Goal: Task Accomplishment & Management: Manage account settings

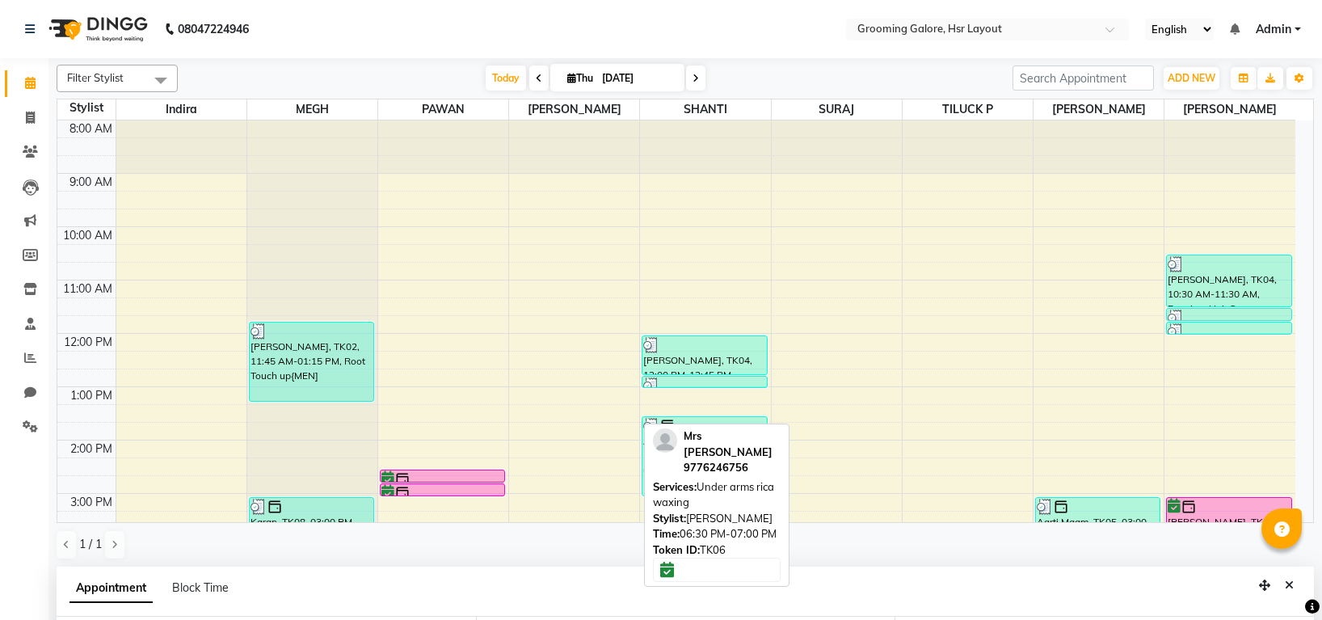
select select "45579"
select select "600"
select select "tentative"
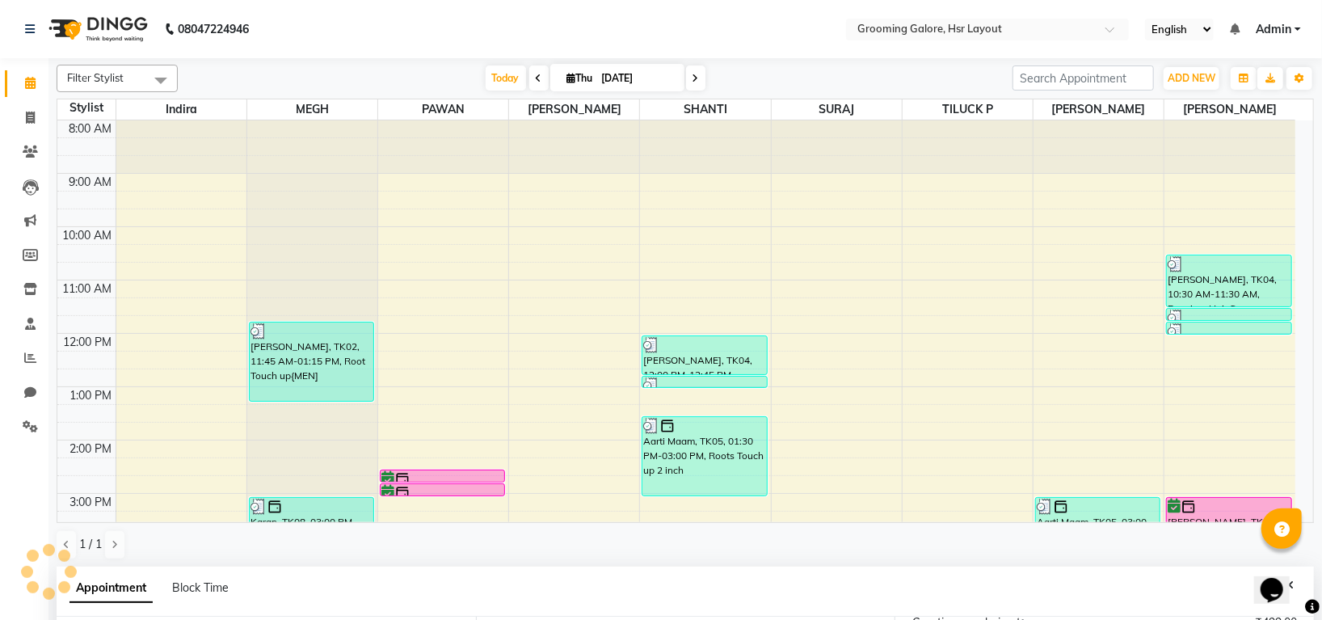
click at [689, 78] on span at bounding box center [695, 77] width 19 height 25
type input "05-09-2025"
select select "tentative"
select select "600"
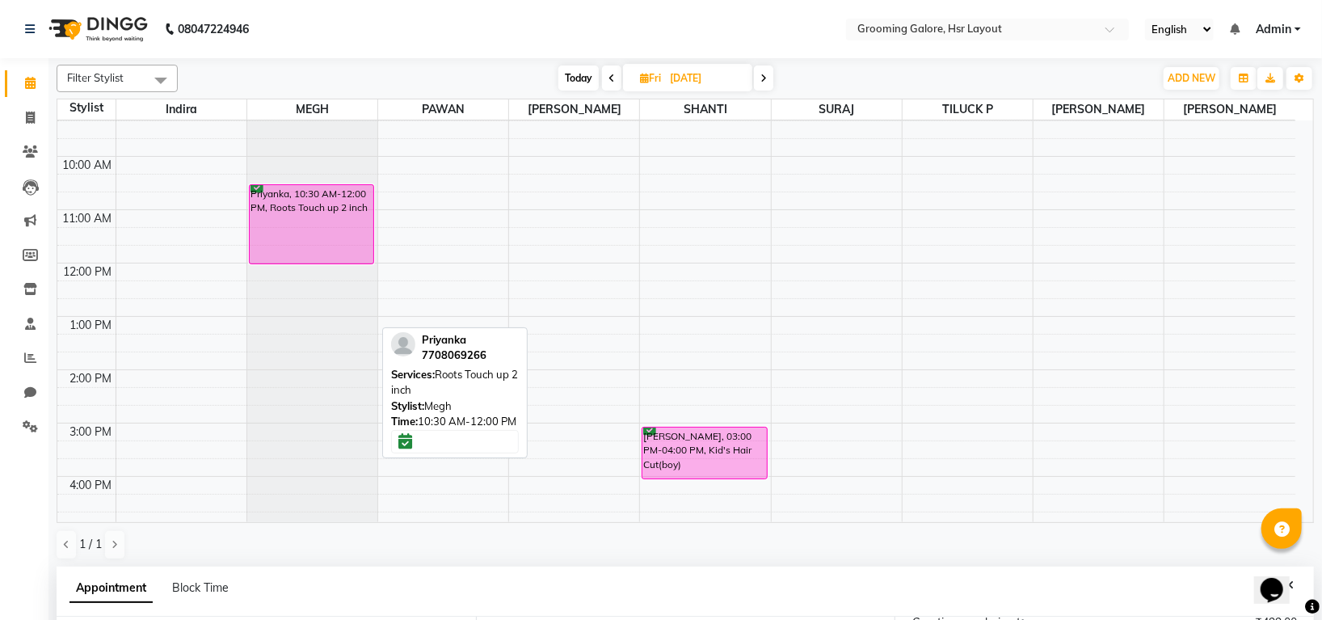
scroll to position [108, 0]
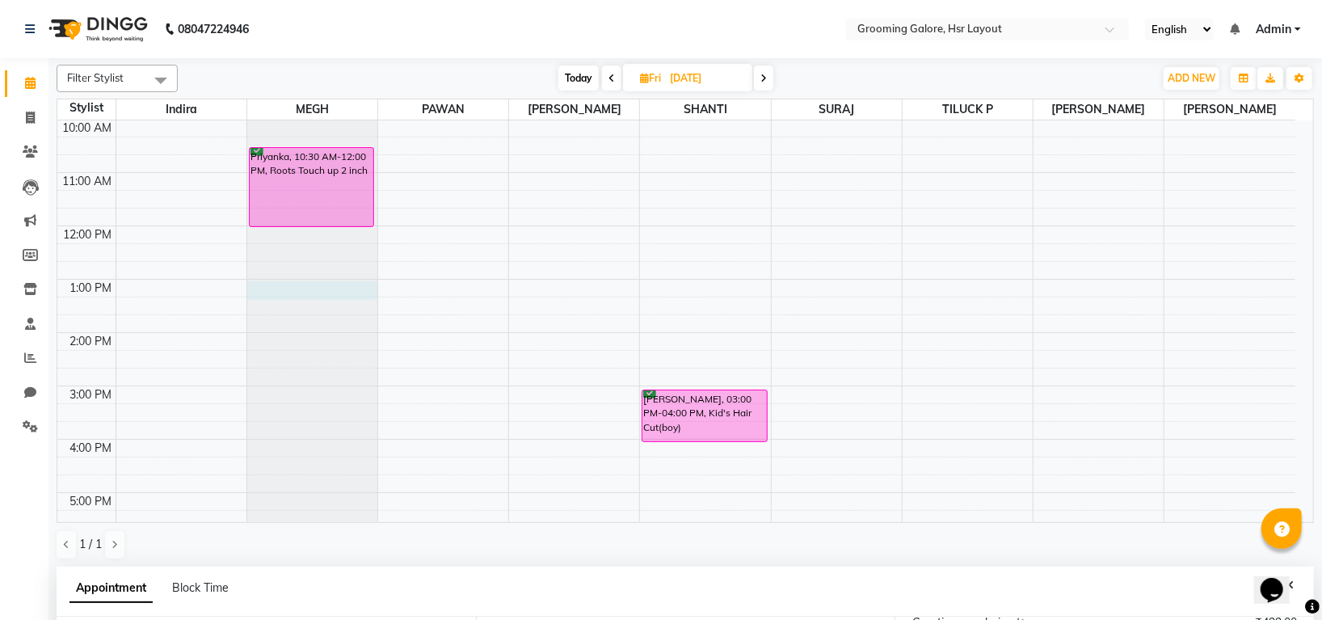
click at [256, 13] on div at bounding box center [312, 13] width 130 height 0
select select "45579"
select select "780"
select select "tentative"
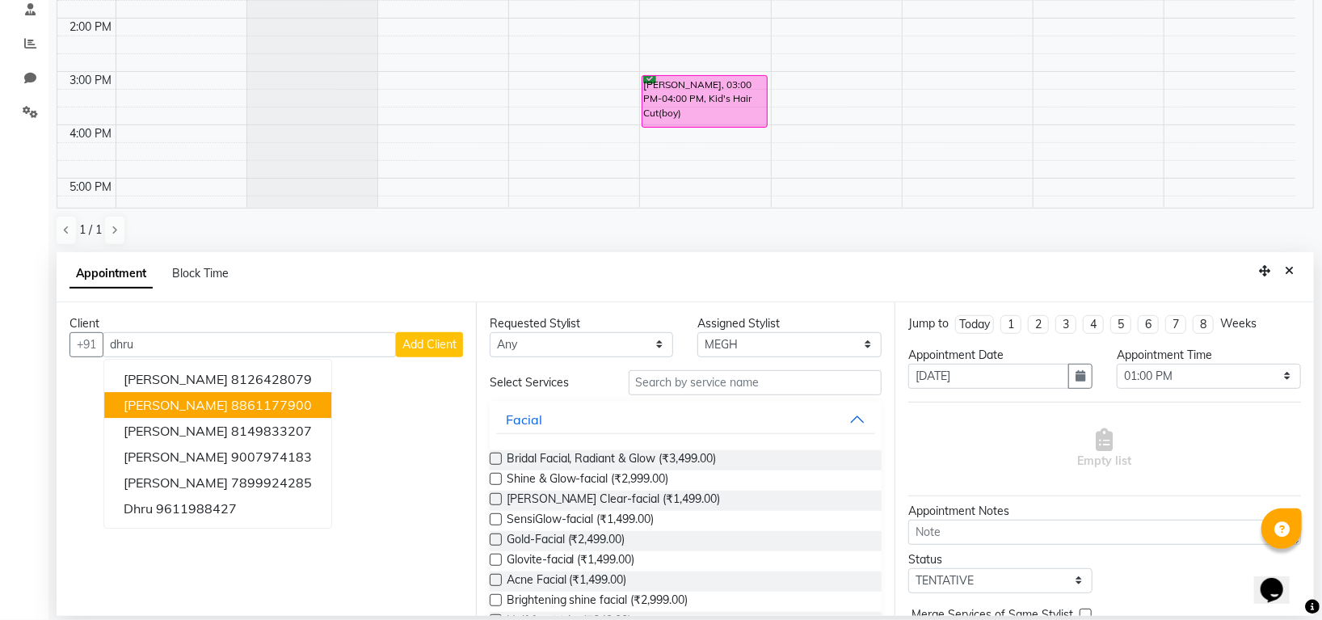
click at [239, 410] on ngb-highlight "8861177900" at bounding box center [271, 405] width 81 height 16
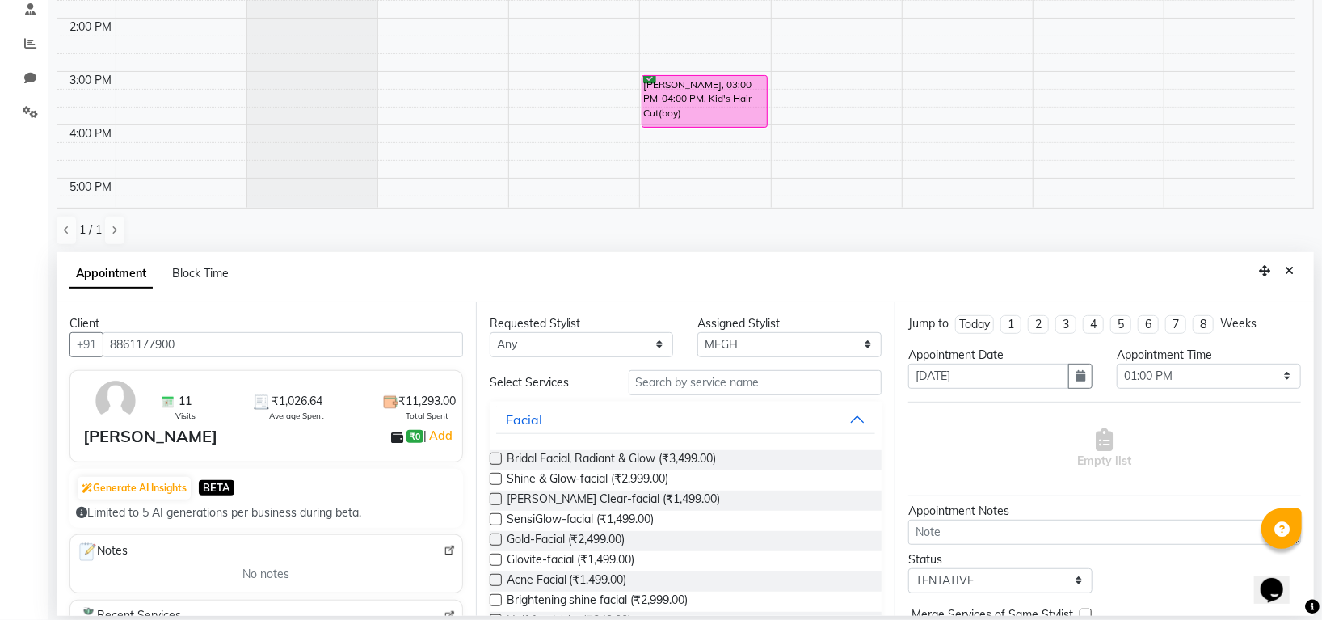
type input "8861177900"
click at [773, 350] on select "Select Indira MEGH PAWAN RESHMI SABITRI SHANTI Simran SURAJ TILUCK P" at bounding box center [790, 344] width 184 height 25
click at [738, 342] on select "Select Indira MEGH PAWAN RESHMI SABITRI SHANTI Simran SURAJ TILUCK P" at bounding box center [790, 344] width 184 height 25
click at [698, 384] on input "text" at bounding box center [756, 382] width 254 height 25
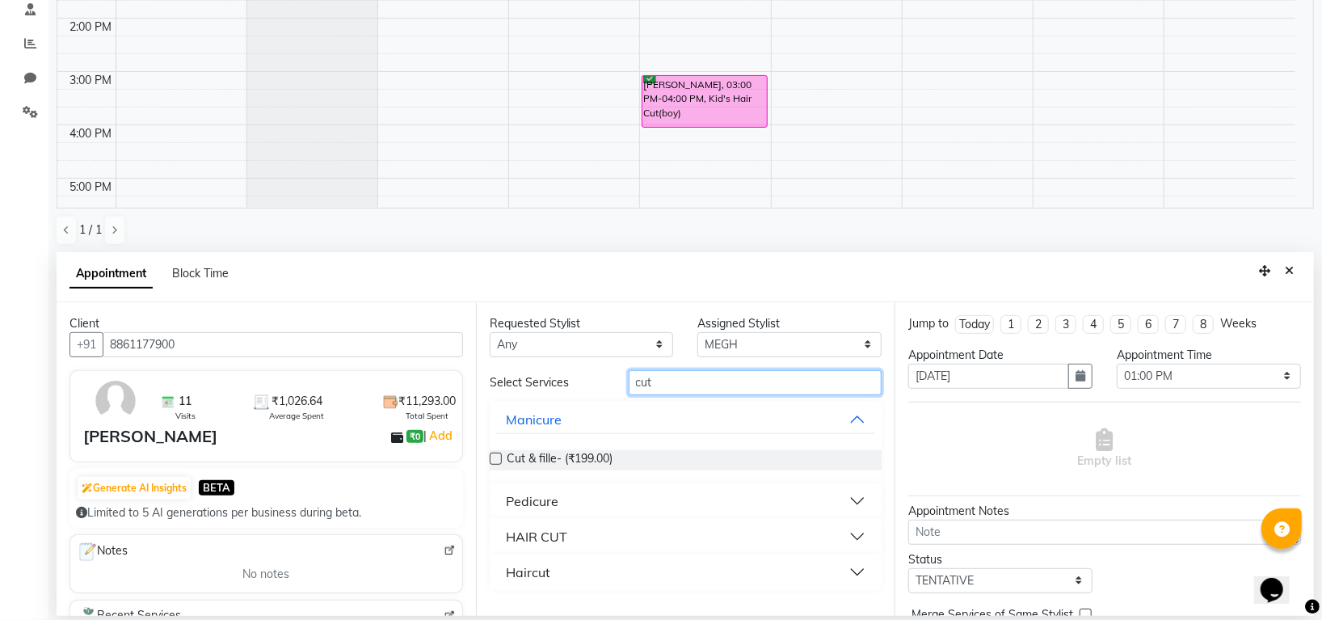
type input "cut"
click at [543, 533] on div "HAIR CUT" at bounding box center [536, 536] width 61 height 19
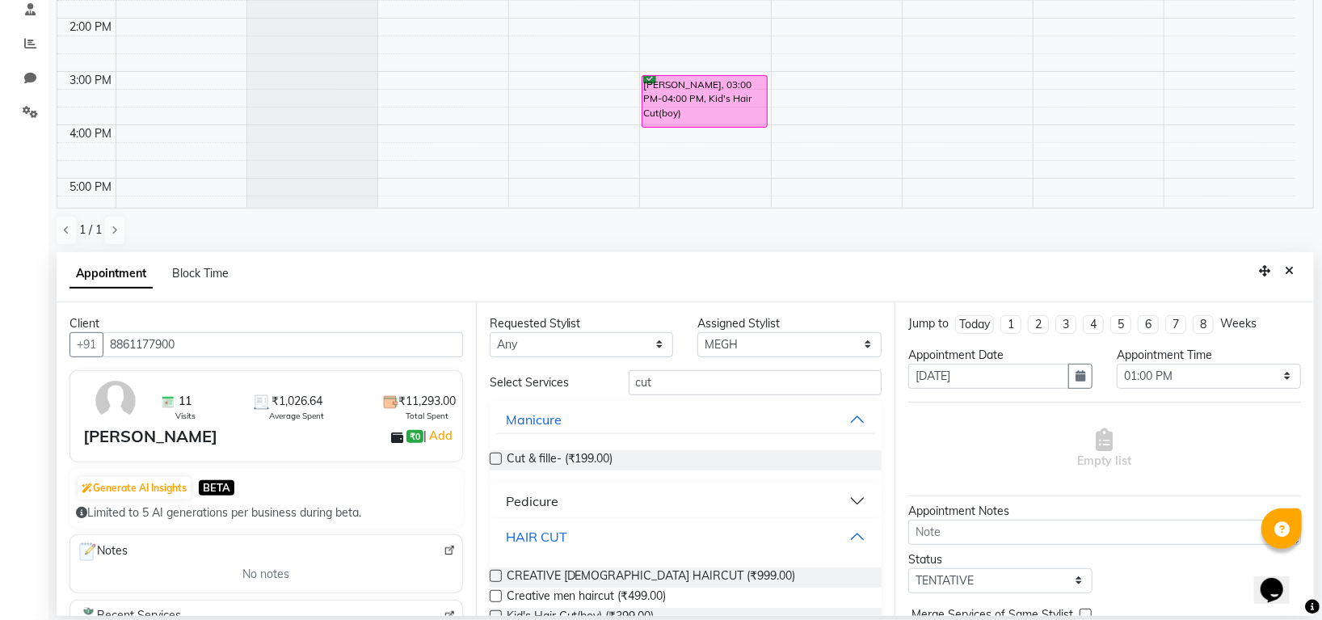
click at [555, 533] on div "HAIR CUT" at bounding box center [536, 536] width 61 height 19
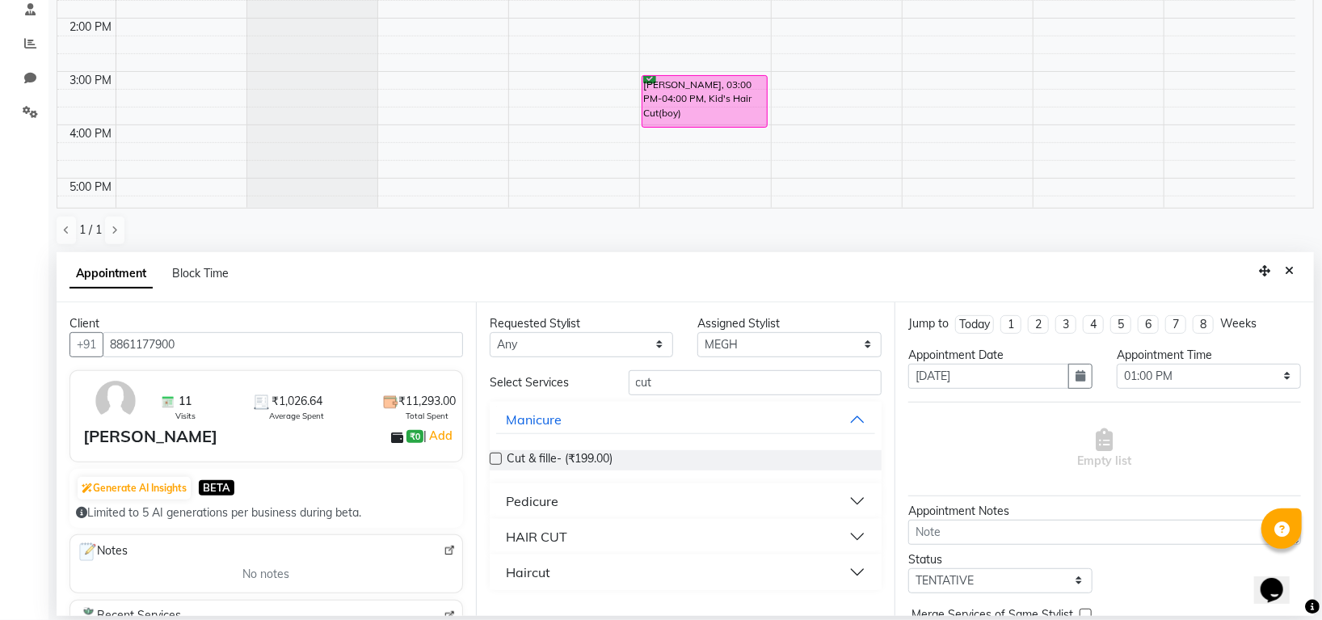
click at [537, 537] on div "HAIR CUT" at bounding box center [536, 536] width 61 height 19
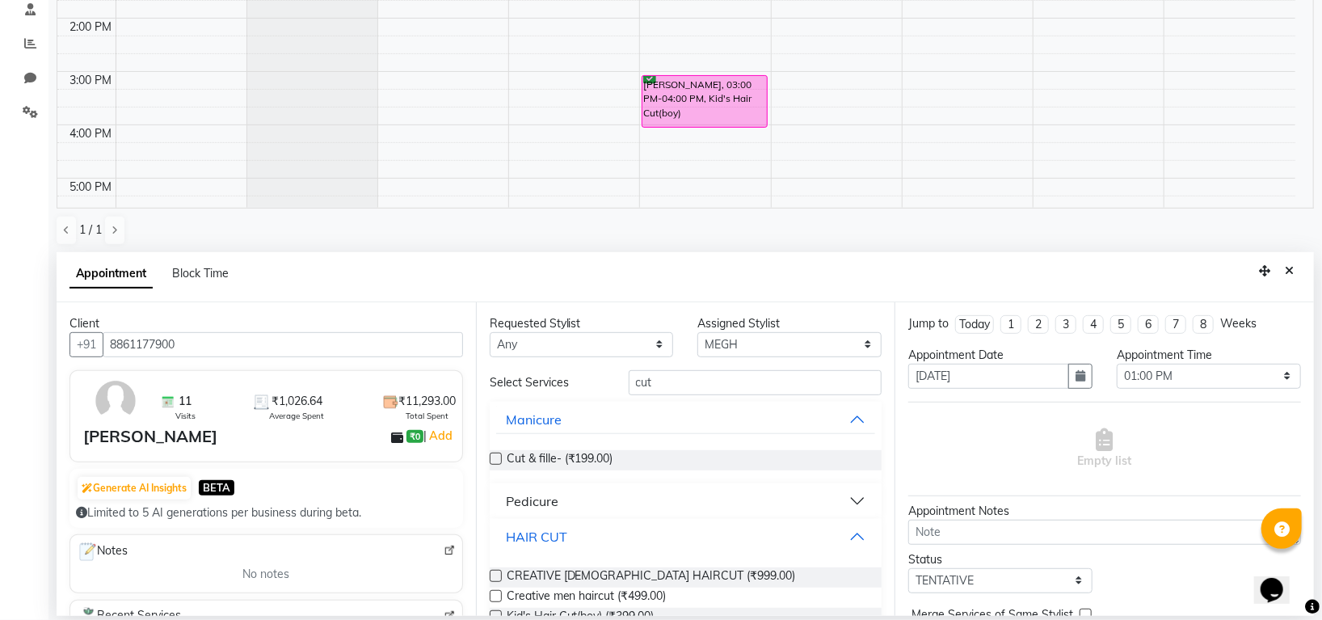
scroll to position [108, 0]
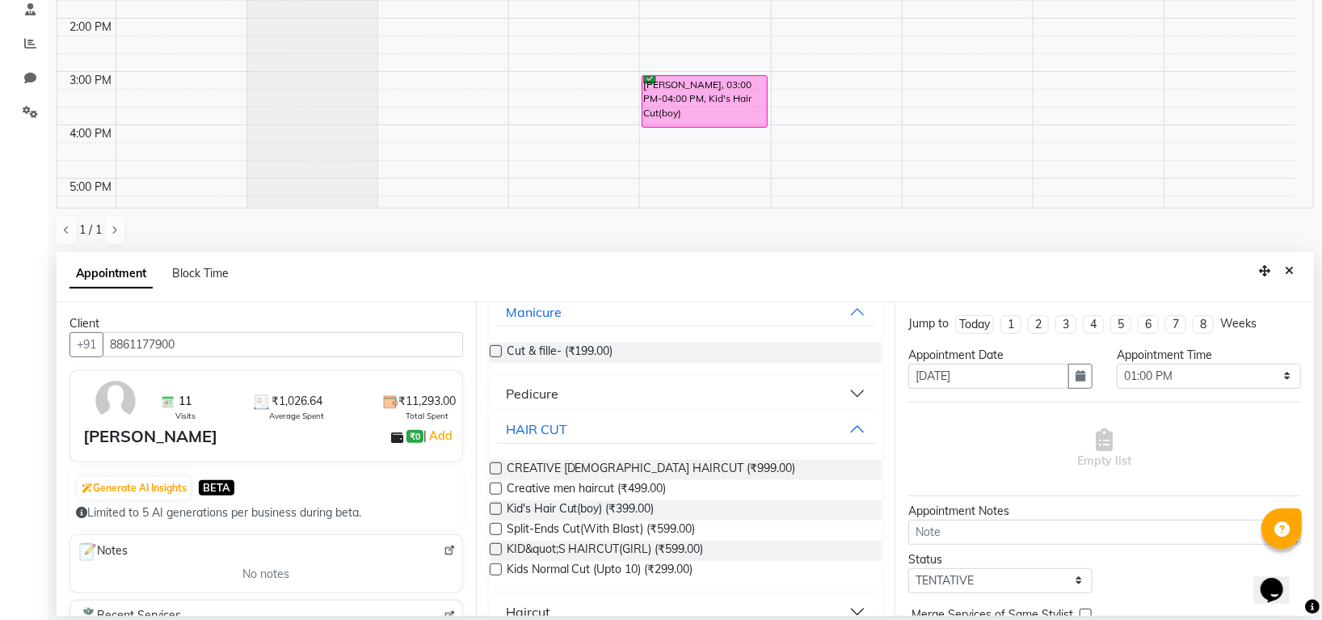
click at [501, 491] on div "Creative men haircut (₹499.00)" at bounding box center [686, 490] width 393 height 20
click at [497, 489] on label at bounding box center [496, 489] width 12 height 12
click at [497, 489] on input "checkbox" at bounding box center [495, 490] width 11 height 11
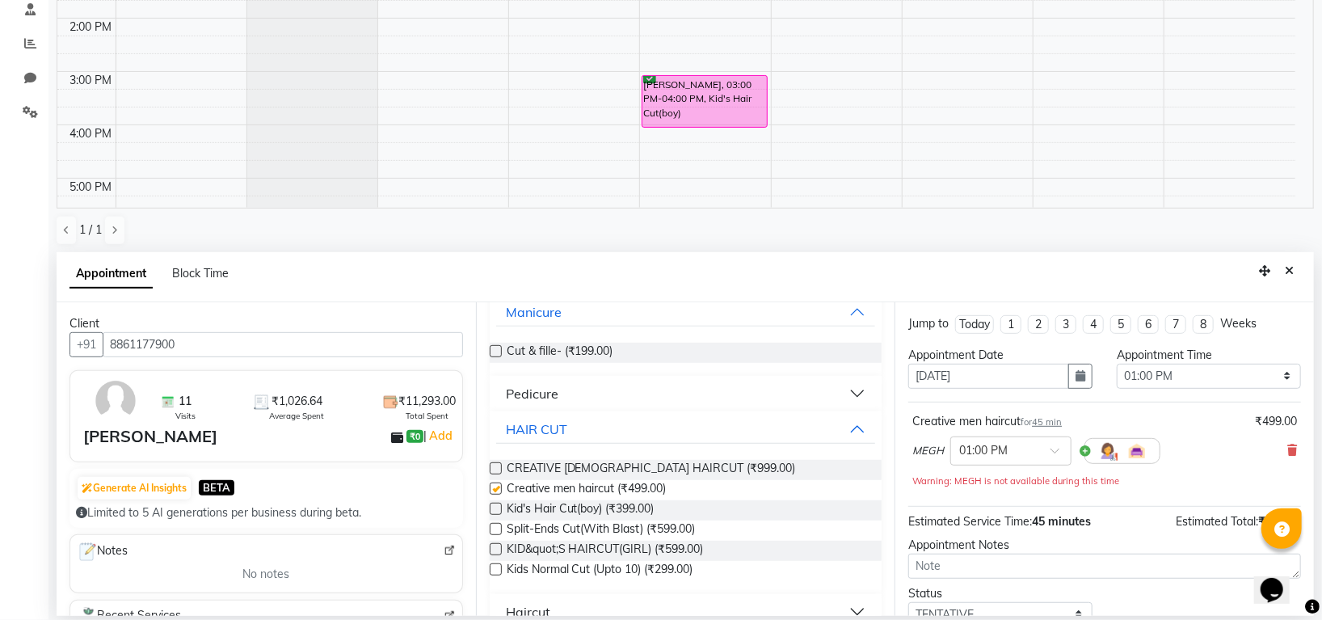
checkbox input "false"
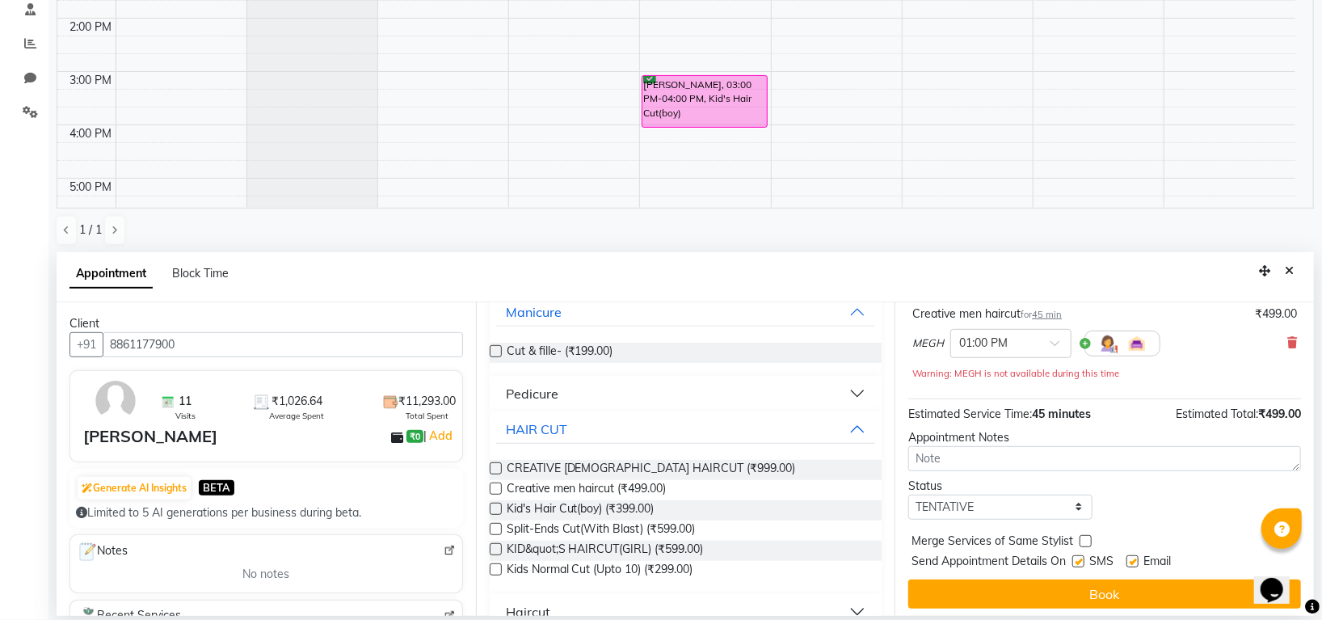
scroll to position [113, 0]
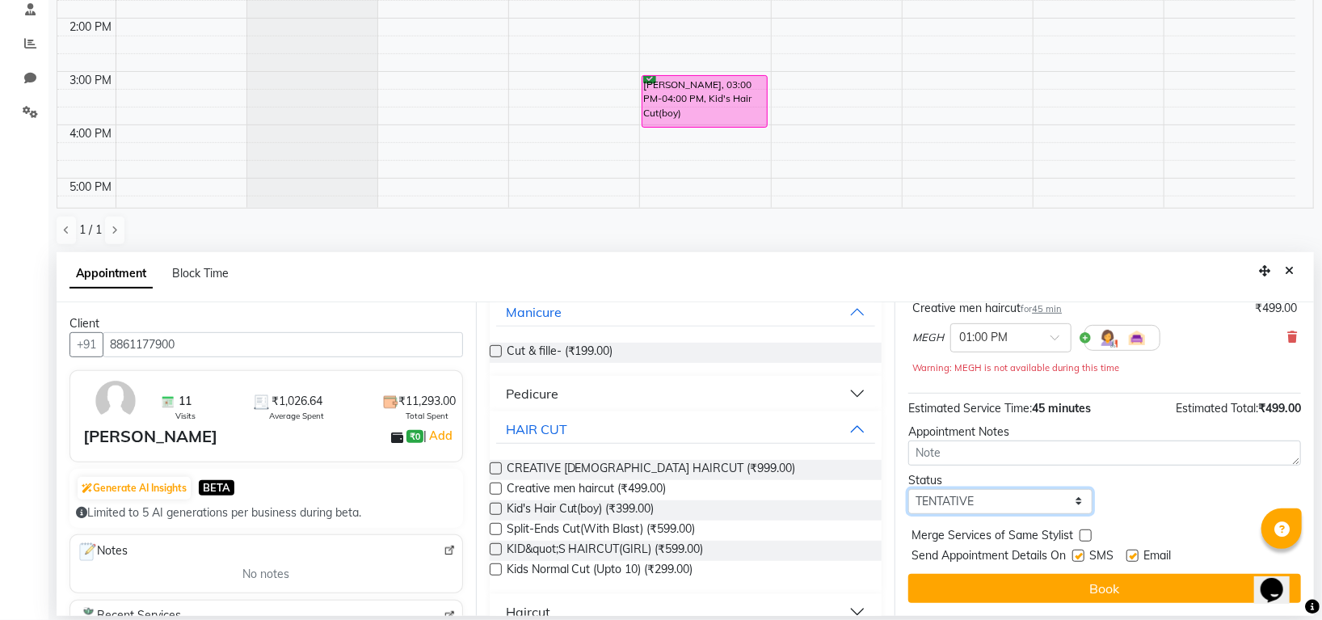
click at [1006, 507] on select "Select TENTATIVE CONFIRM UPCOMING" at bounding box center [1001, 501] width 184 height 25
select select "confirm booking"
click at [909, 489] on select "Select TENTATIVE CONFIRM UPCOMING" at bounding box center [1001, 501] width 184 height 25
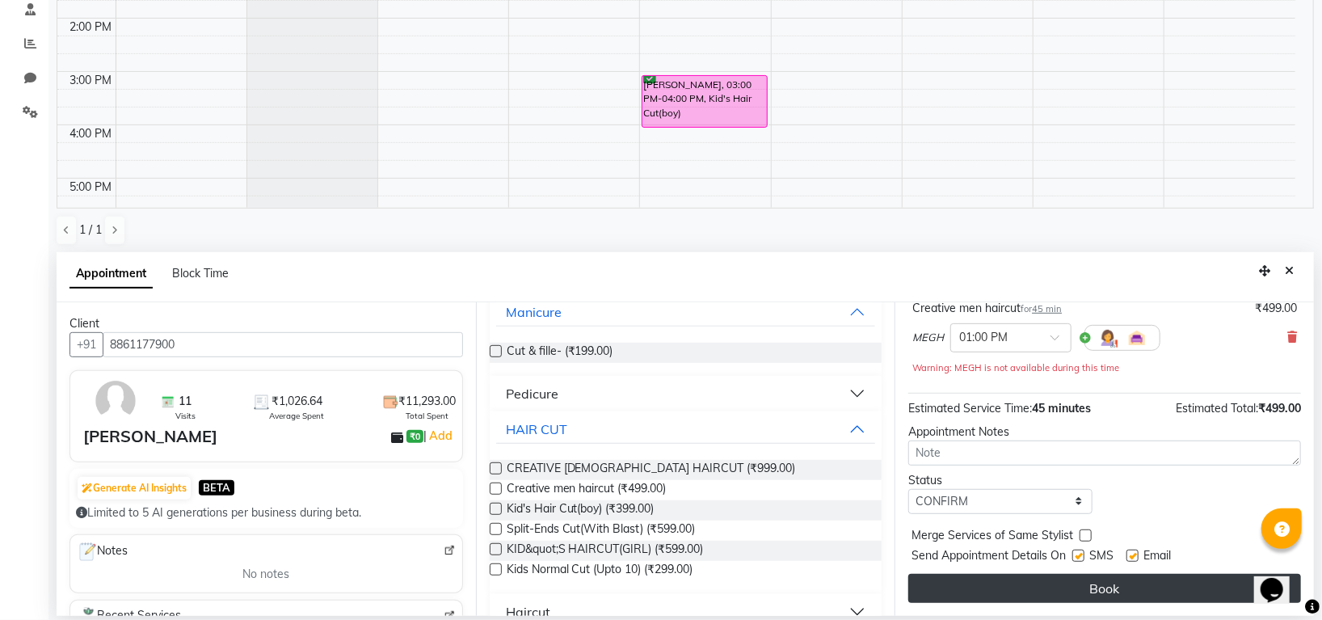
click at [1110, 588] on button "Book" at bounding box center [1105, 588] width 393 height 29
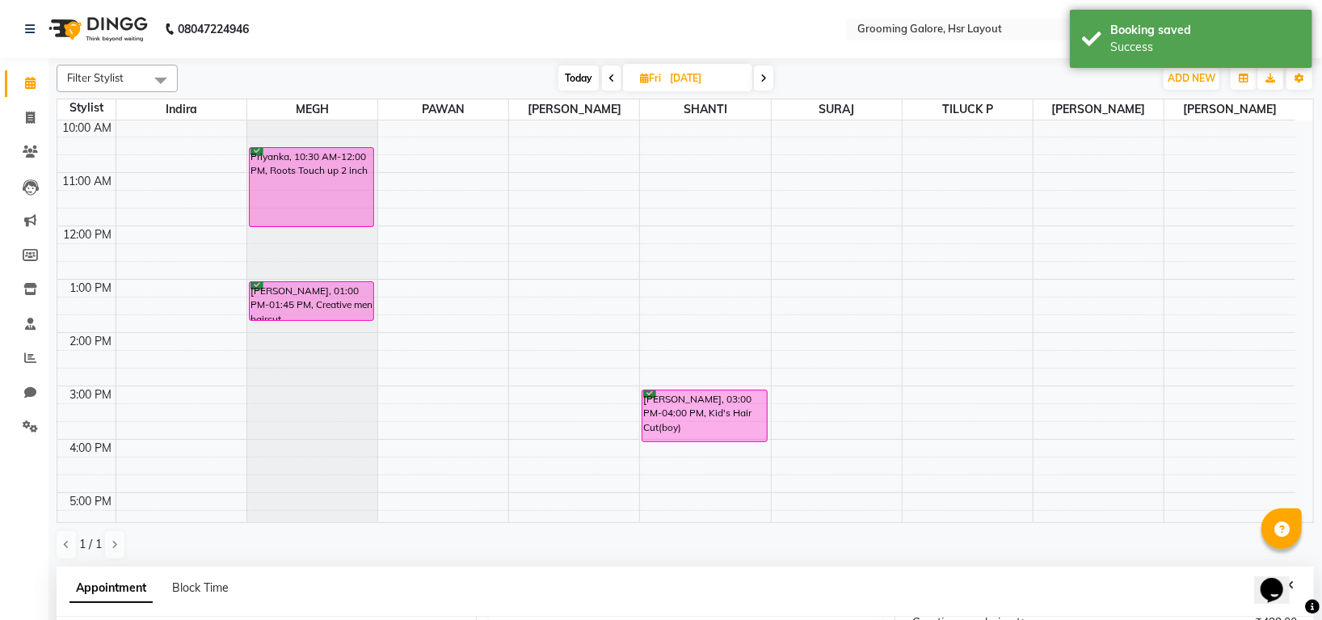
scroll to position [0, 0]
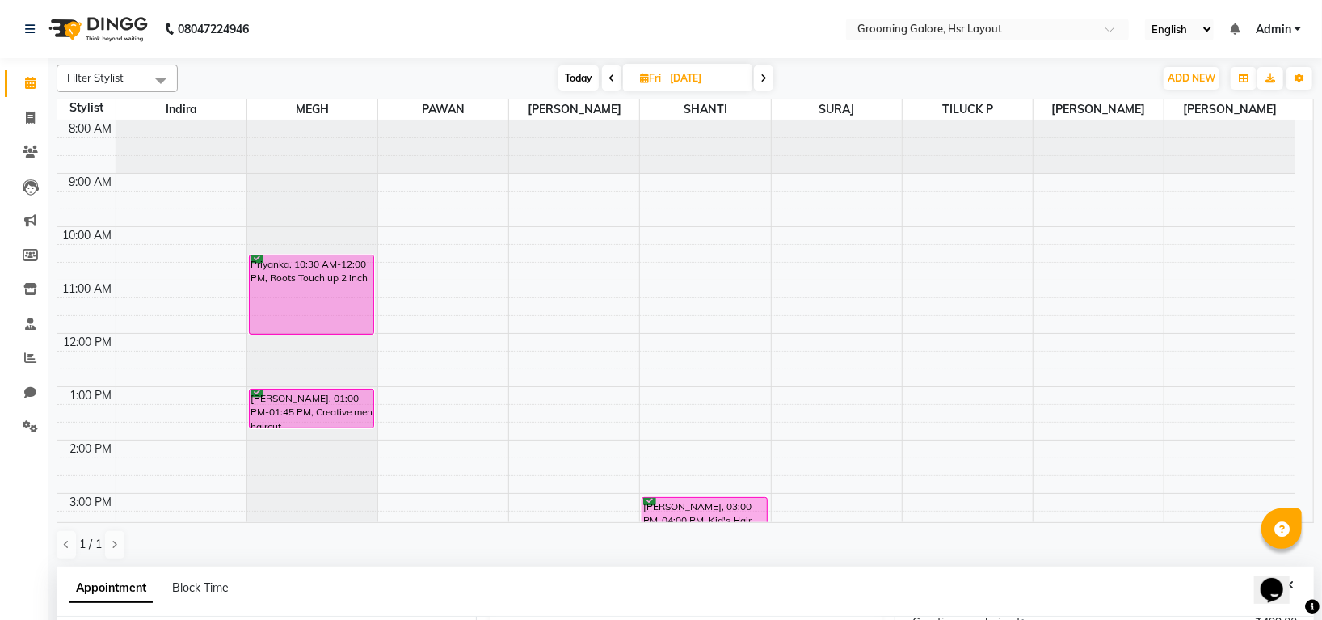
click at [609, 79] on icon at bounding box center [612, 79] width 6 height 10
type input "[DATE]"
select select "780"
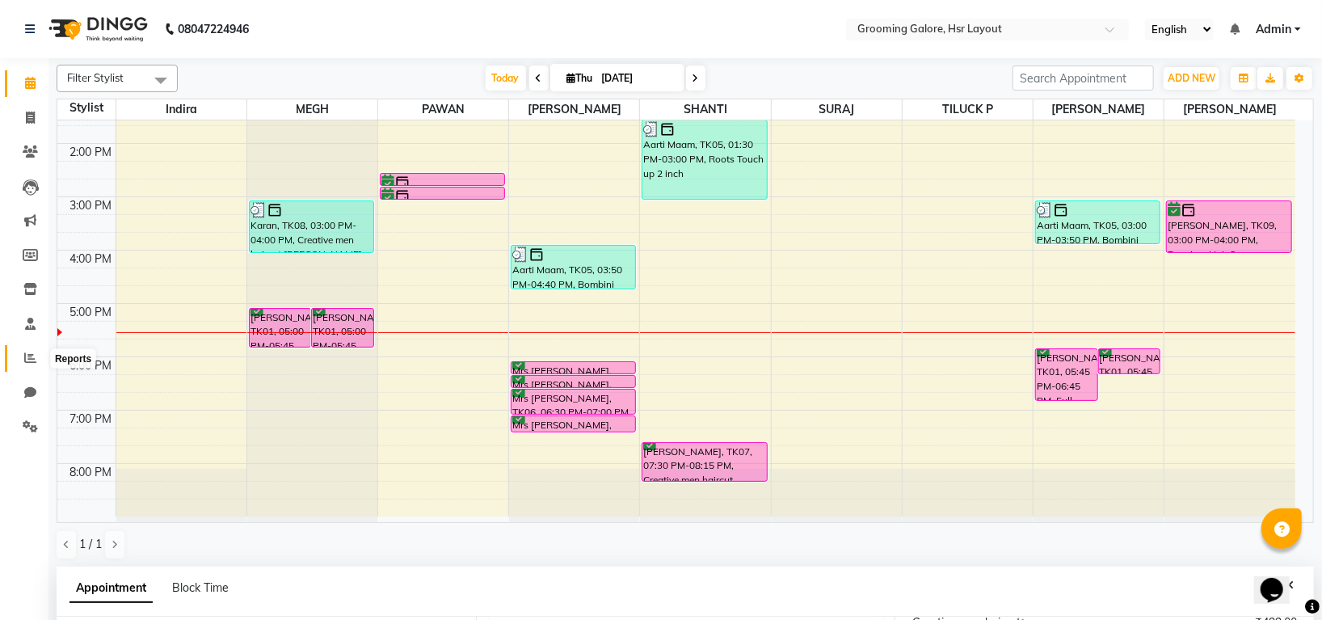
click at [27, 355] on icon at bounding box center [30, 358] width 12 height 12
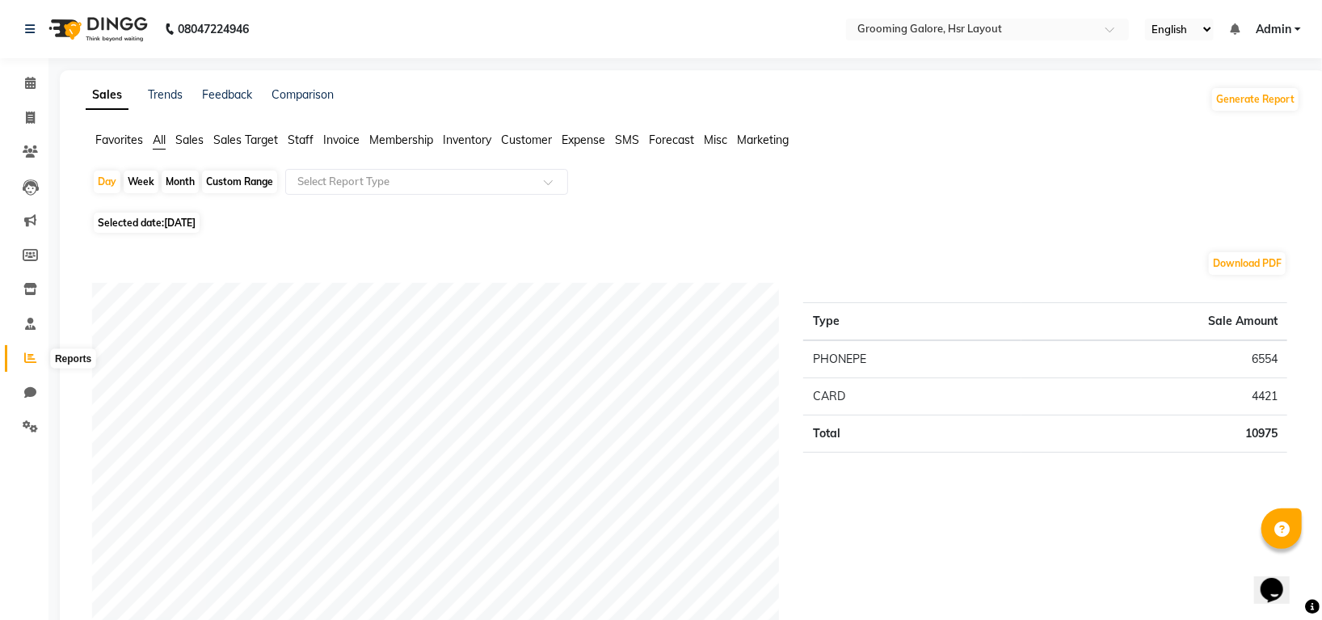
click at [25, 359] on icon at bounding box center [30, 358] width 12 height 12
click at [28, 113] on icon at bounding box center [30, 118] width 9 height 12
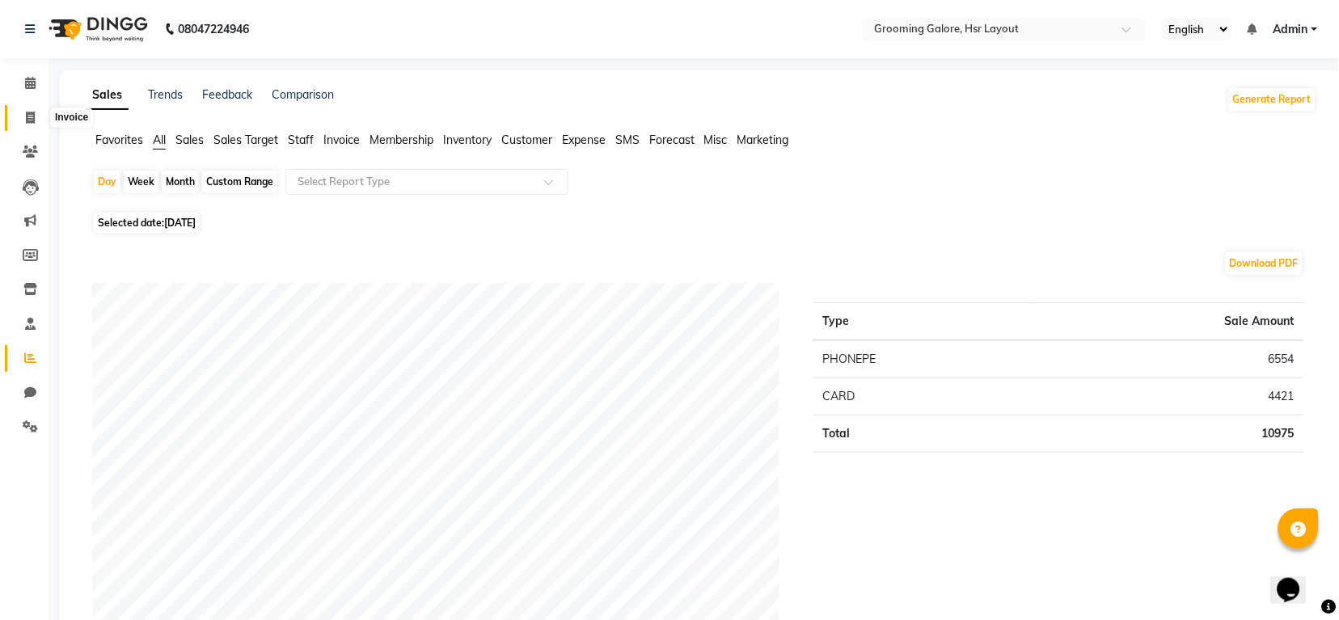
select select "6168"
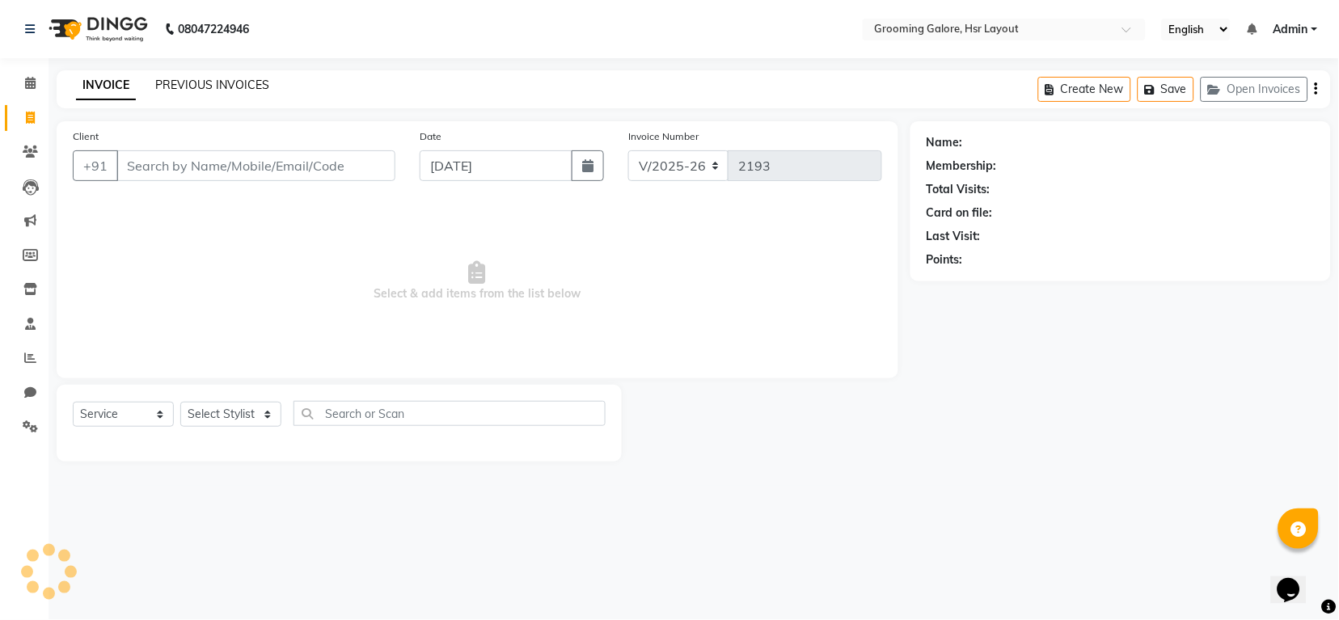
select select "P"
select select "45583"
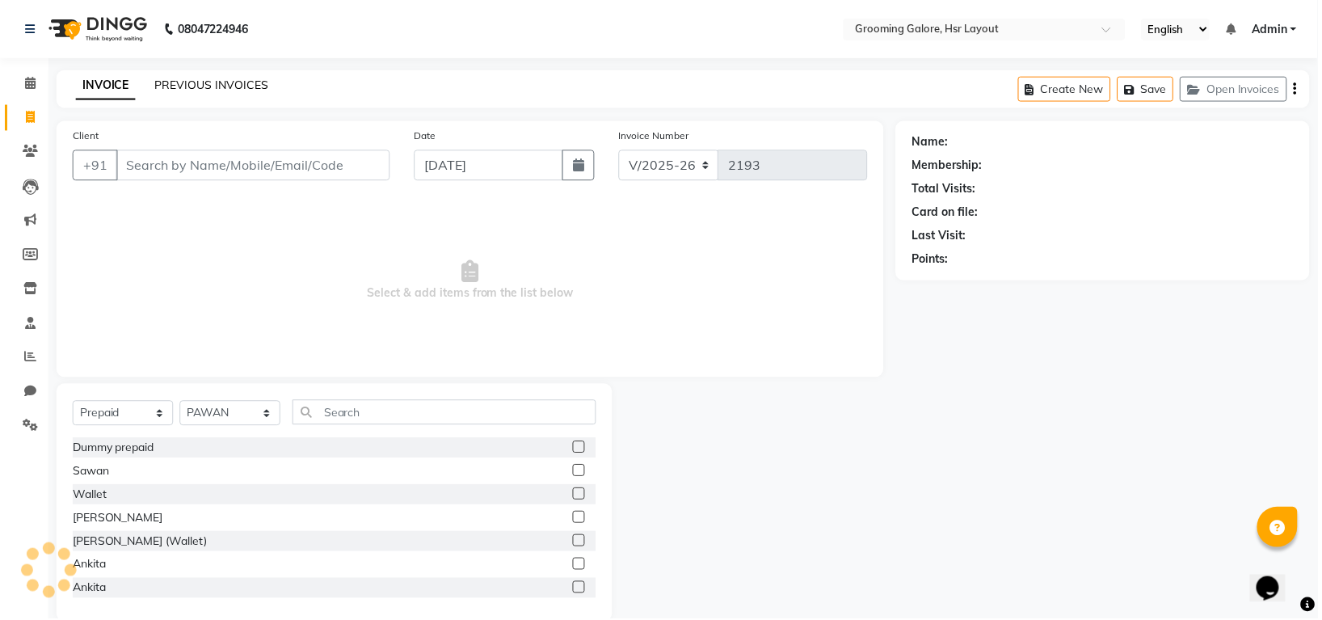
click at [200, 81] on link "PREVIOUS INVOICES" at bounding box center [212, 85] width 114 height 15
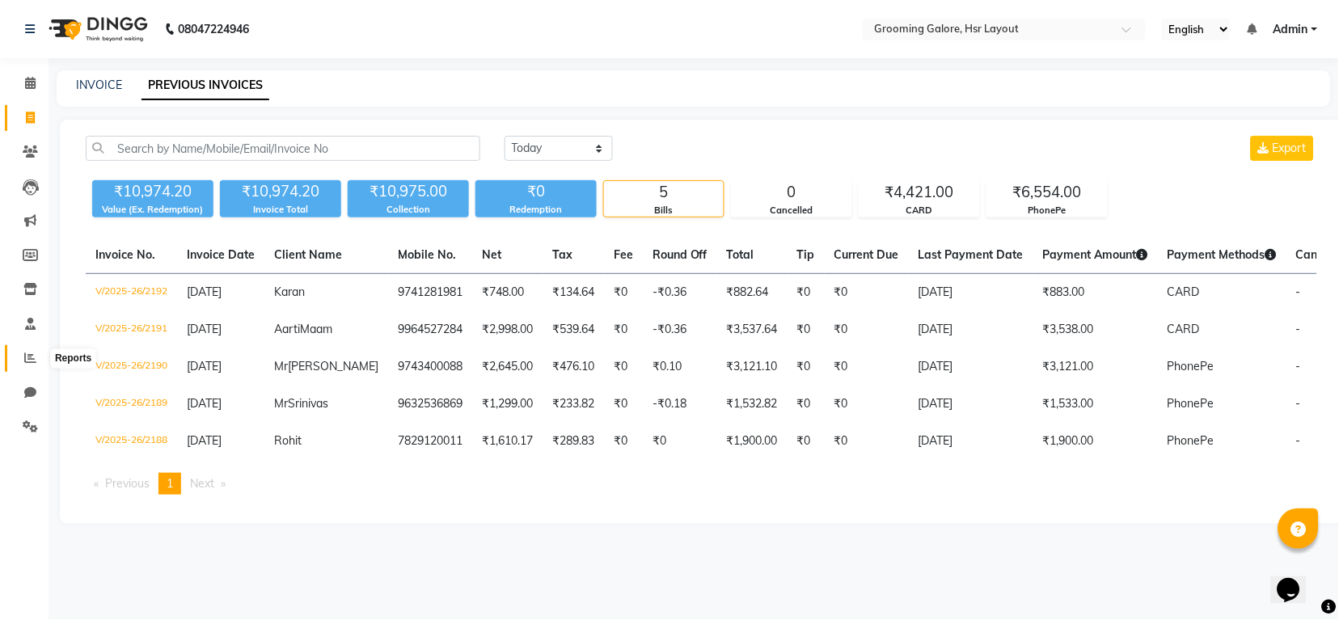
click at [30, 361] on icon at bounding box center [30, 358] width 12 height 12
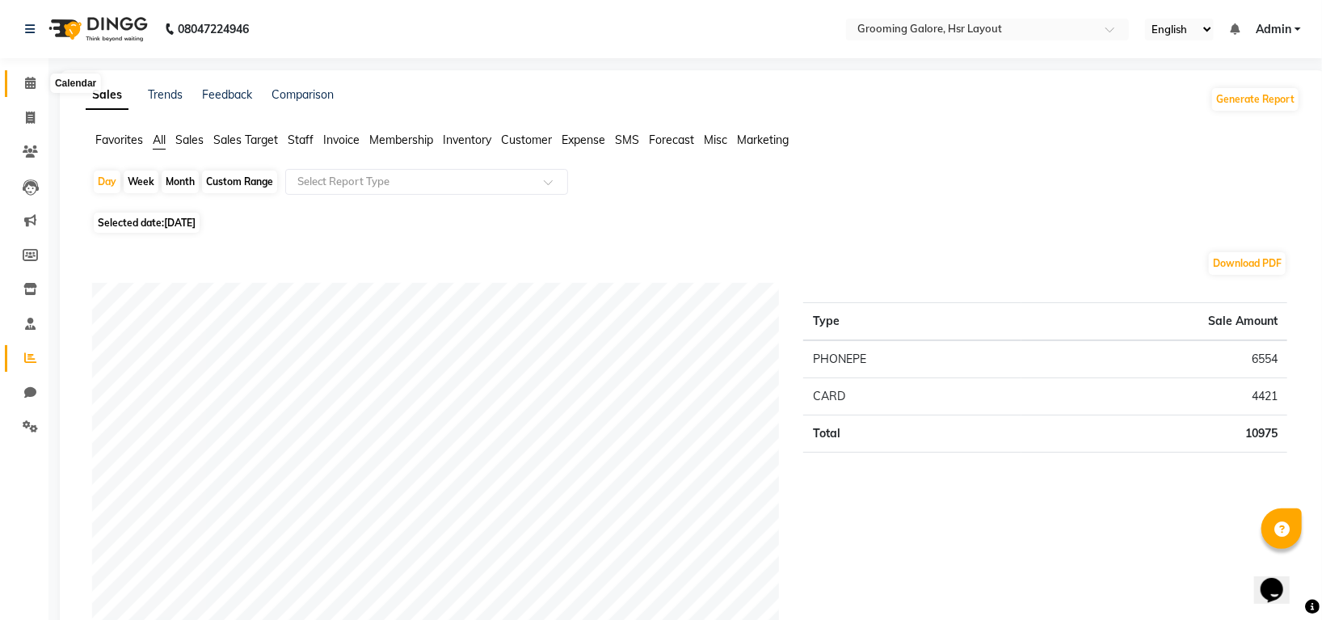
click at [33, 82] on icon at bounding box center [30, 83] width 11 height 12
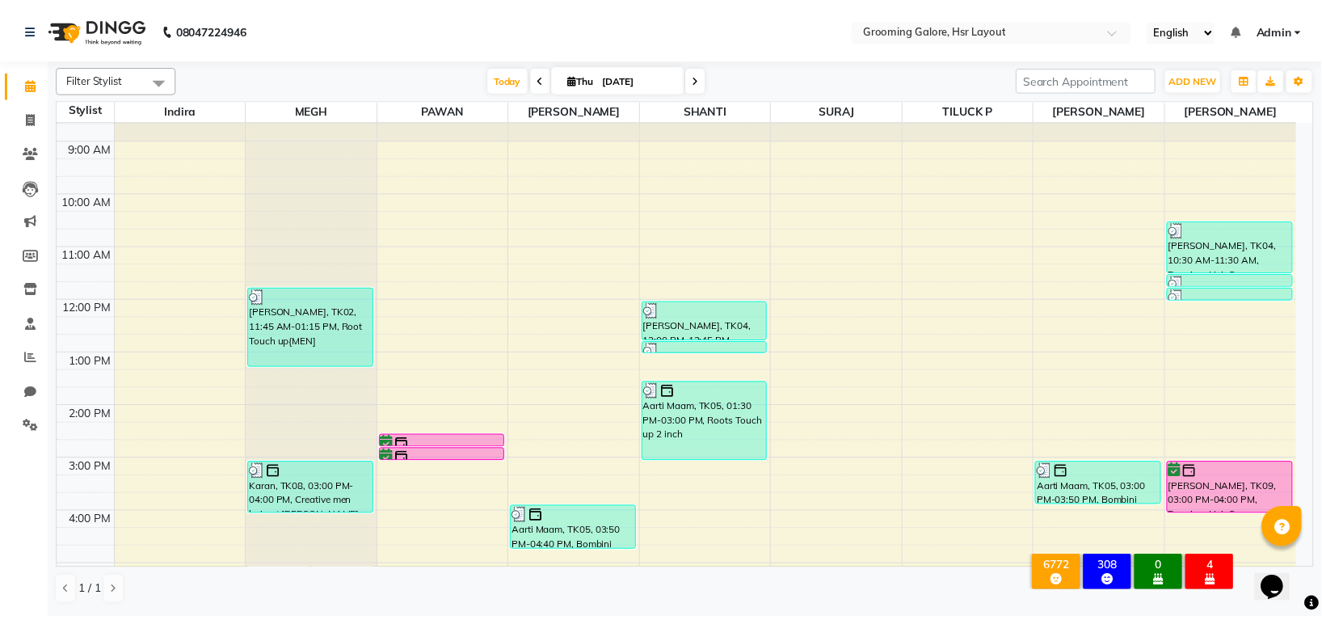
scroll to position [251, 0]
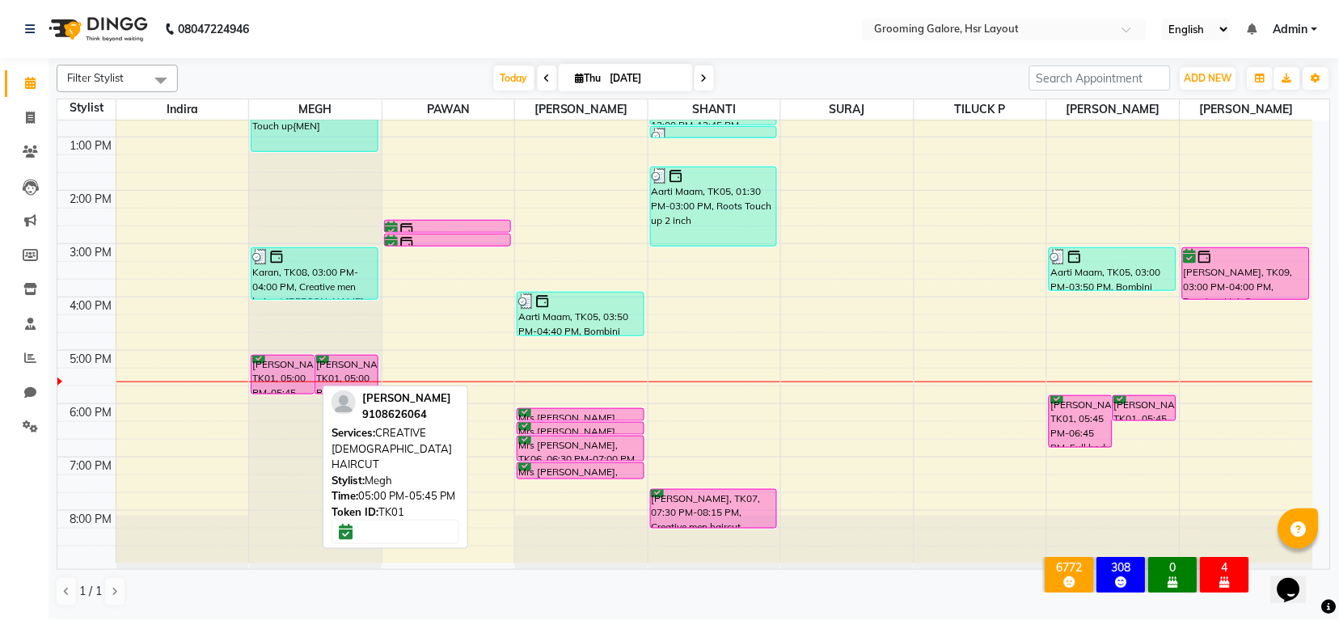
click at [278, 365] on div "[PERSON_NAME], TK01, 05:00 PM-05:45 PM, CREATIVE [DEMOGRAPHIC_DATA] HAIRCUT" at bounding box center [282, 375] width 62 height 38
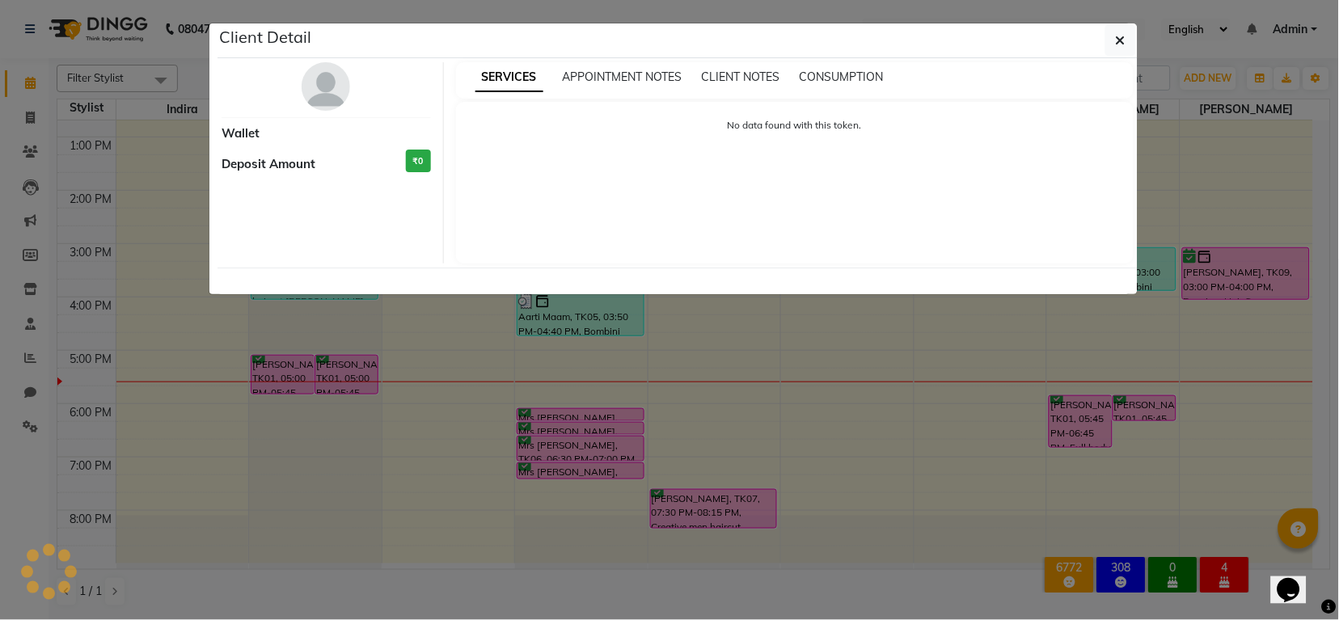
select select "6"
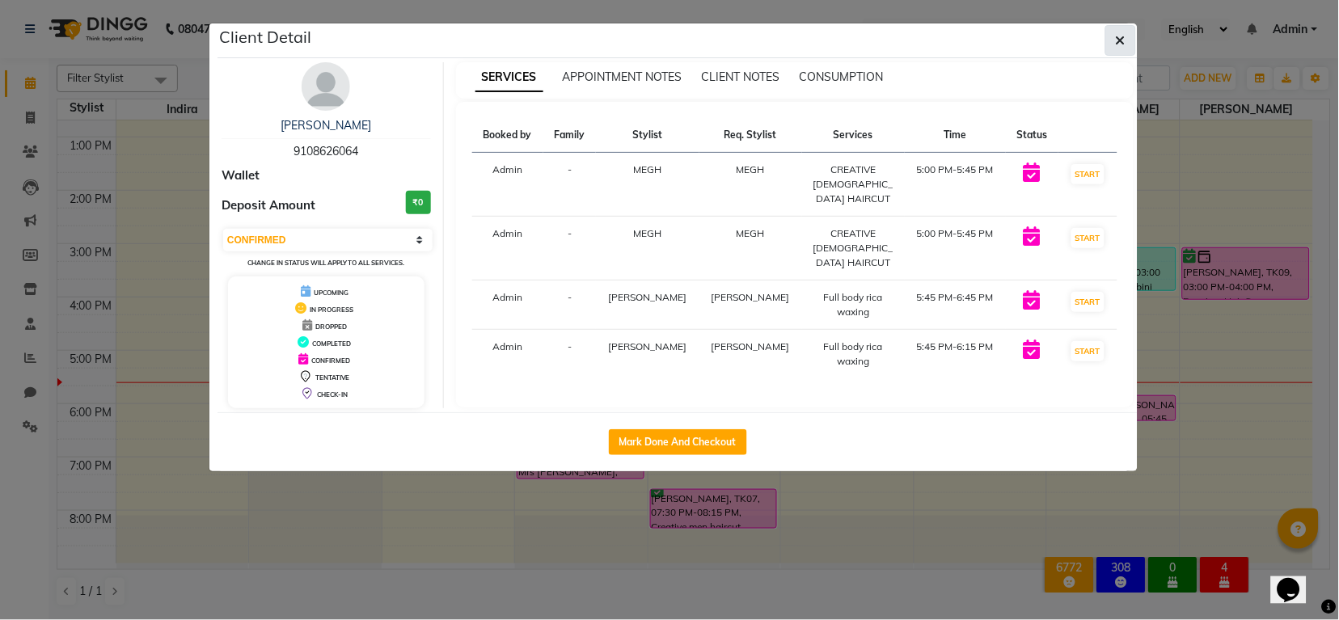
click at [1118, 40] on icon "button" at bounding box center [1120, 40] width 10 height 13
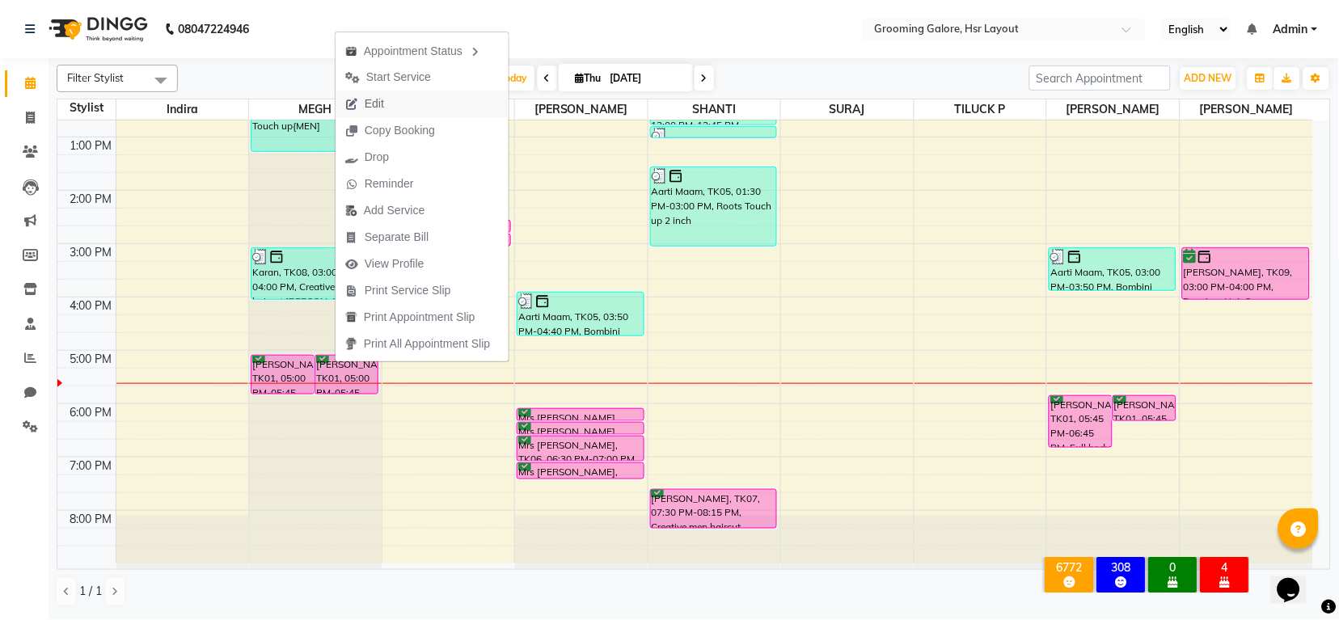
click at [394, 103] on button "Edit" at bounding box center [421, 104] width 173 height 27
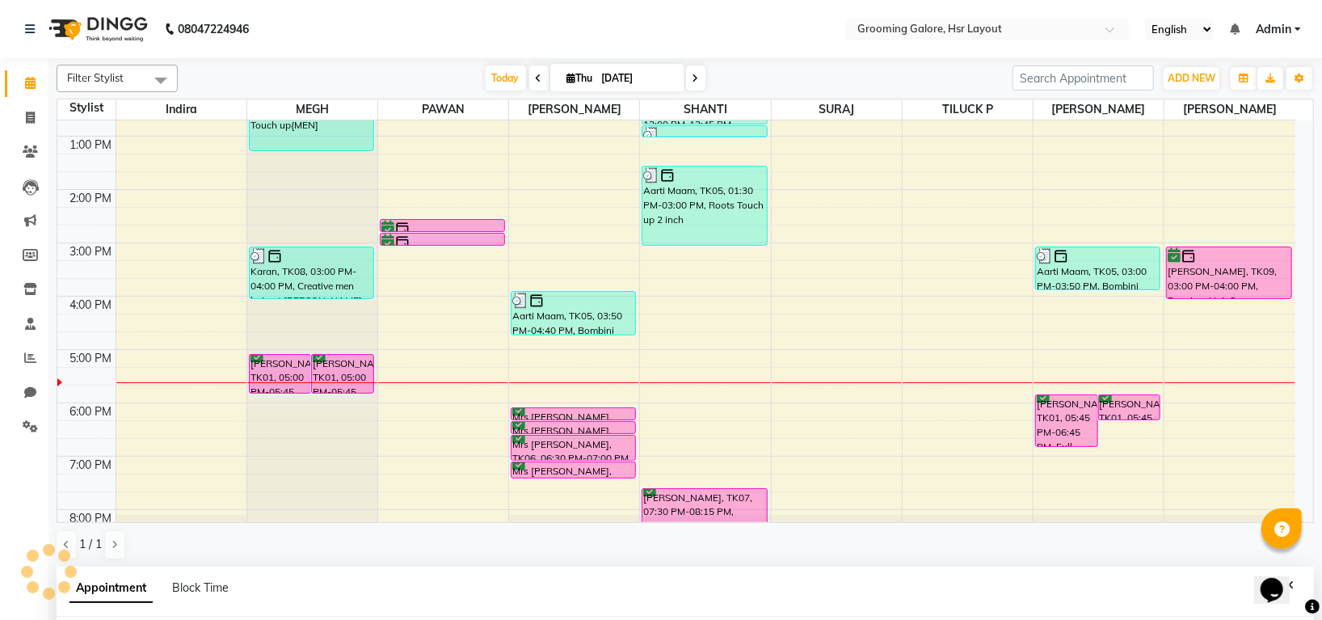
select select "tentative"
type input "[DATE]"
select select "confirm booking"
select select "1020"
select select "87770"
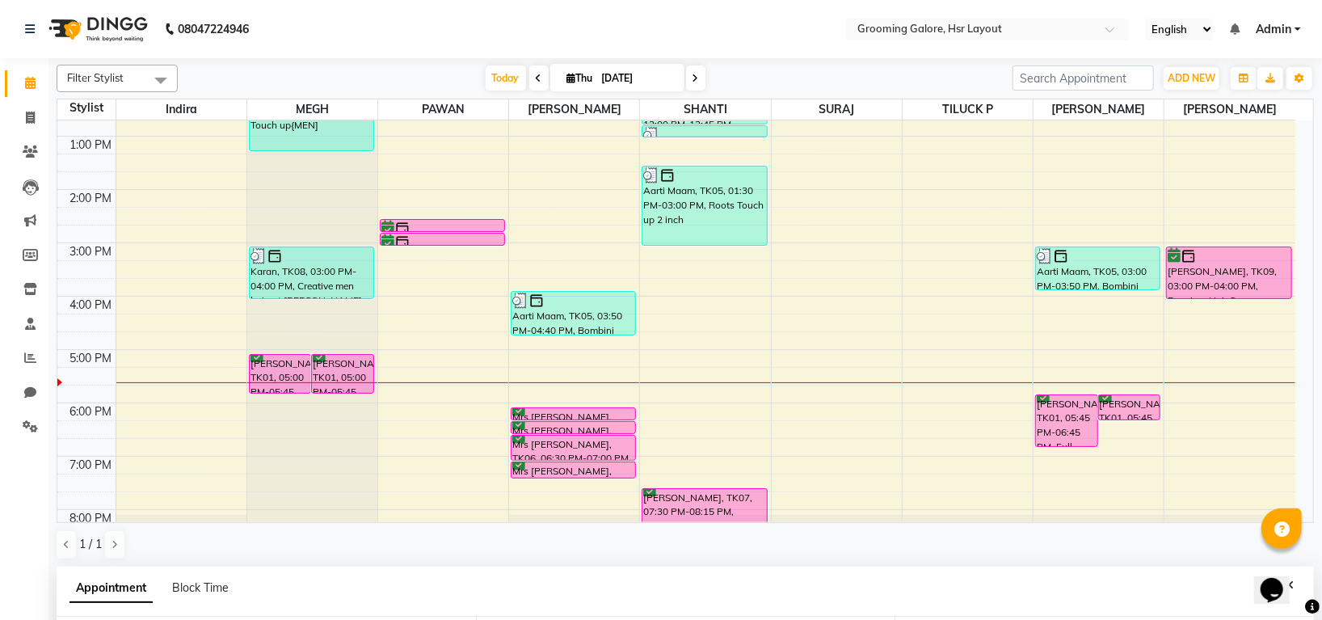
select select "87770"
select select "3047"
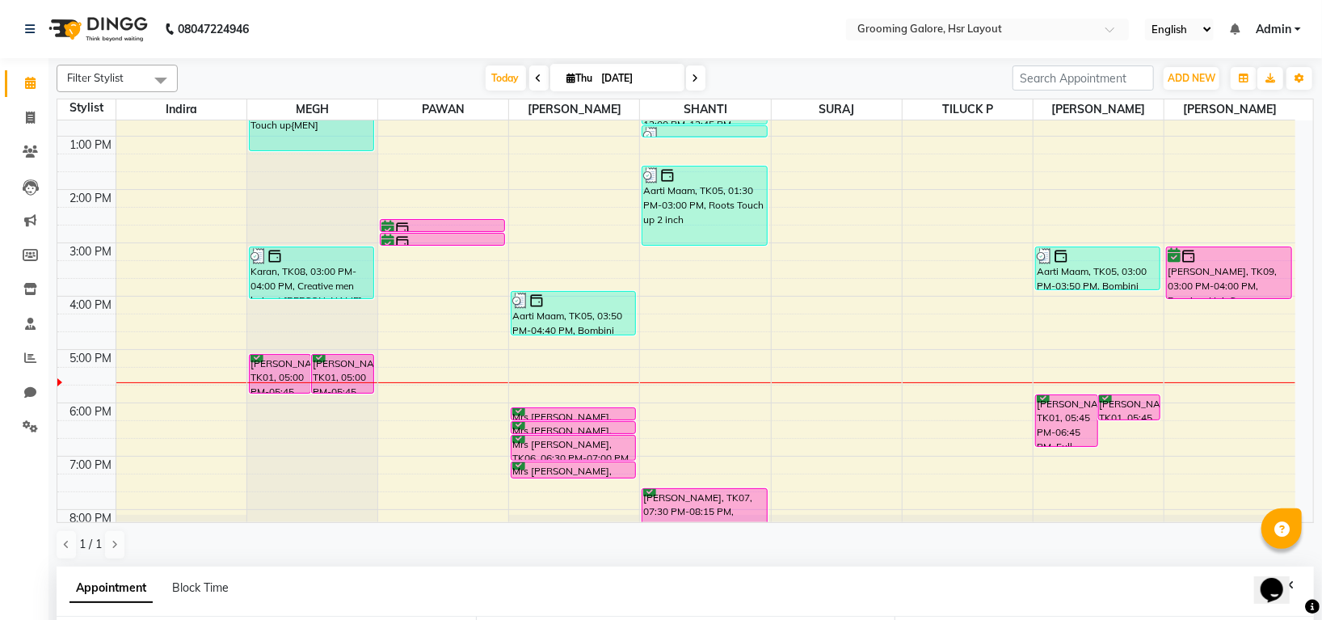
scroll to position [297, 0]
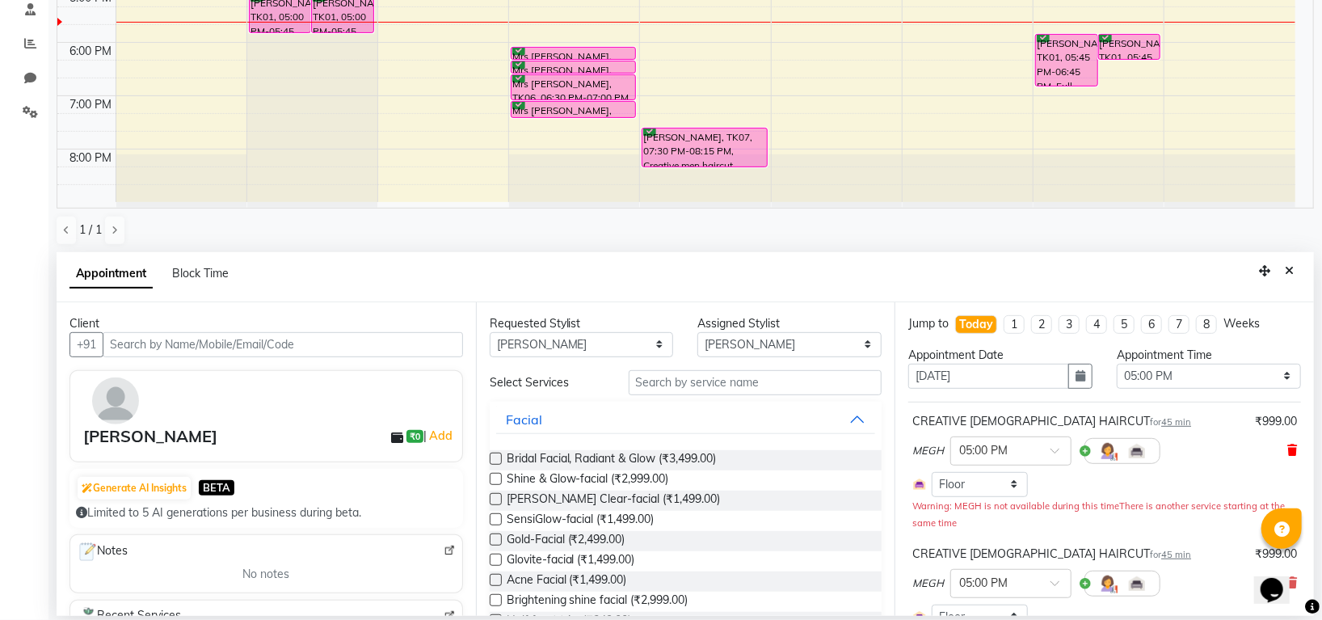
click at [1288, 453] on icon at bounding box center [1293, 450] width 10 height 11
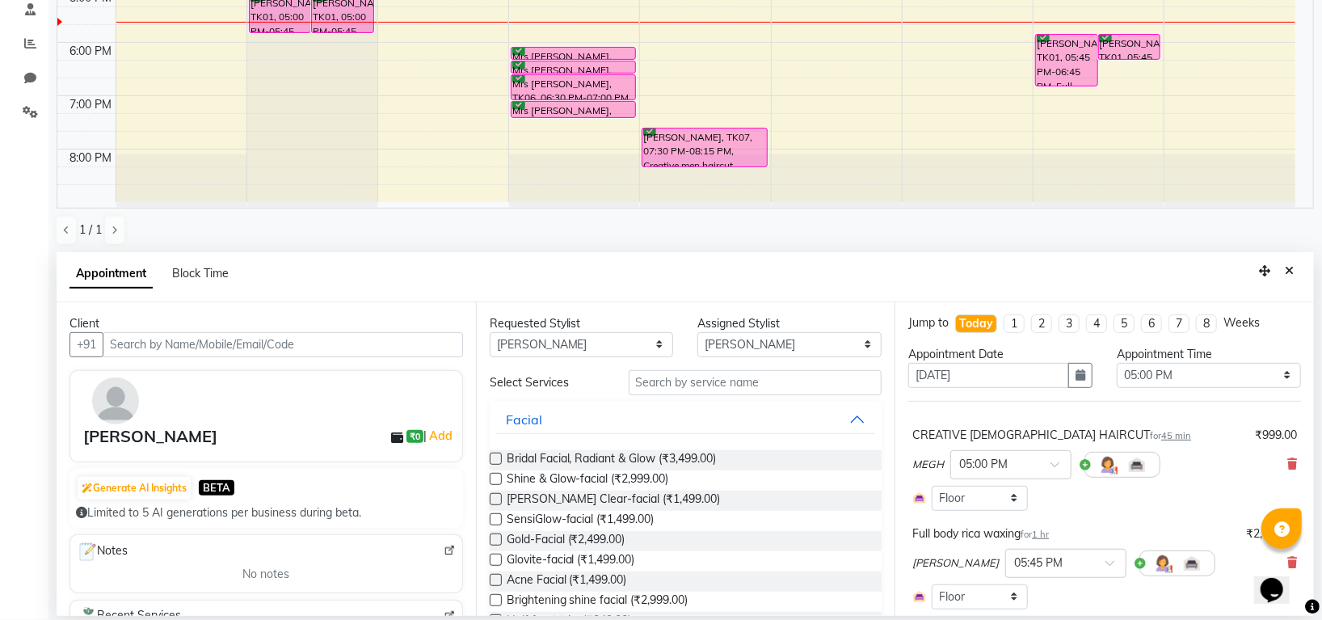
scroll to position [0, 0]
click at [1282, 469] on div "CREATIVE FEMALE HAIRCUT for 45 min ₹999.00 MEGH × 05:00 PM Select Room Floor" at bounding box center [1105, 470] width 393 height 92
click at [1288, 466] on icon at bounding box center [1293, 464] width 10 height 11
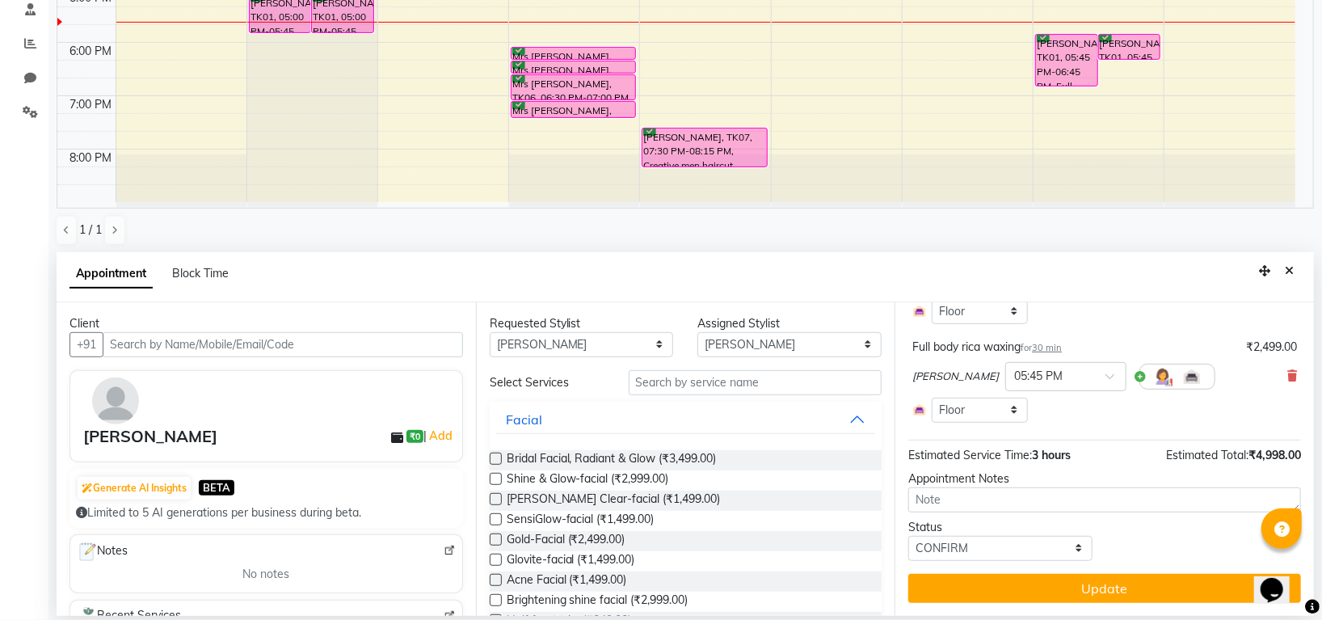
scroll to position [95, 0]
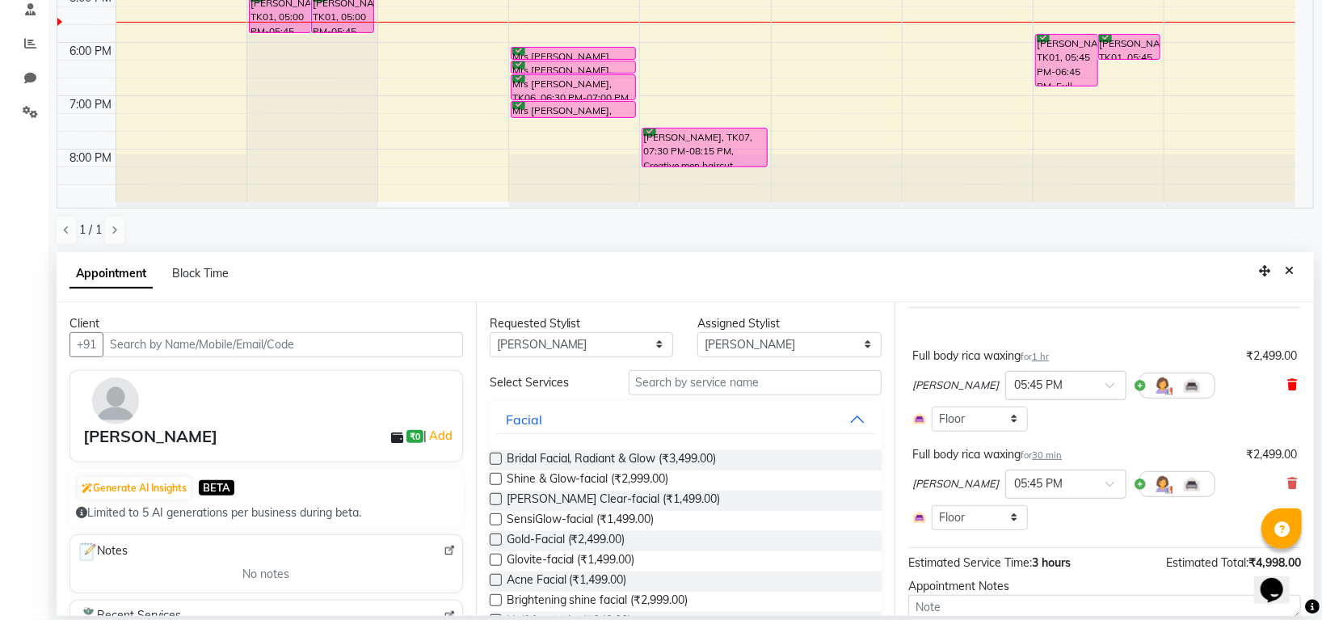
click at [1288, 379] on icon at bounding box center [1293, 384] width 10 height 11
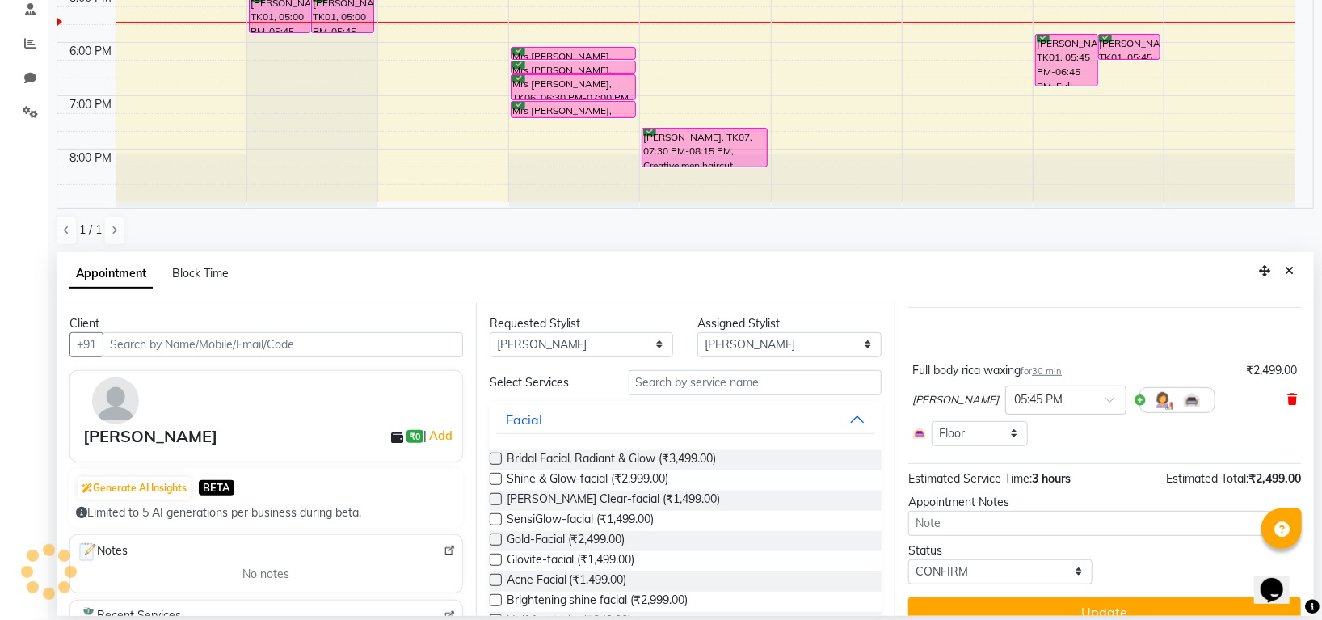
click at [1288, 394] on icon at bounding box center [1293, 399] width 10 height 11
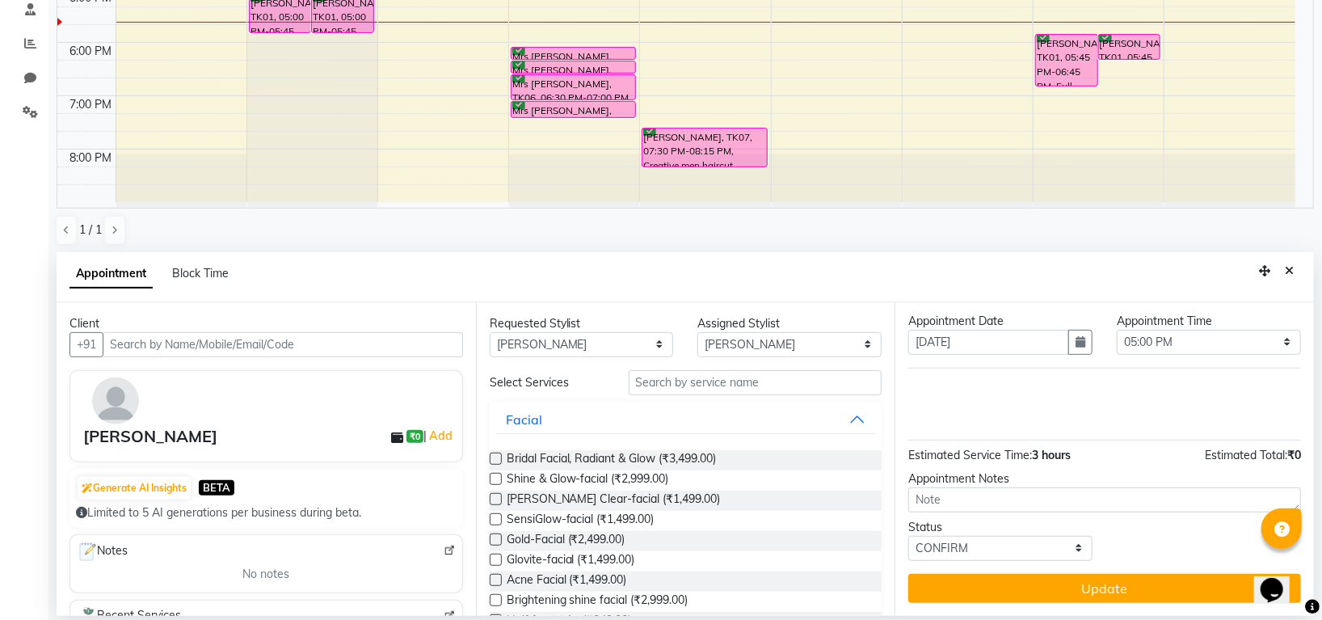
scroll to position [0, 0]
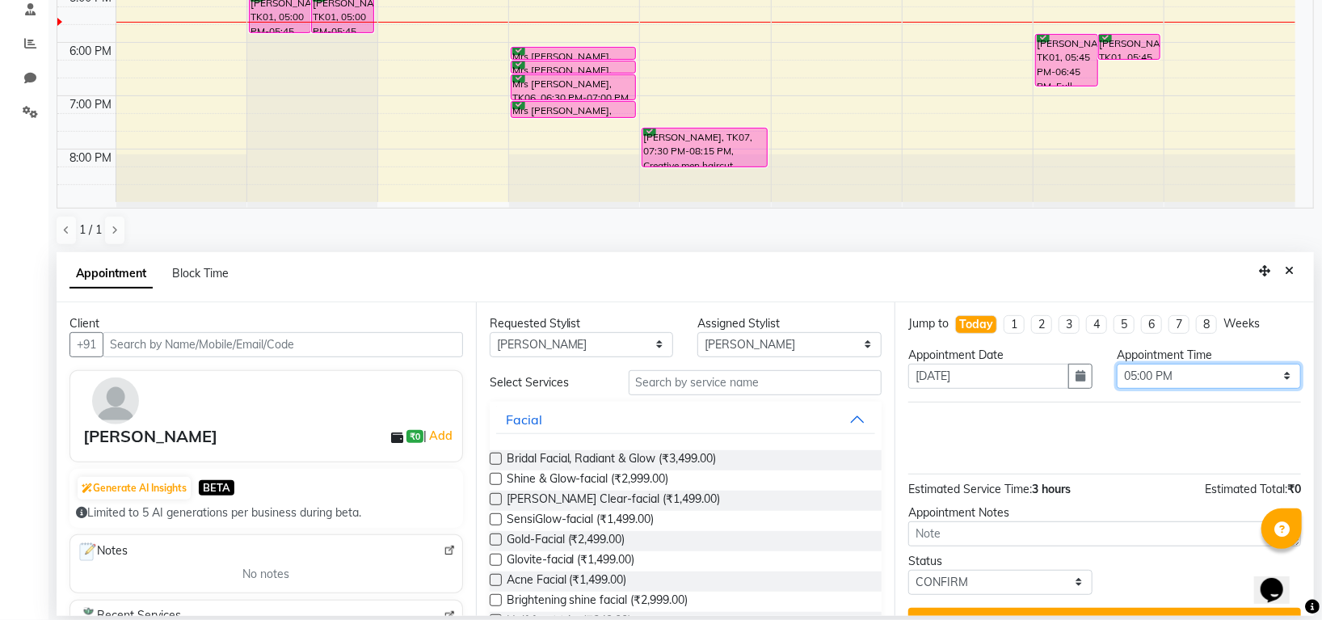
click at [1245, 366] on select "Select 09:00 AM 09:15 AM 09:30 AM 09:45 AM 10:00 AM 10:15 AM 10:30 AM 10:45 AM …" at bounding box center [1209, 376] width 184 height 25
select select "1080"
click at [1117, 364] on select "Select 09:00 AM 09:15 AM 09:30 AM 09:45 AM 10:00 AM 10:15 AM 10:30 AM 10:45 AM …" at bounding box center [1209, 376] width 184 height 25
click at [595, 345] on select "Any Indira MEGH PAWAN RESHMI SABITRI SHANTI Simran SURAJ TILUCK P" at bounding box center [582, 344] width 184 height 25
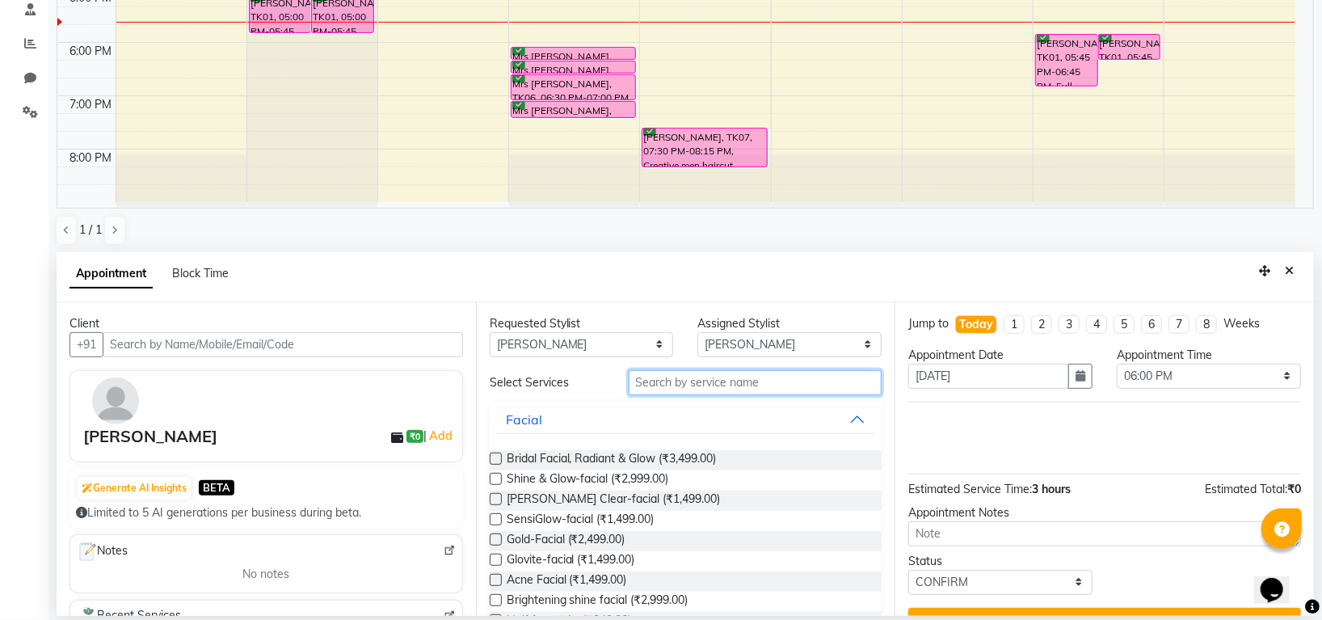
click at [737, 375] on input "text" at bounding box center [756, 382] width 254 height 25
click at [676, 378] on input "text" at bounding box center [756, 382] width 254 height 25
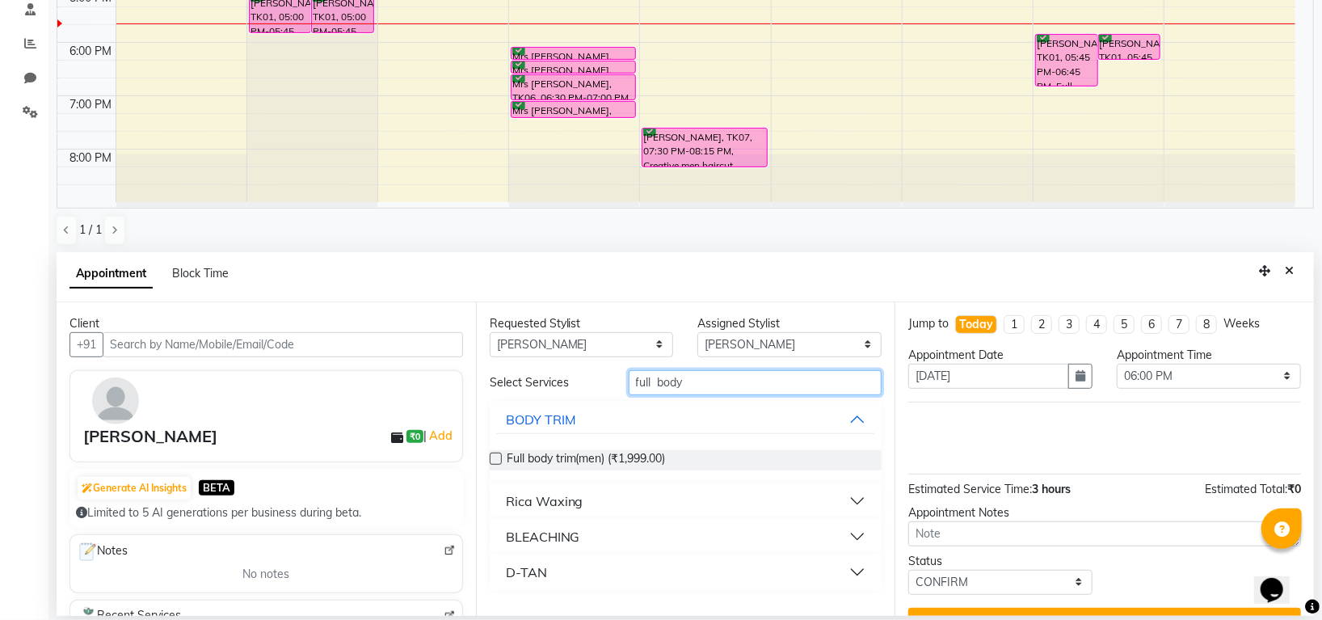
type input "full body"
click at [566, 494] on div "Rica Waxing" at bounding box center [545, 500] width 78 height 19
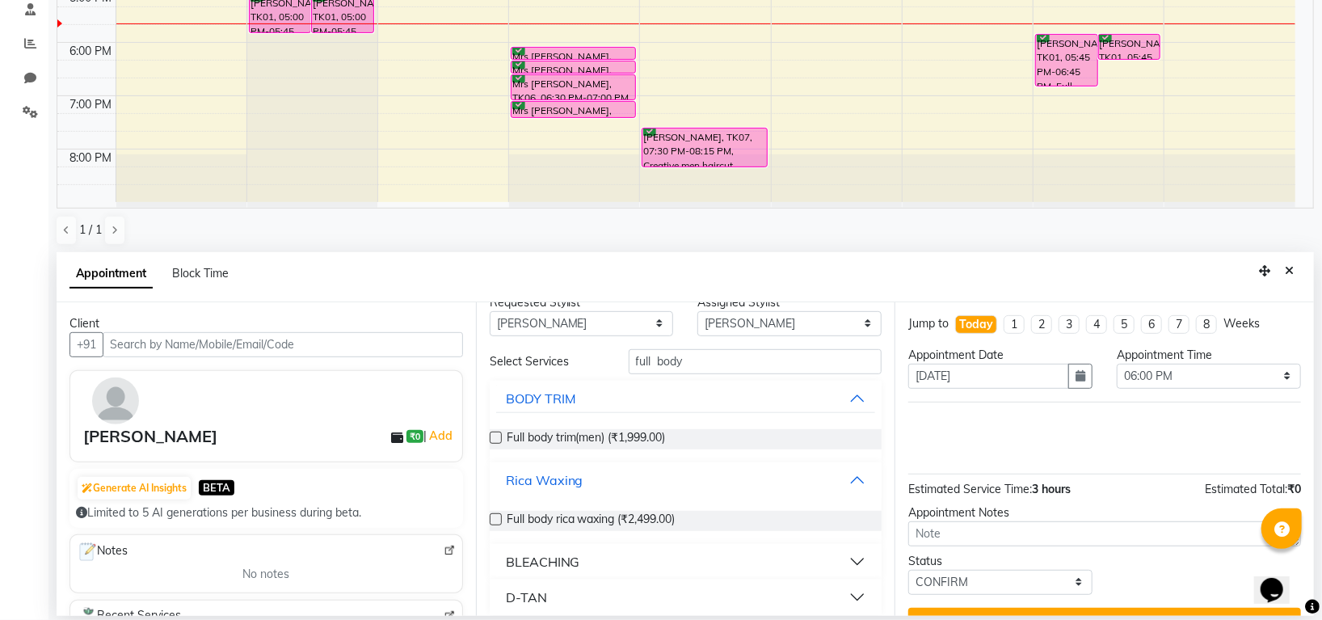
scroll to position [32, 0]
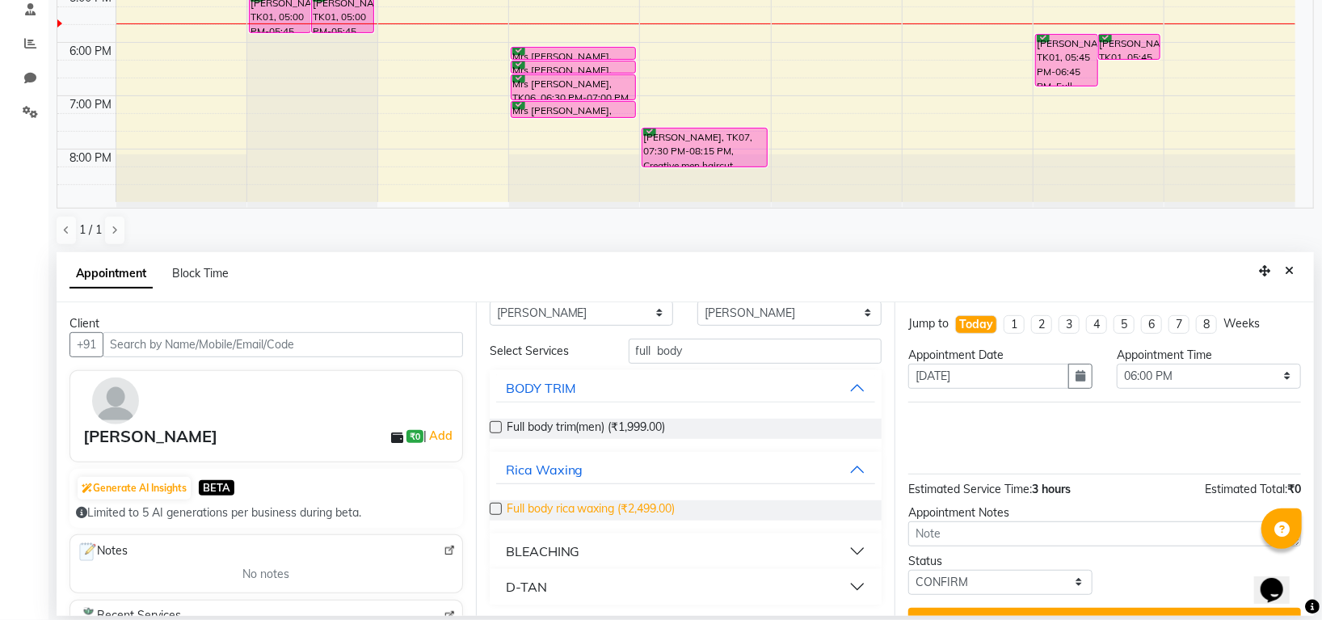
click at [639, 508] on span "Full body rica waxing (₹2,499.00)" at bounding box center [591, 510] width 169 height 20
checkbox input "false"
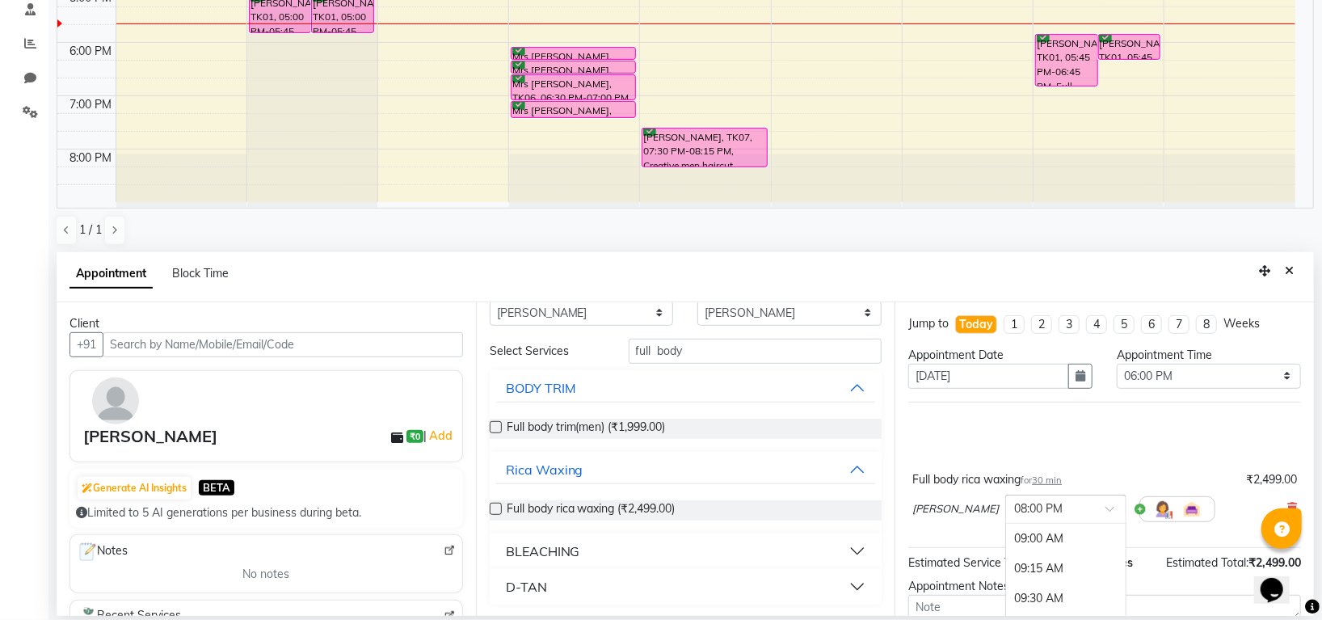
click at [1059, 504] on div at bounding box center [1066, 508] width 120 height 17
click at [1006, 572] on div "06:00 PM" at bounding box center [1066, 569] width 120 height 30
click at [1056, 481] on span "30 min" at bounding box center [1047, 479] width 30 height 11
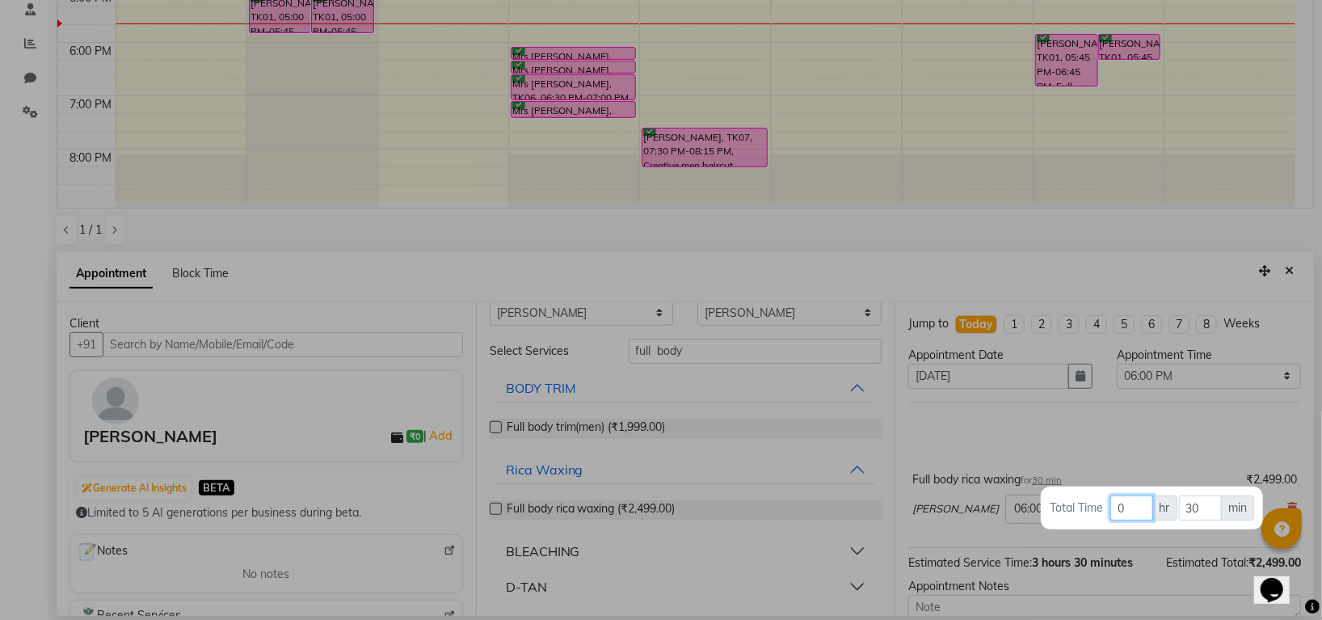
click at [1138, 500] on input "0" at bounding box center [1132, 507] width 42 height 25
type input "1"
click at [1181, 450] on div at bounding box center [661, 310] width 1322 height 620
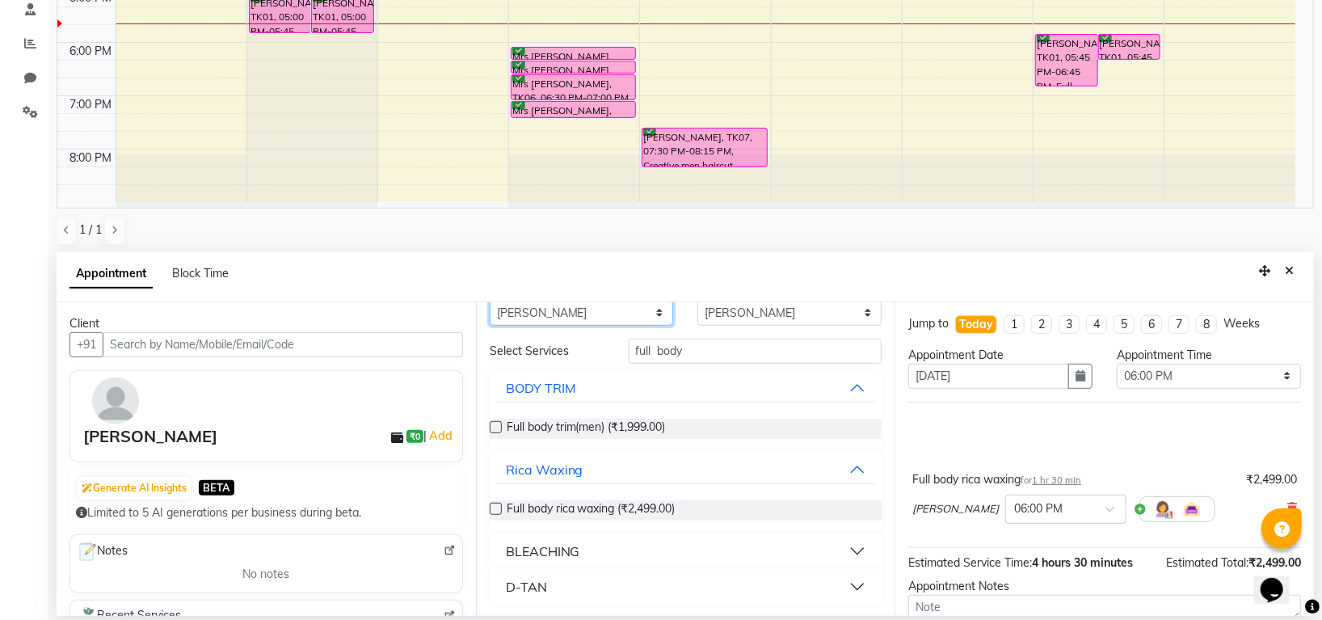
scroll to position [30, 0]
click at [638, 318] on select "Any Indira MEGH PAWAN RESHMI SABITRI SHANTI Simran SURAJ TILUCK P" at bounding box center [582, 314] width 184 height 25
select select "45579"
click at [490, 327] on select "Any Indira MEGH PAWAN RESHMI SABITRI SHANTI Simran SURAJ TILUCK P" at bounding box center [582, 314] width 184 height 25
select select "45579"
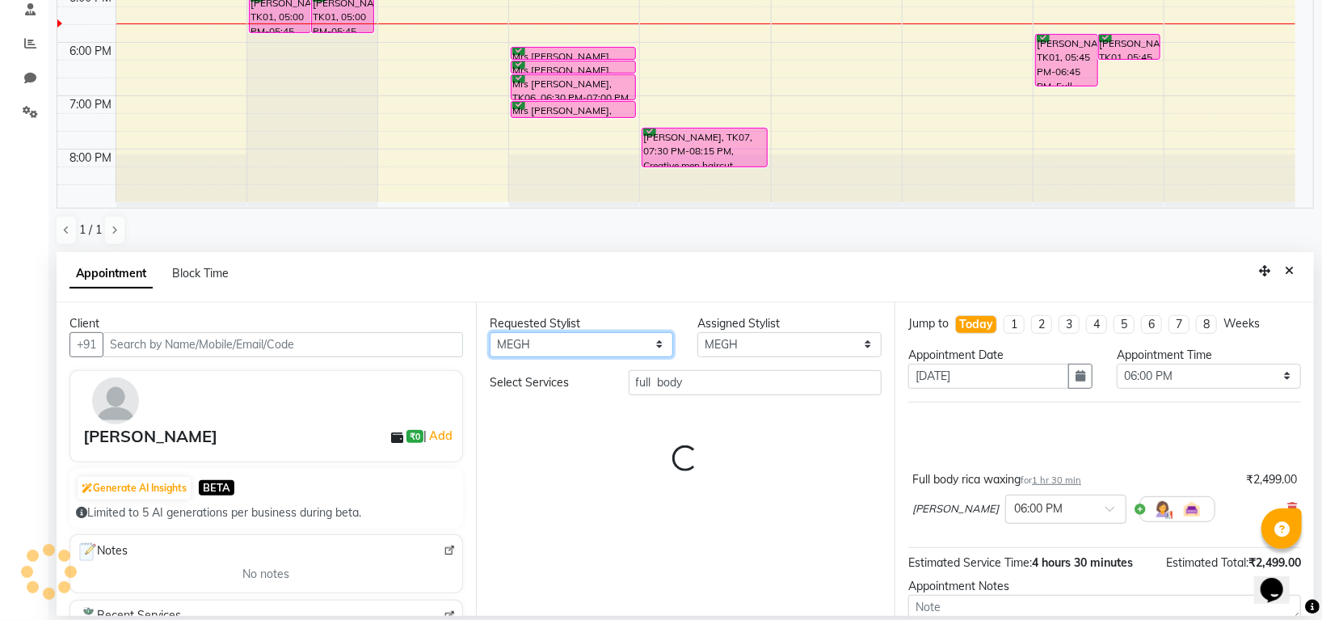
scroll to position [0, 0]
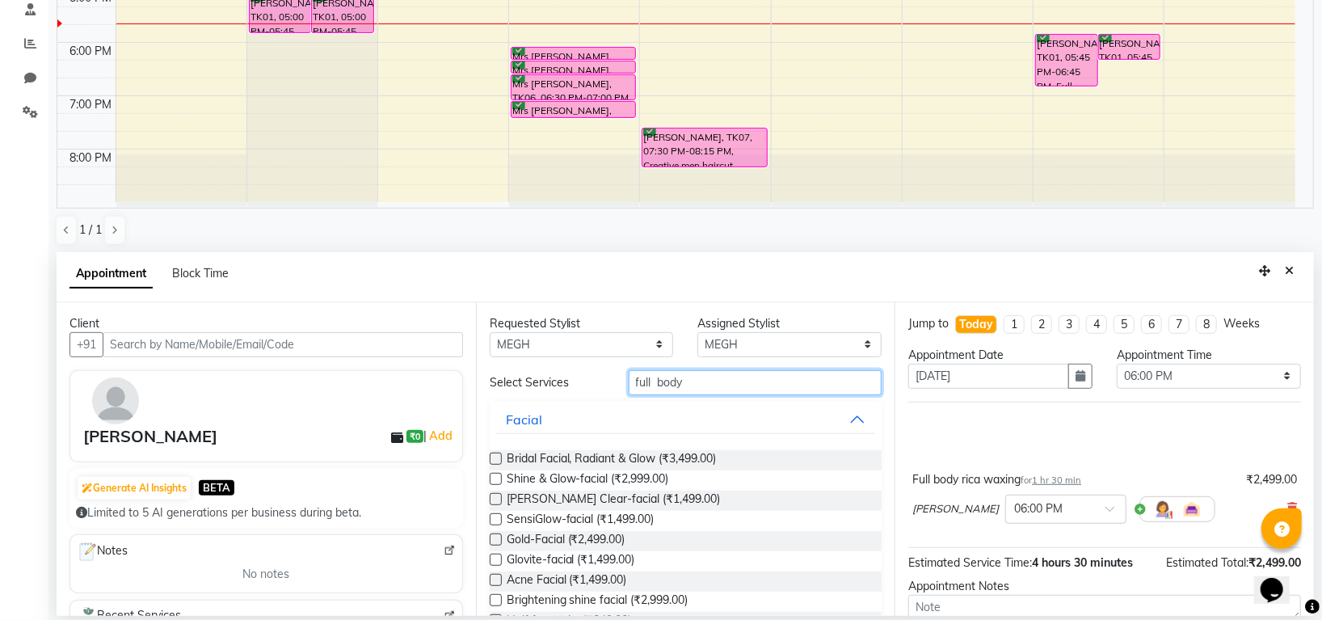
click at [726, 381] on input "full body" at bounding box center [756, 382] width 254 height 25
type input "f"
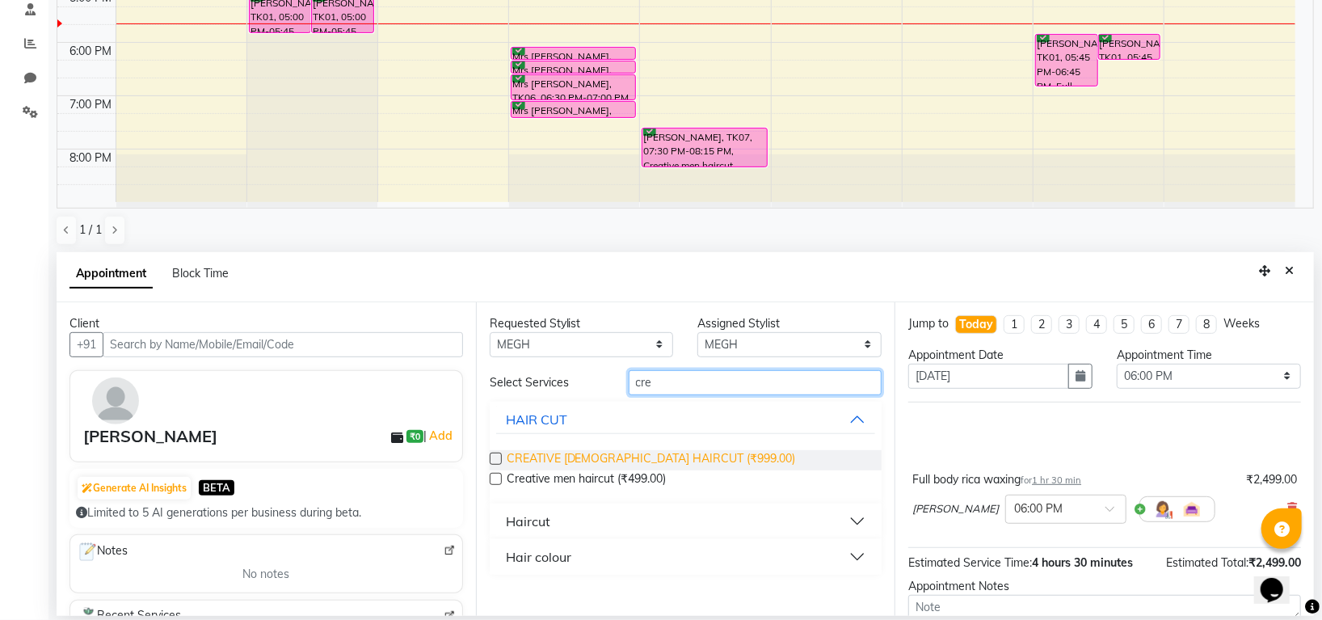
type input "cre"
click at [653, 454] on span "CREATIVE FEMALE HAIRCUT (₹999.00)" at bounding box center [651, 460] width 289 height 20
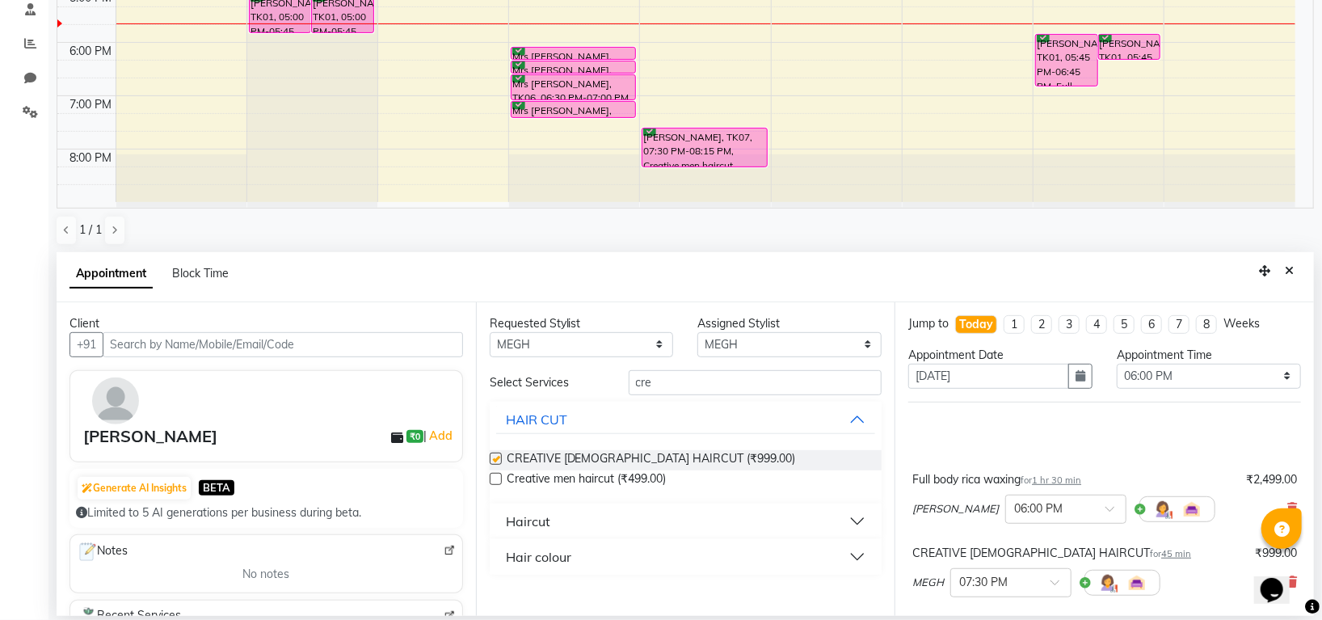
checkbox input "false"
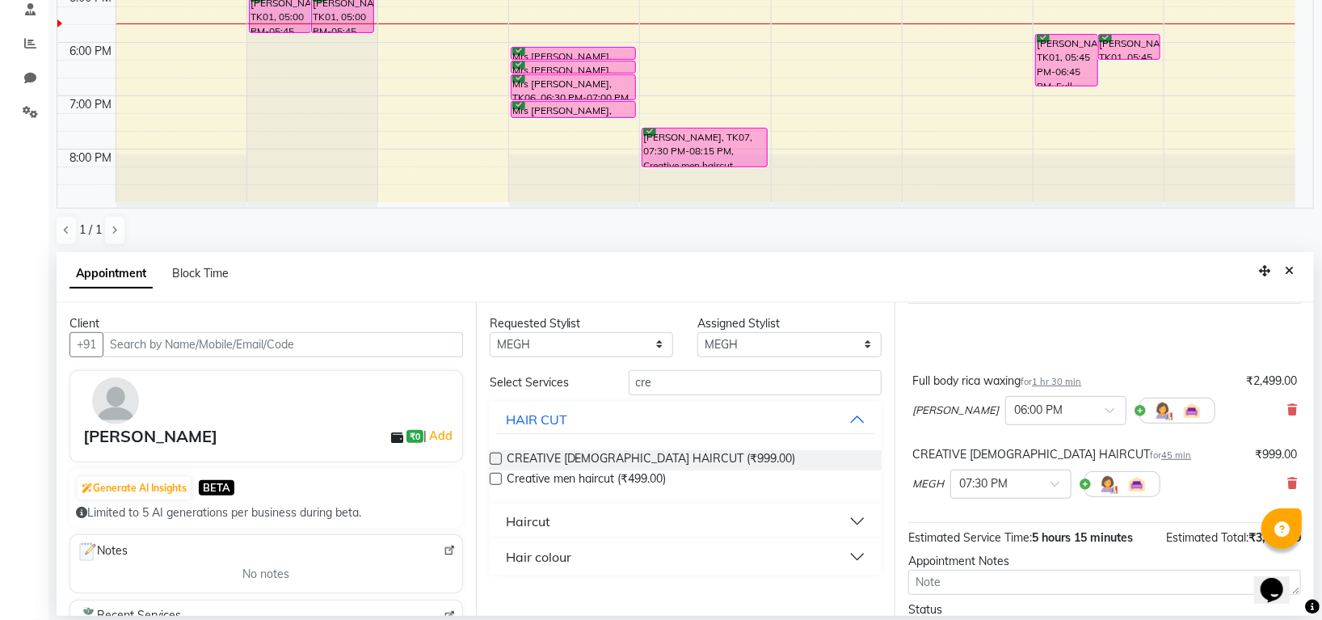
scroll to position [182, 0]
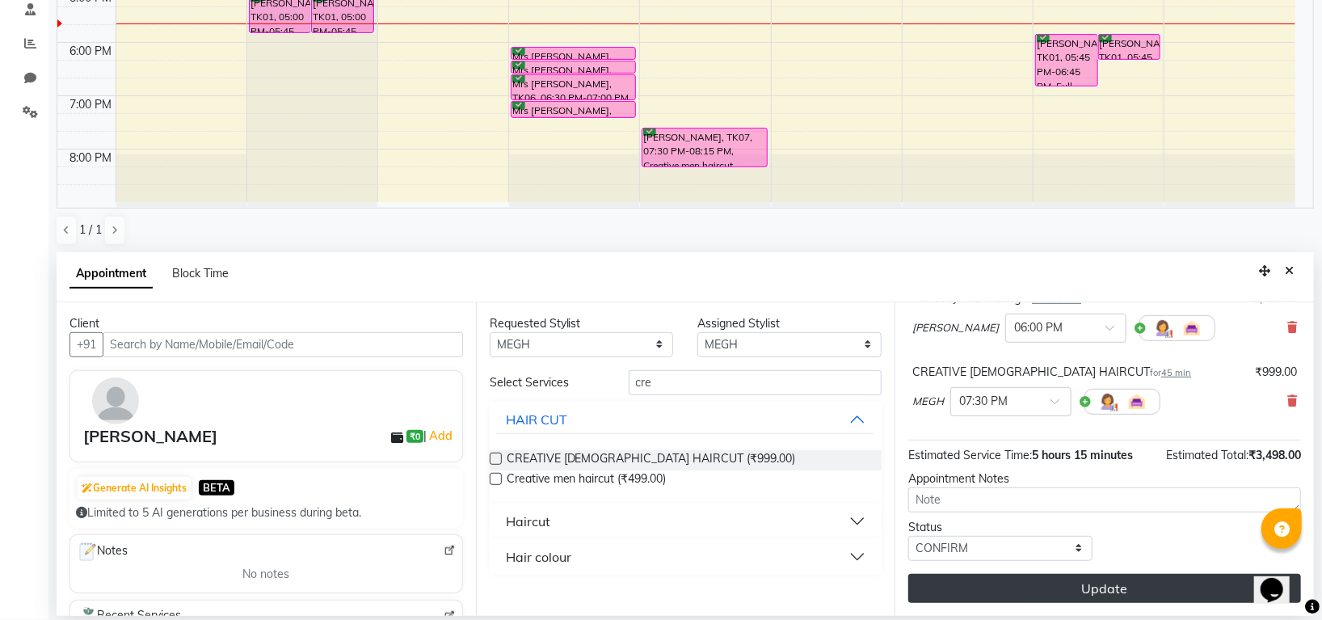
click at [1056, 586] on button "Update" at bounding box center [1105, 588] width 393 height 29
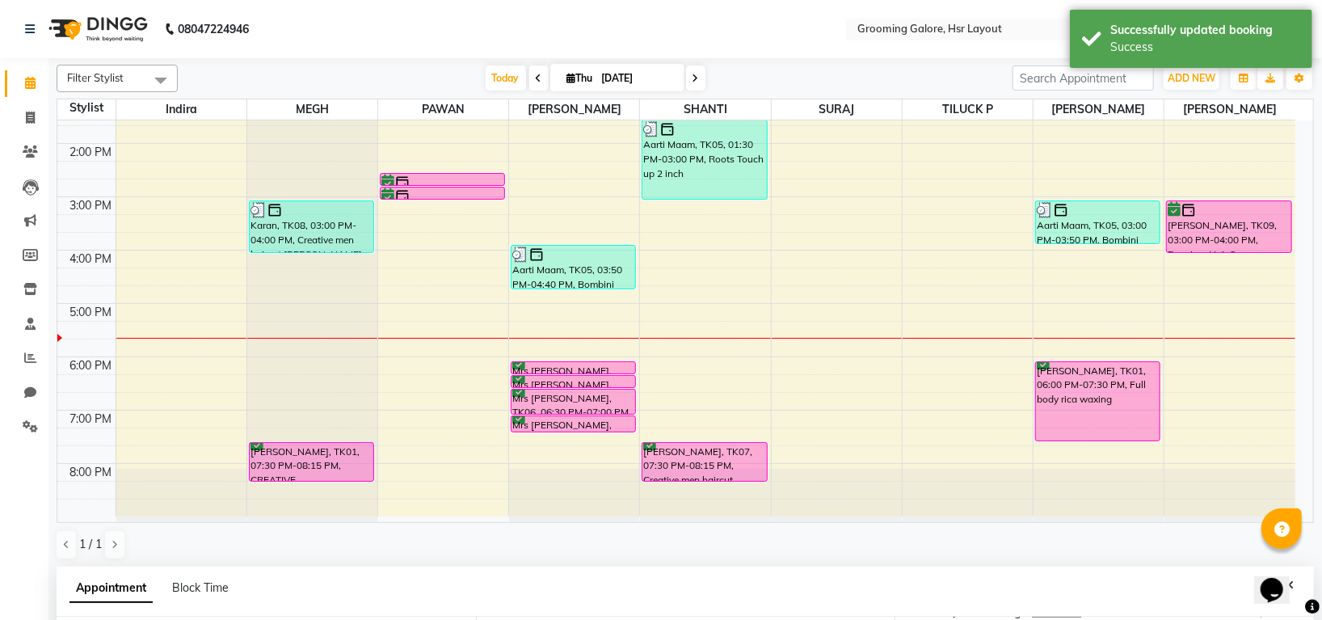
scroll to position [314, 0]
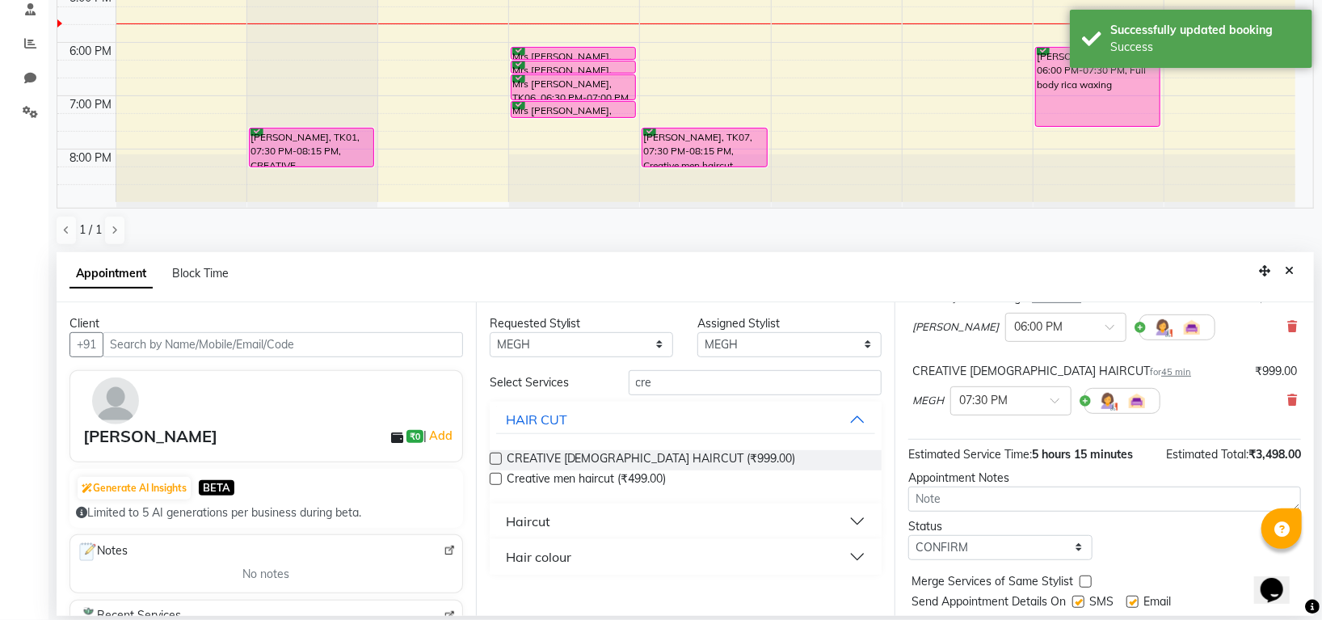
click at [1282, 268] on button "Close" at bounding box center [1289, 271] width 23 height 25
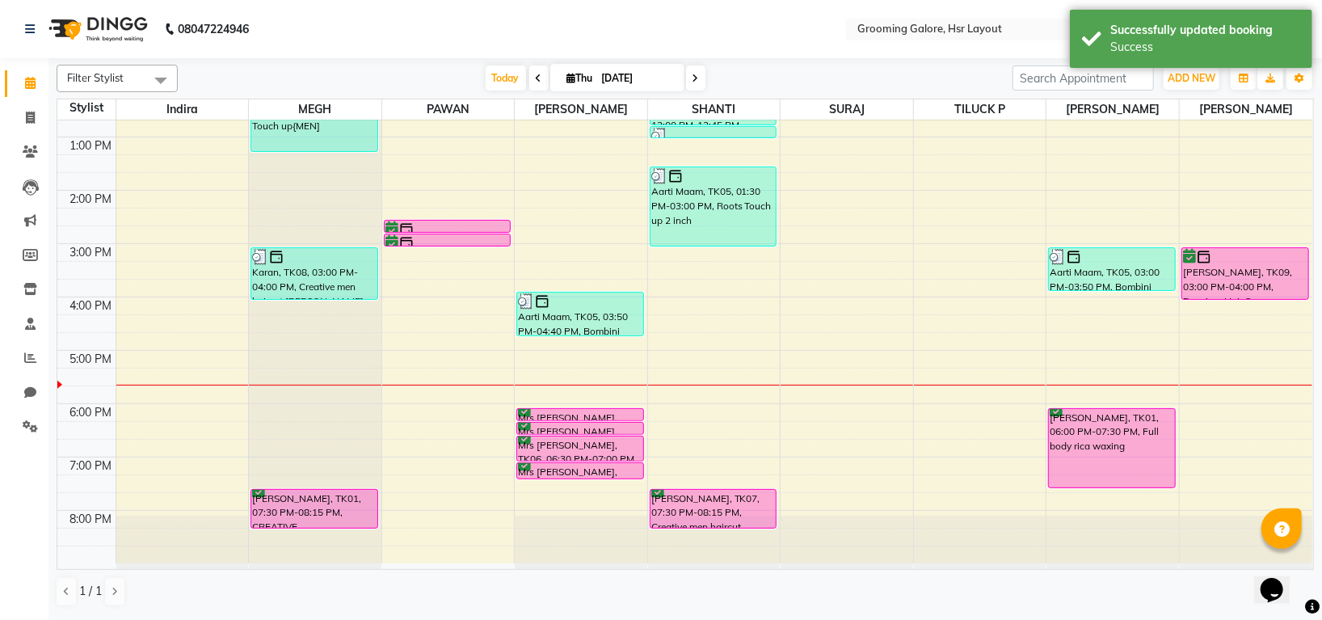
scroll to position [251, 0]
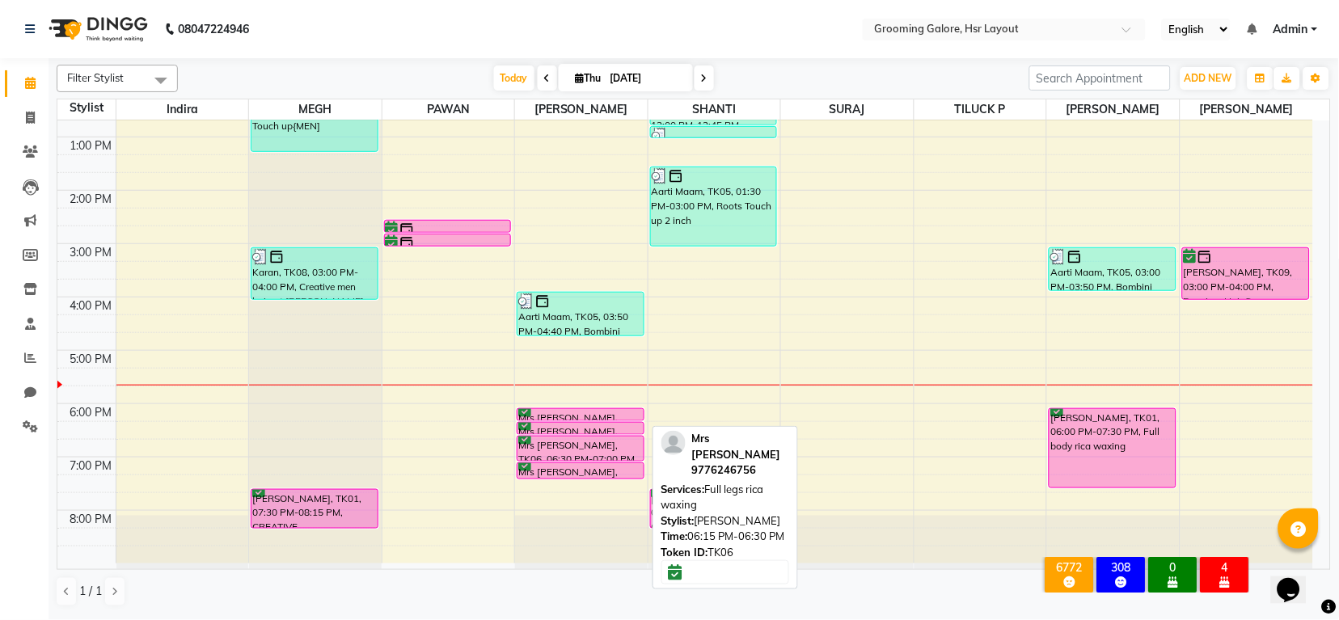
click at [585, 431] on div at bounding box center [579, 434] width 125 height 6
select select "6"
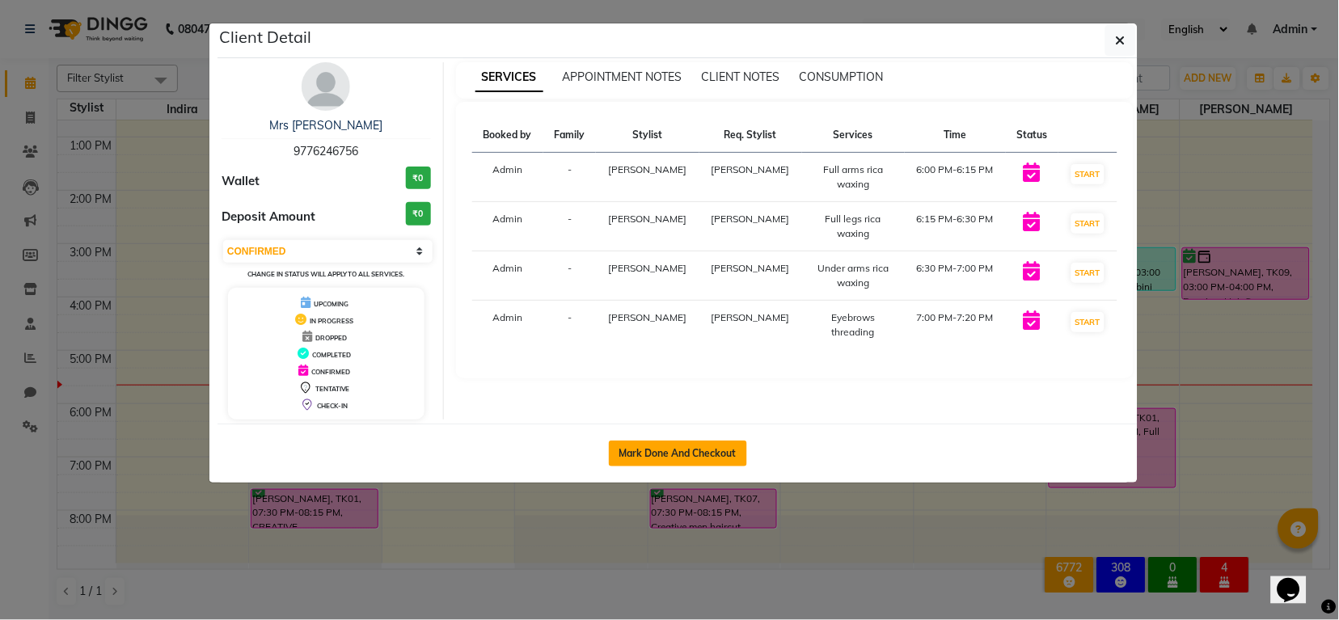
click at [681, 444] on button "Mark Done And Checkout" at bounding box center [678, 454] width 138 height 26
select select "service"
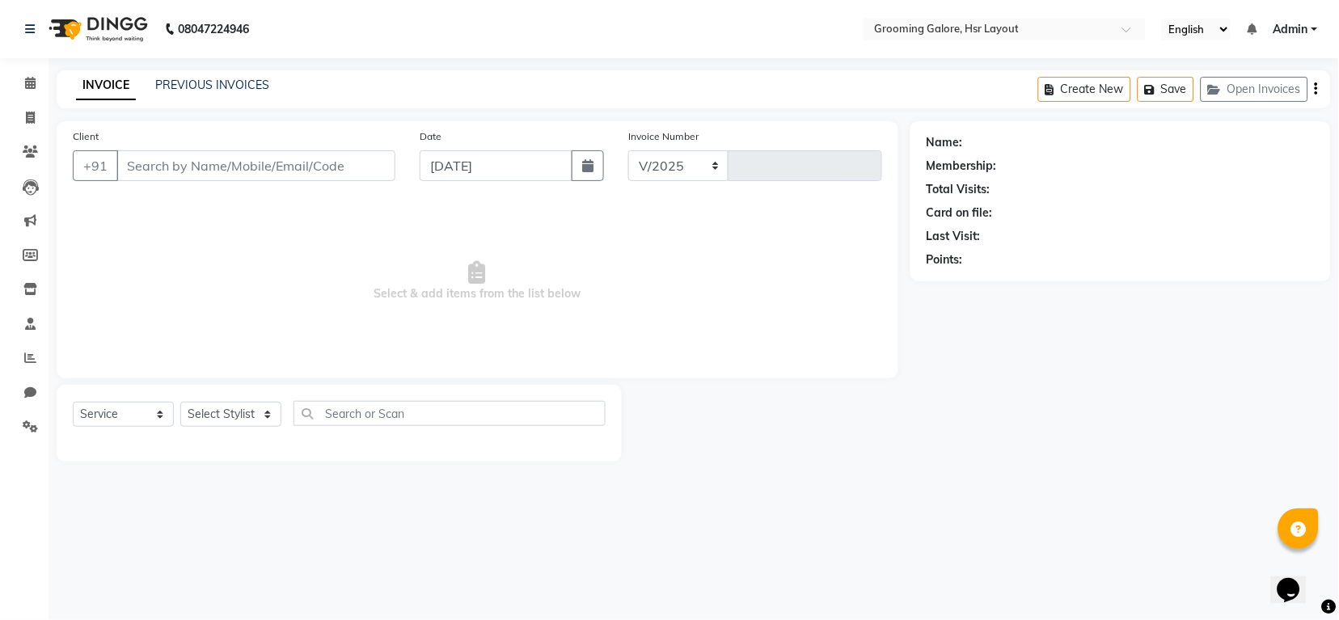
select select "6168"
type input "2193"
select select "P"
select select "45583"
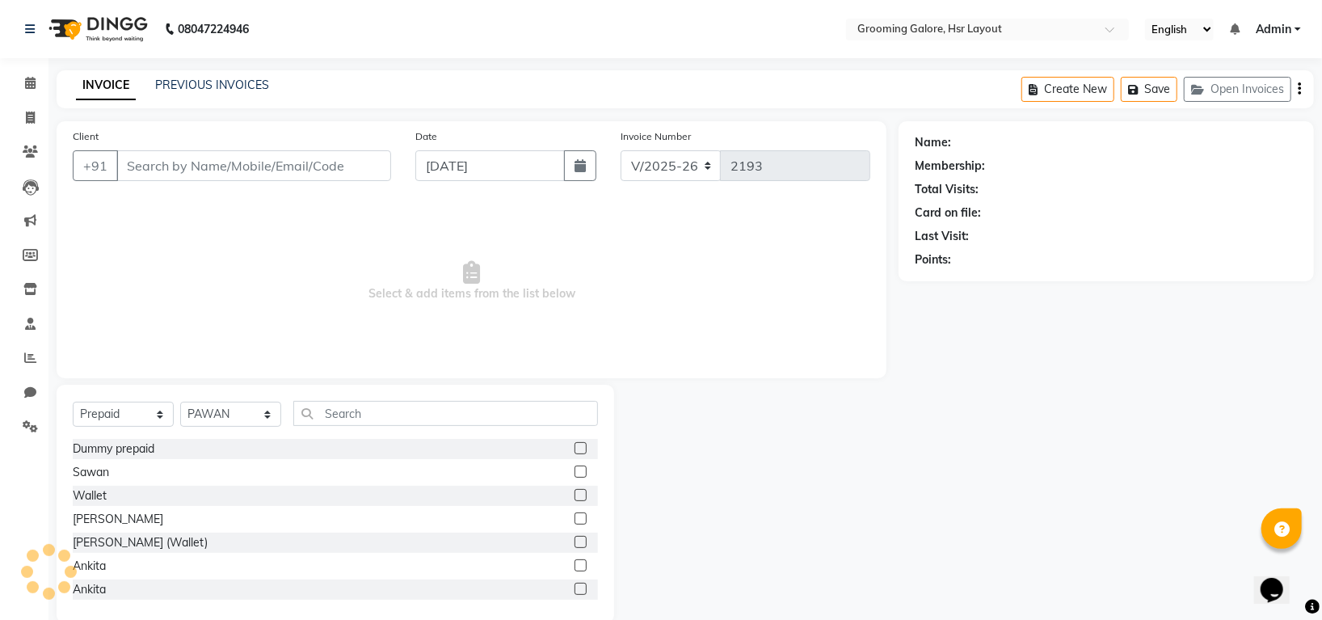
type input "9776246756"
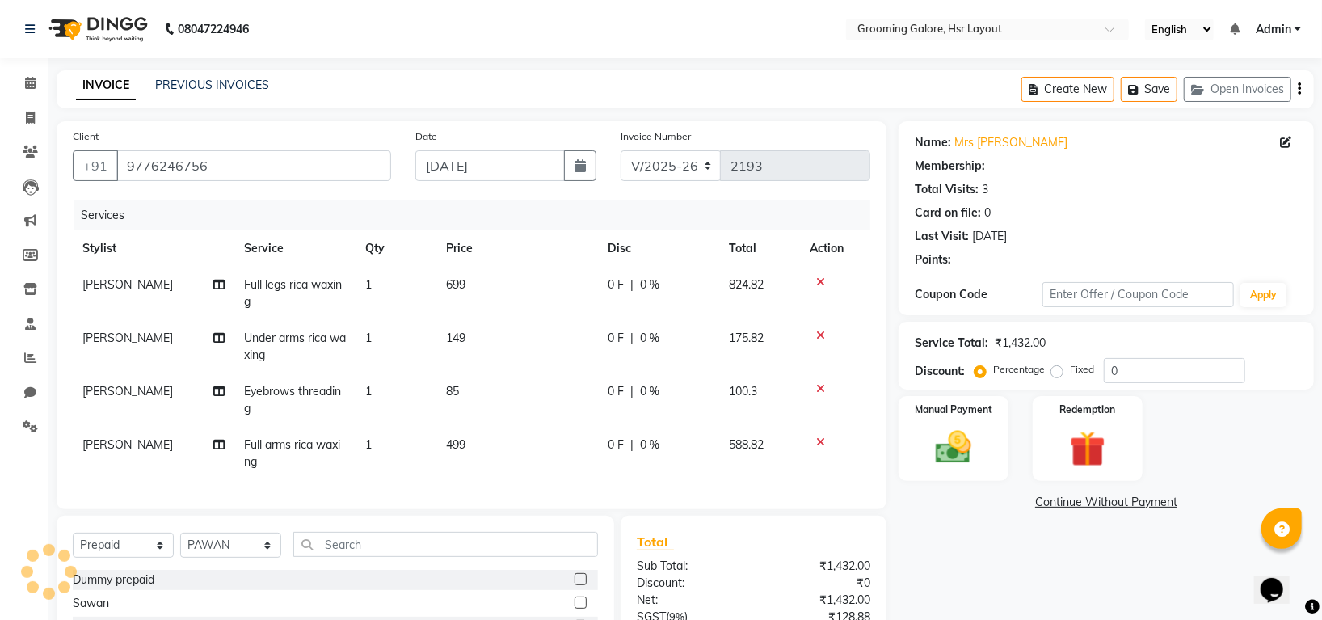
select select "1: Object"
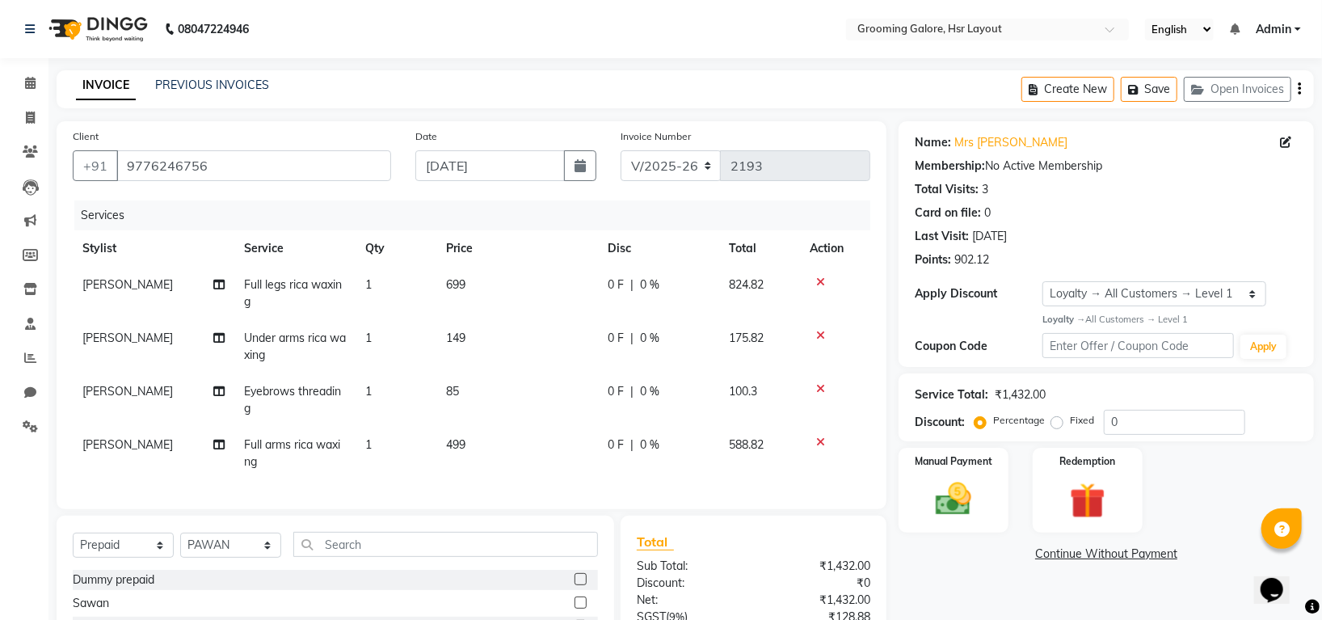
scroll to position [192, 0]
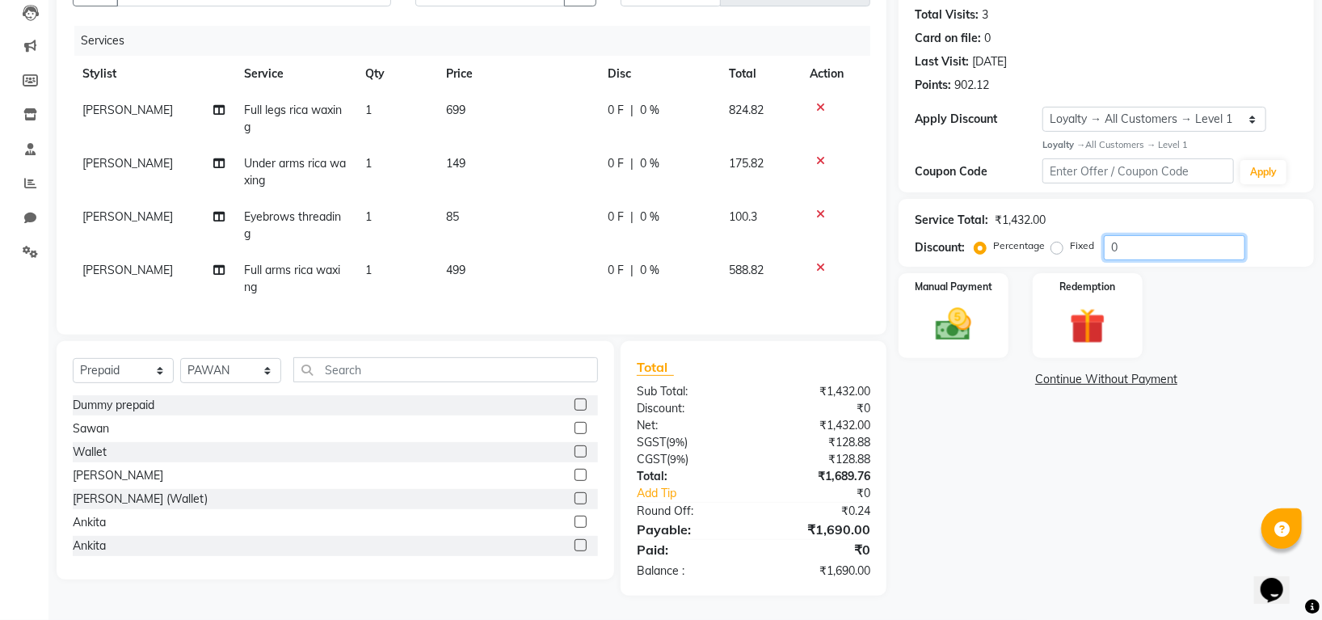
click at [1137, 235] on input "0" at bounding box center [1174, 247] width 141 height 25
type input "015"
click at [820, 155] on icon at bounding box center [820, 160] width 9 height 11
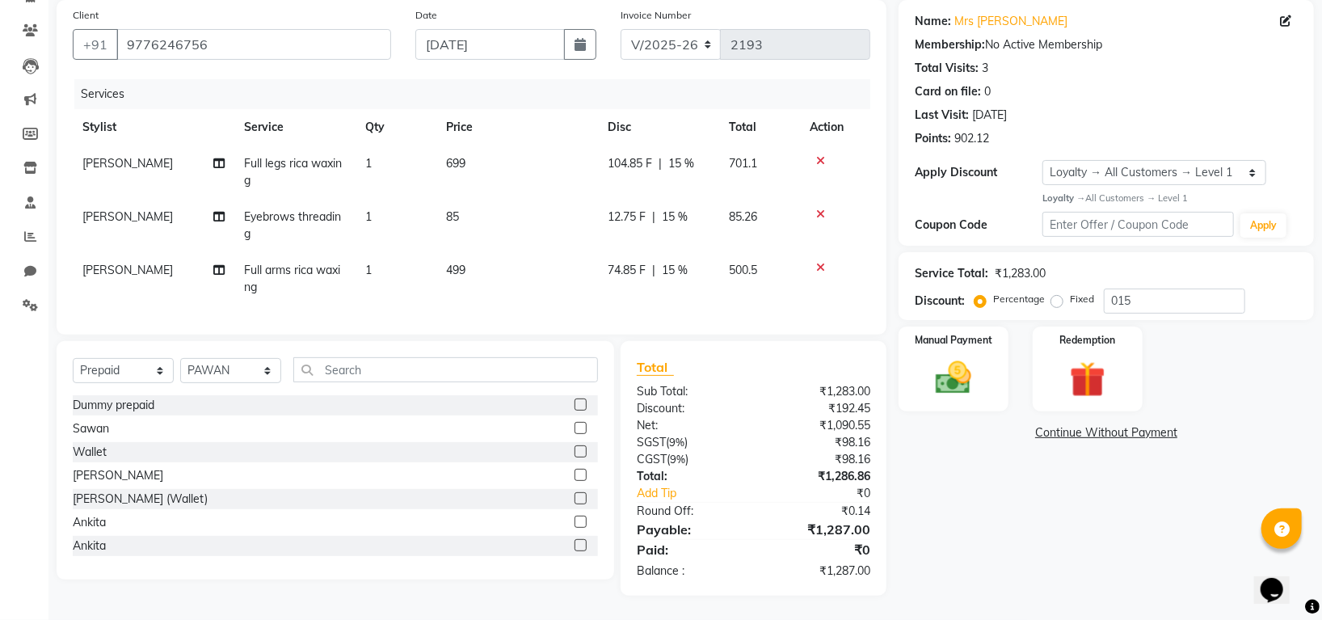
scroll to position [137, 0]
click at [129, 370] on select "Select Service Product Membership Package Voucher Prepaid Gift Card" at bounding box center [123, 370] width 101 height 25
select select "service"
click at [73, 359] on select "Select Service Product Membership Package Voucher Prepaid Gift Card" at bounding box center [123, 370] width 101 height 25
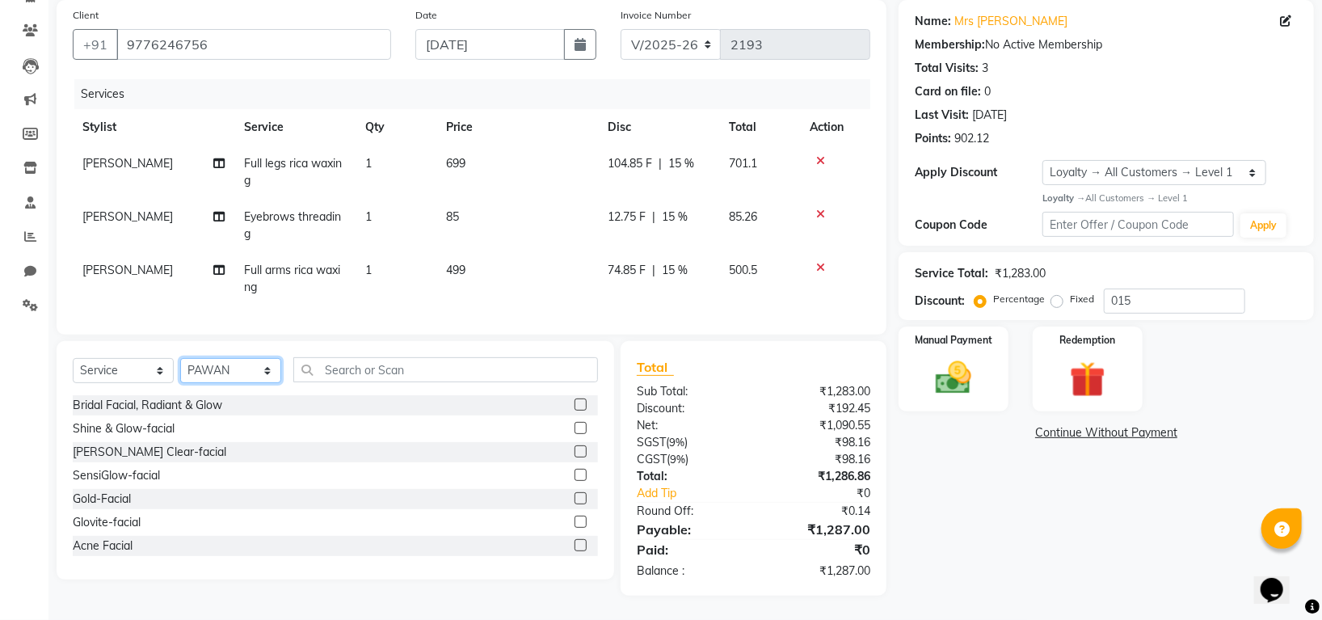
click at [213, 372] on select "Select Stylist Indira MEGH PAWAN [PERSON_NAME] SHANTI [PERSON_NAME] SURAJ TILUC…" at bounding box center [230, 370] width 101 height 25
click at [344, 364] on input "text" at bounding box center [445, 369] width 305 height 25
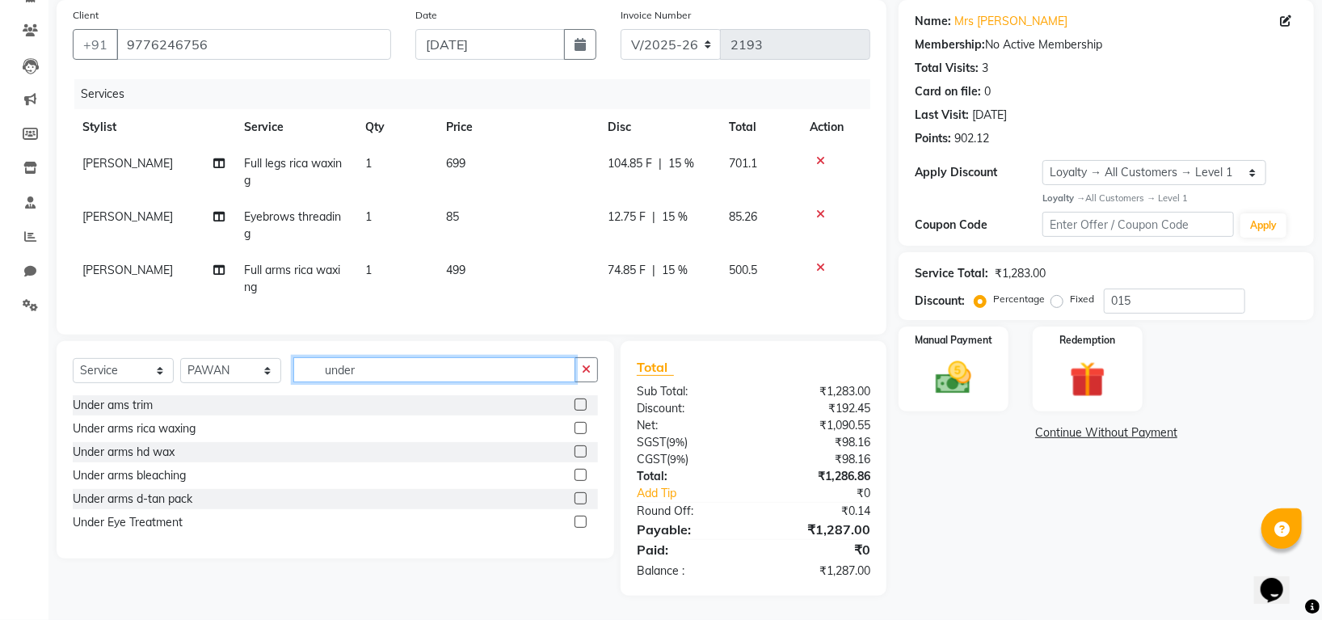
type input "under"
click at [584, 448] on label at bounding box center [581, 451] width 12 height 12
click at [584, 448] on input "checkbox" at bounding box center [580, 452] width 11 height 11
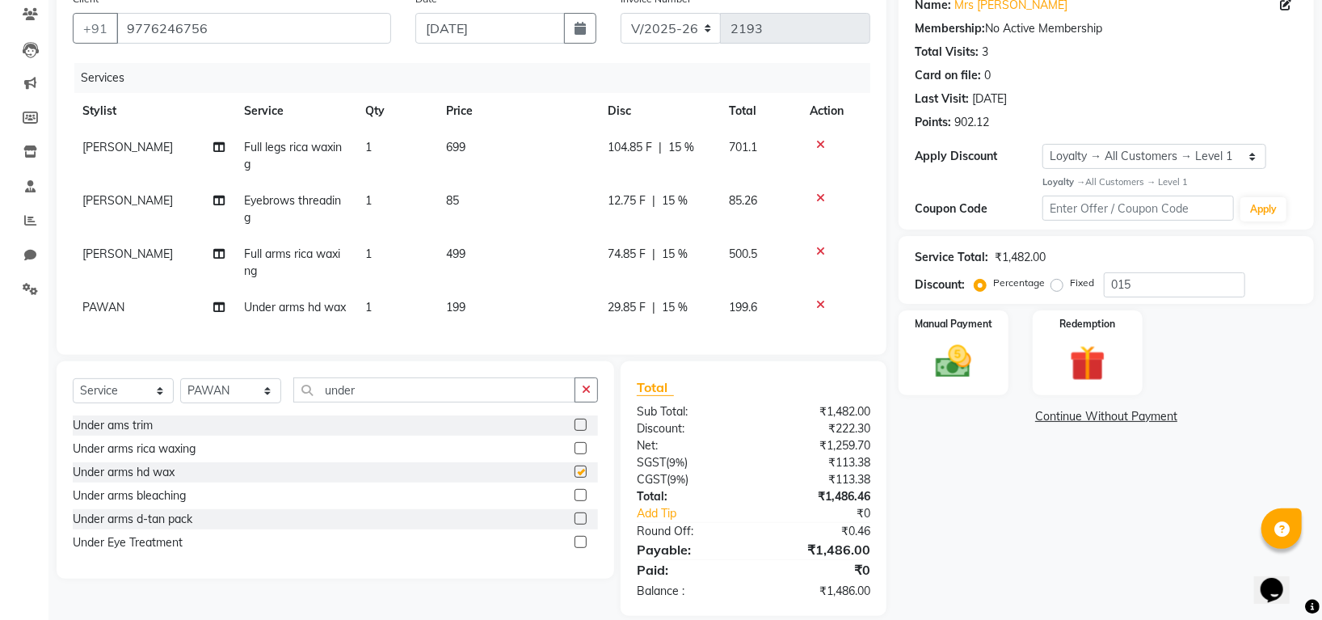
checkbox input "false"
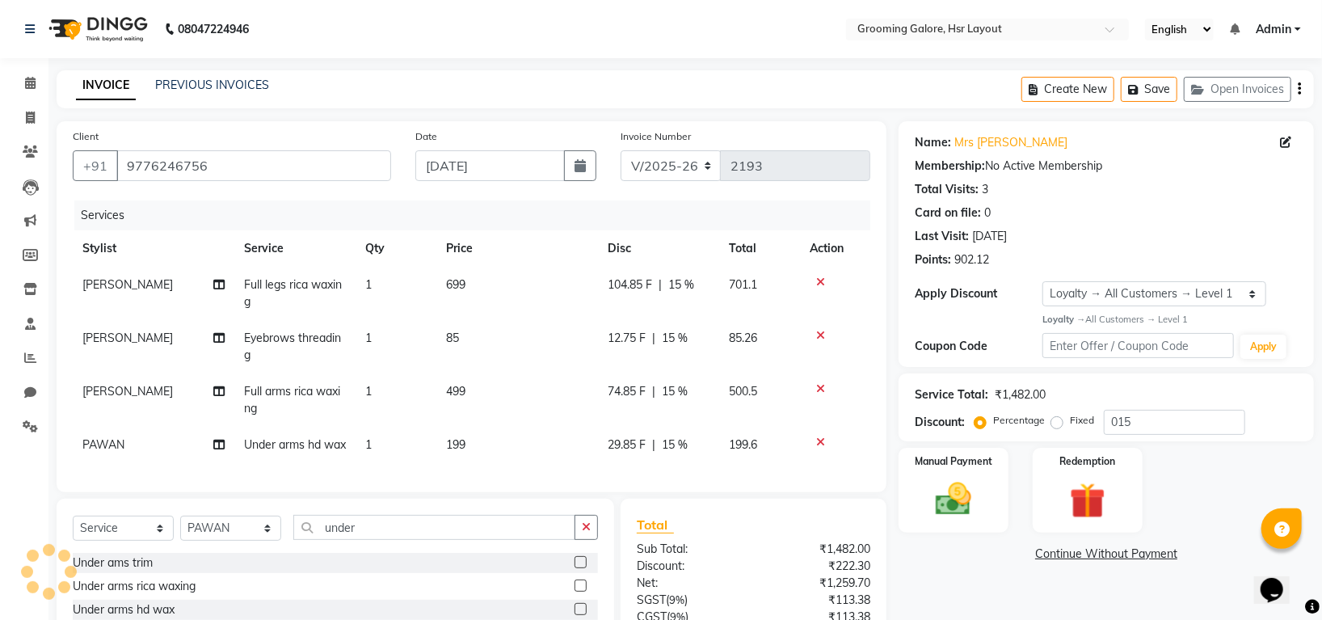
scroll to position [192, 0]
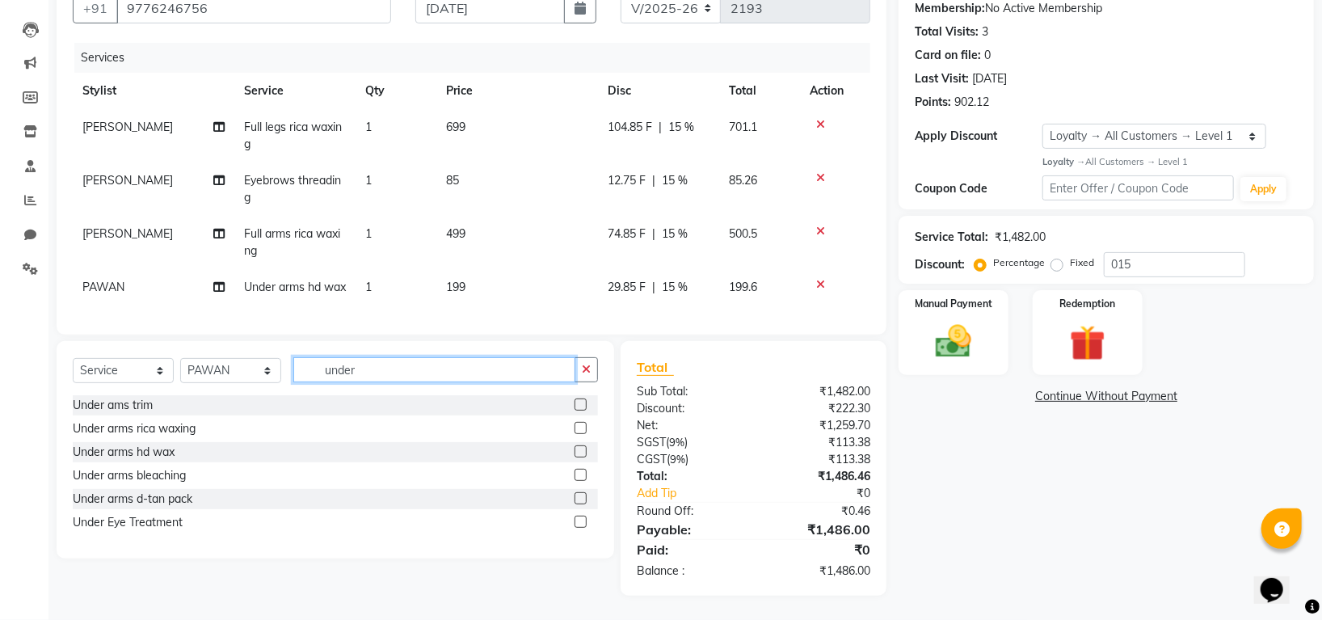
click at [396, 369] on input "under" at bounding box center [434, 369] width 282 height 25
type input "u"
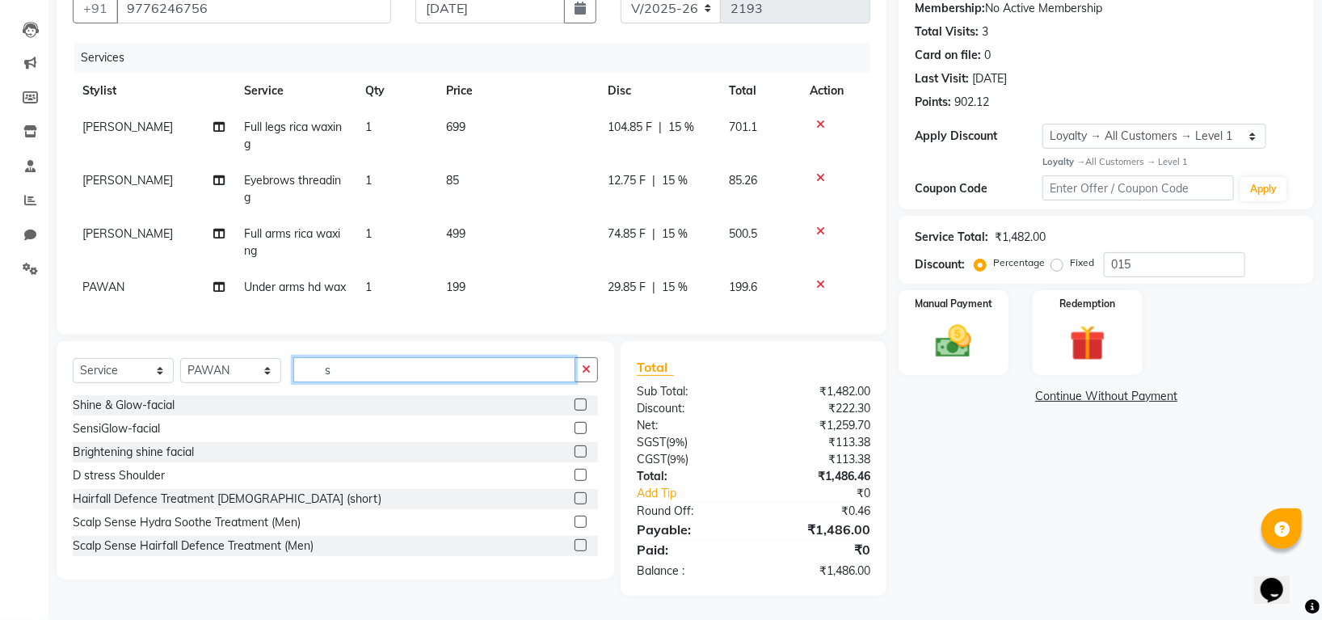
type input "s"
click at [575, 427] on label at bounding box center [581, 428] width 12 height 12
click at [575, 427] on input "checkbox" at bounding box center [580, 429] width 11 height 11
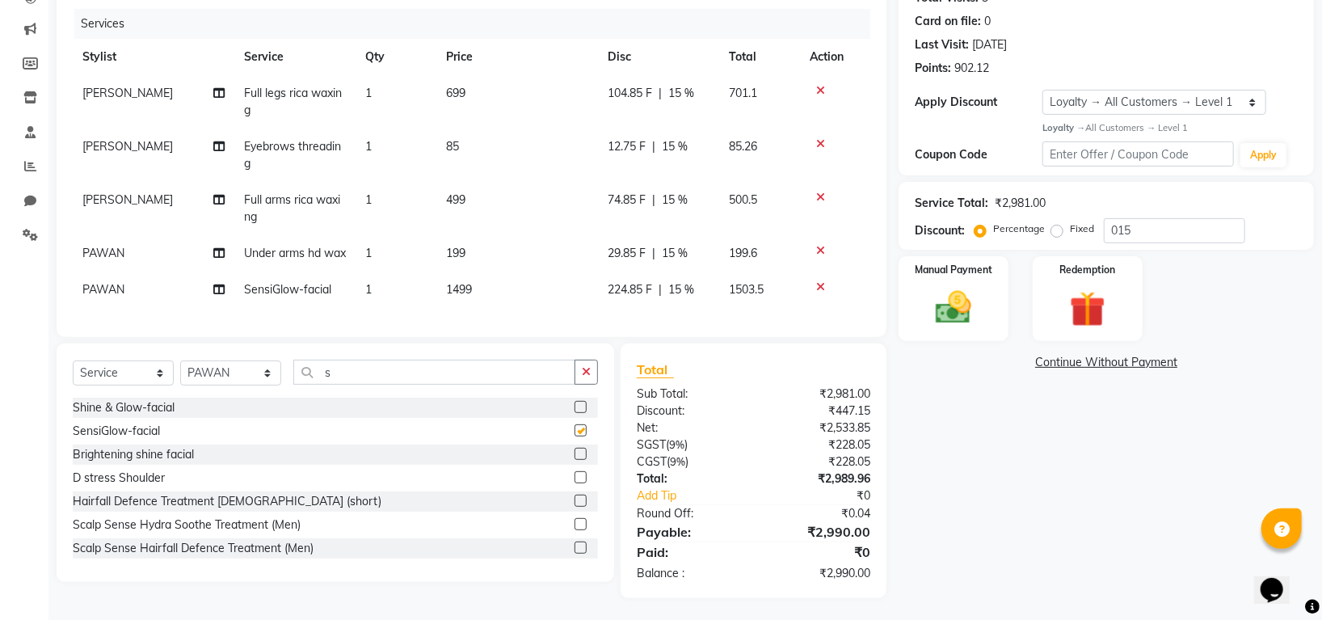
checkbox input "false"
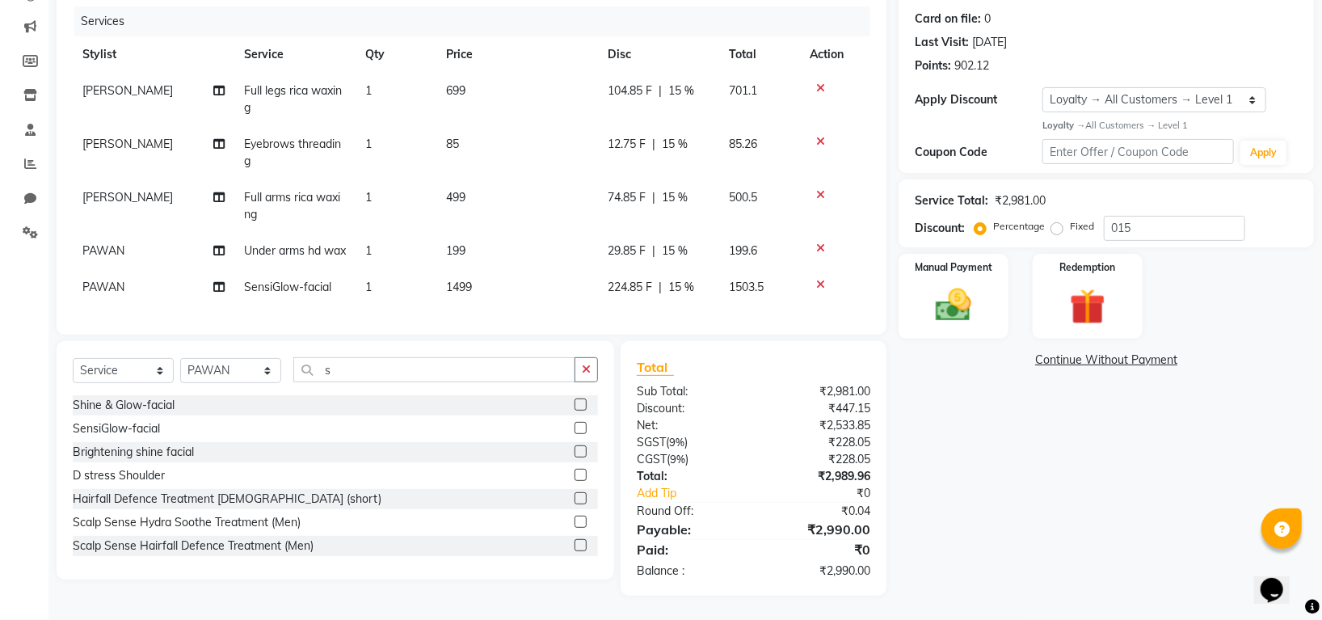
click at [99, 137] on span "[PERSON_NAME]" at bounding box center [127, 144] width 91 height 15
select select "45585"
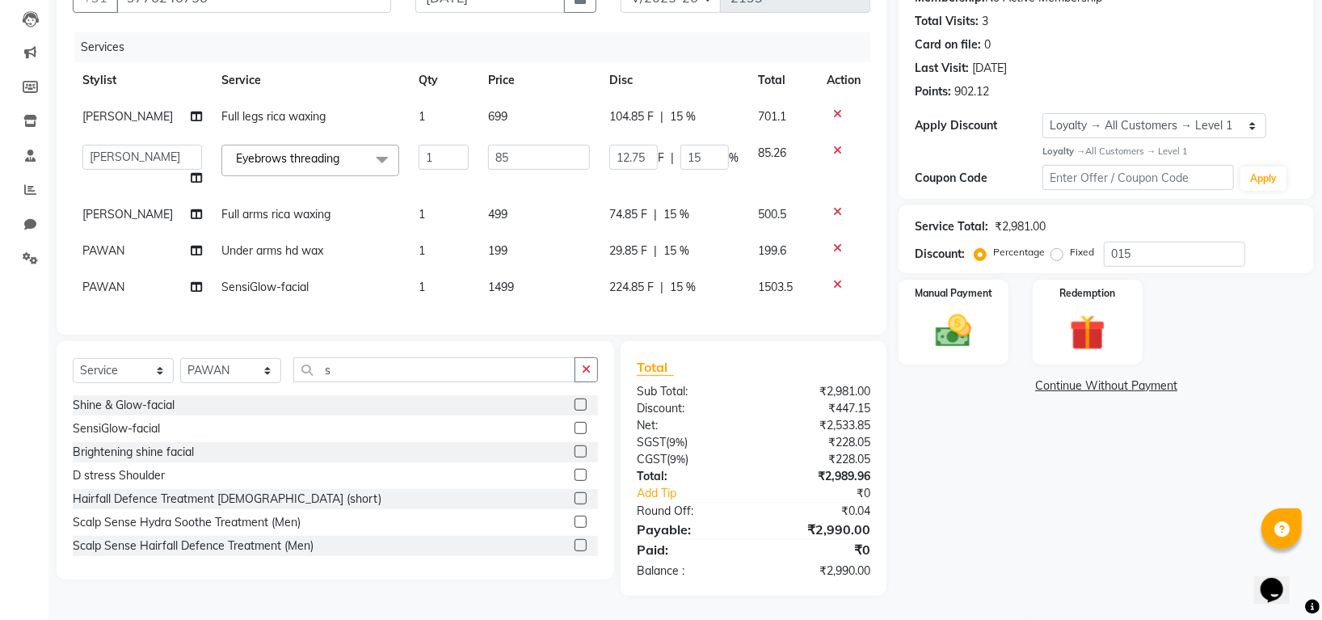
click at [99, 109] on span "[PERSON_NAME]" at bounding box center [127, 116] width 91 height 15
select select "45585"
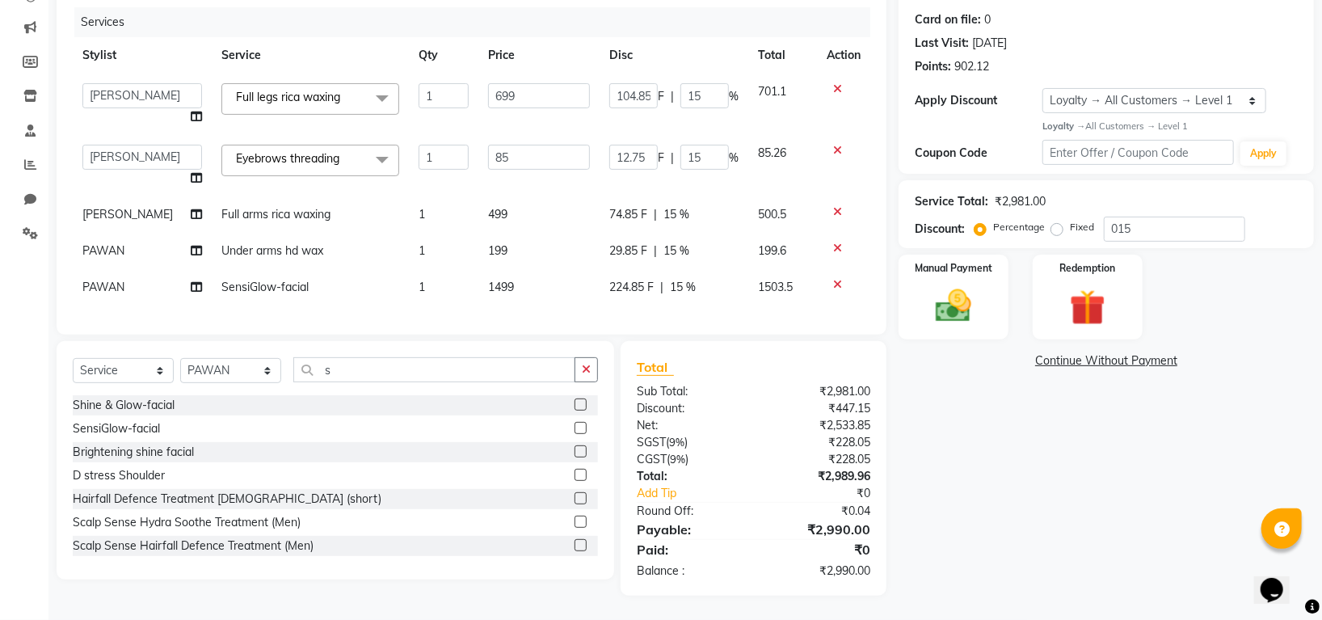
scroll to position [210, 0]
click at [123, 145] on select "Indira MEGH PAWAN RESHMI SABITRI SHANTI Simran SURAJ TILUCK P" at bounding box center [142, 157] width 120 height 25
select select "87770"
click at [191, 111] on icon at bounding box center [196, 116] width 11 height 11
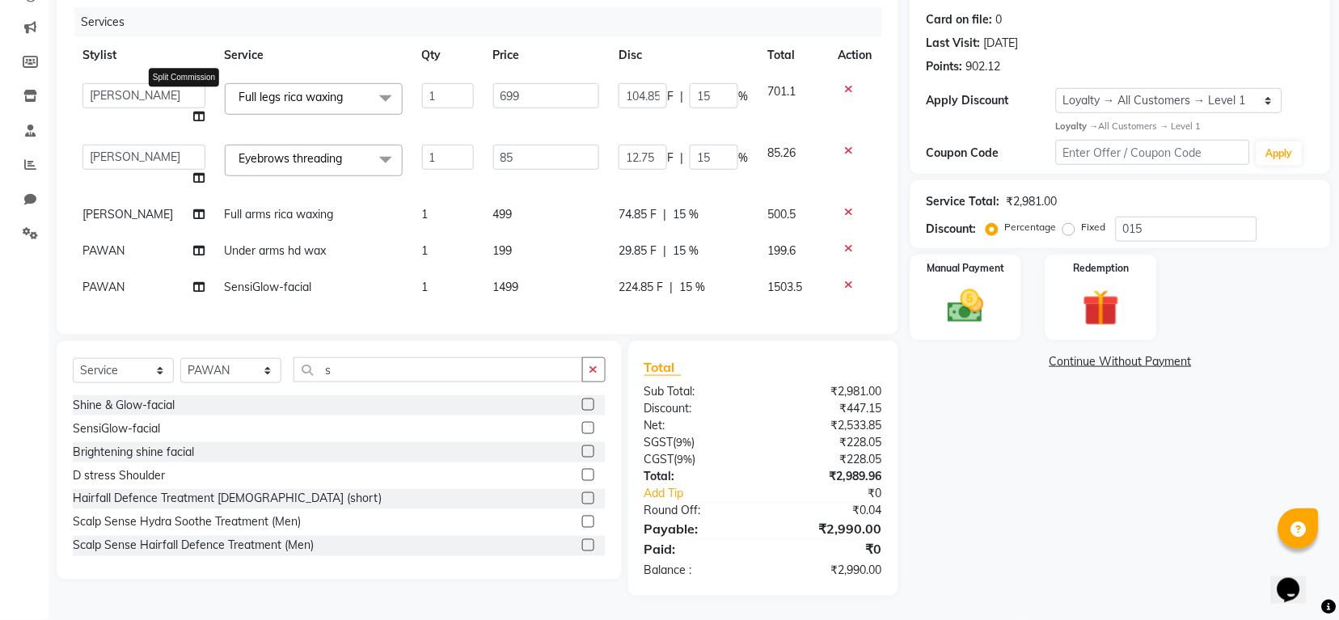
select select "45585"
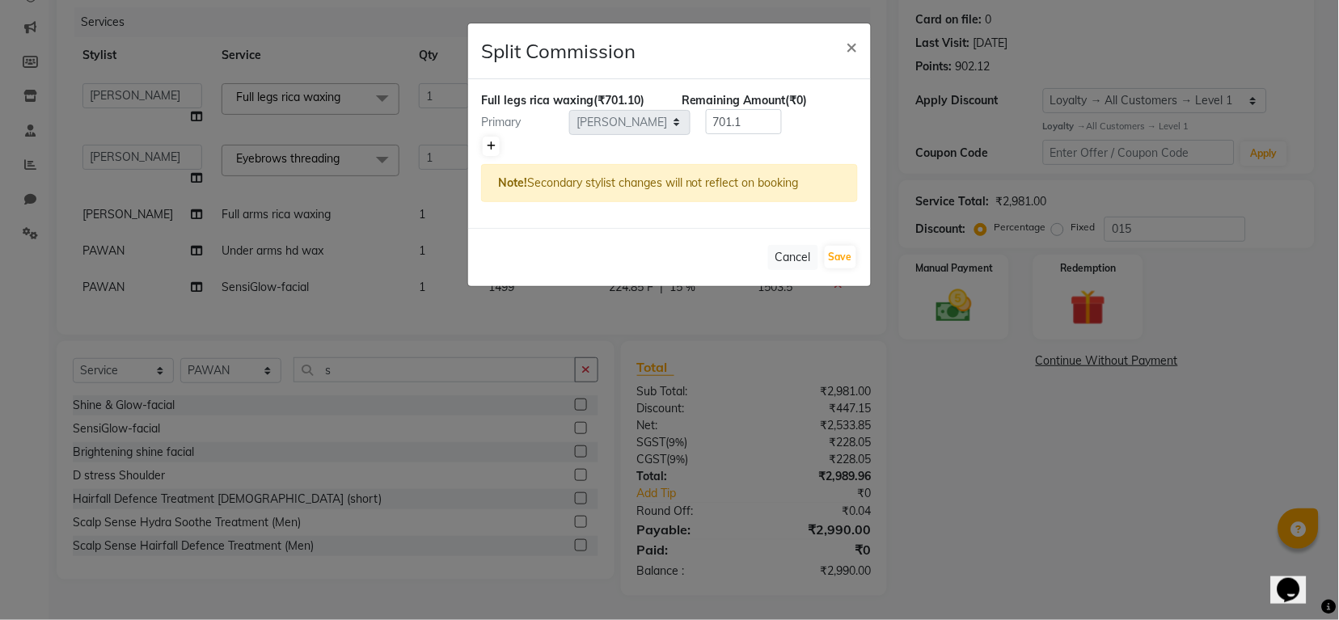
click at [487, 145] on icon at bounding box center [491, 146] width 9 height 10
type input "350.55"
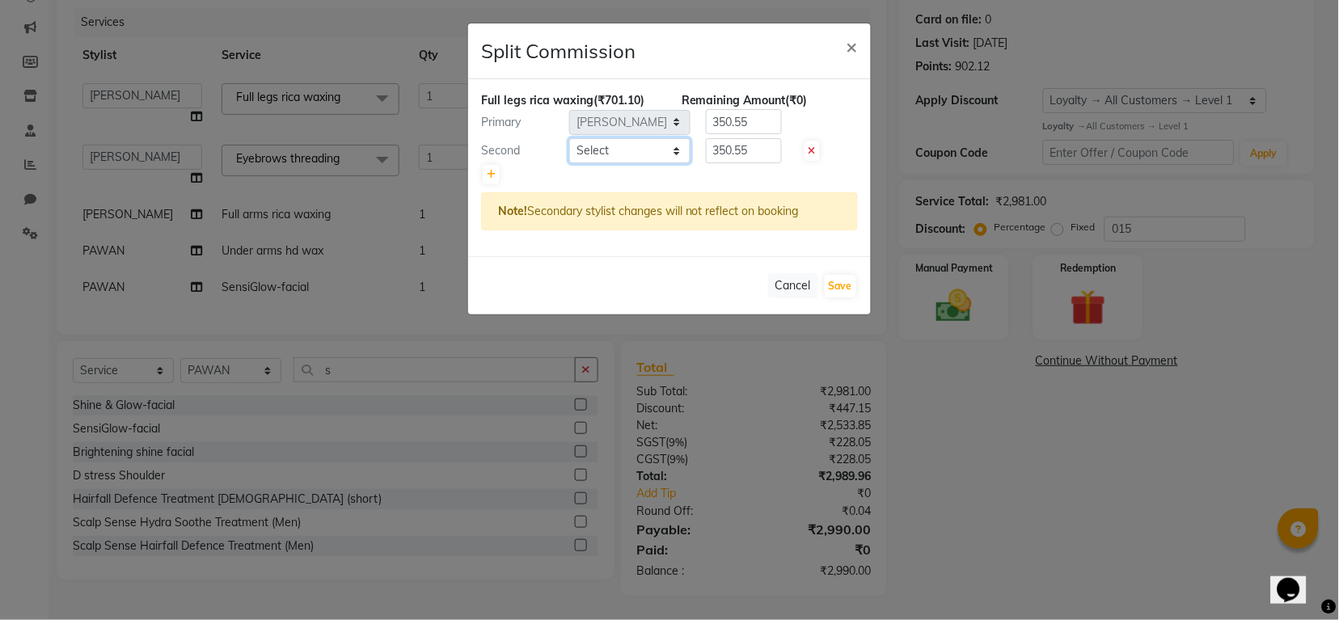
click at [599, 153] on select "Select Indira MEGH PAWAN RESHMI SABITRI SHANTI Simran SURAJ TILUCK P" at bounding box center [629, 150] width 121 height 25
select select "87770"
click at [569, 138] on select "Select Indira MEGH PAWAN RESHMI SABITRI SHANTI Simran SURAJ TILUCK P" at bounding box center [629, 150] width 121 height 25
click at [834, 284] on button "Save" at bounding box center [840, 286] width 32 height 23
select select "Select"
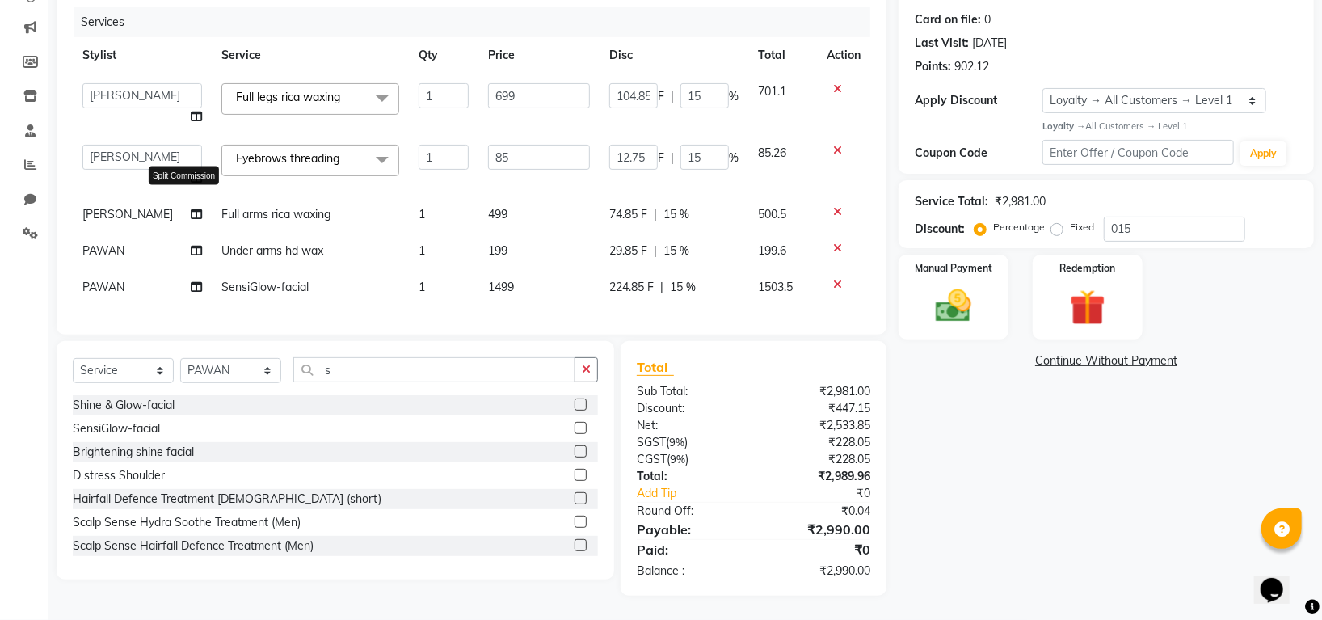
click at [191, 209] on icon at bounding box center [196, 214] width 11 height 11
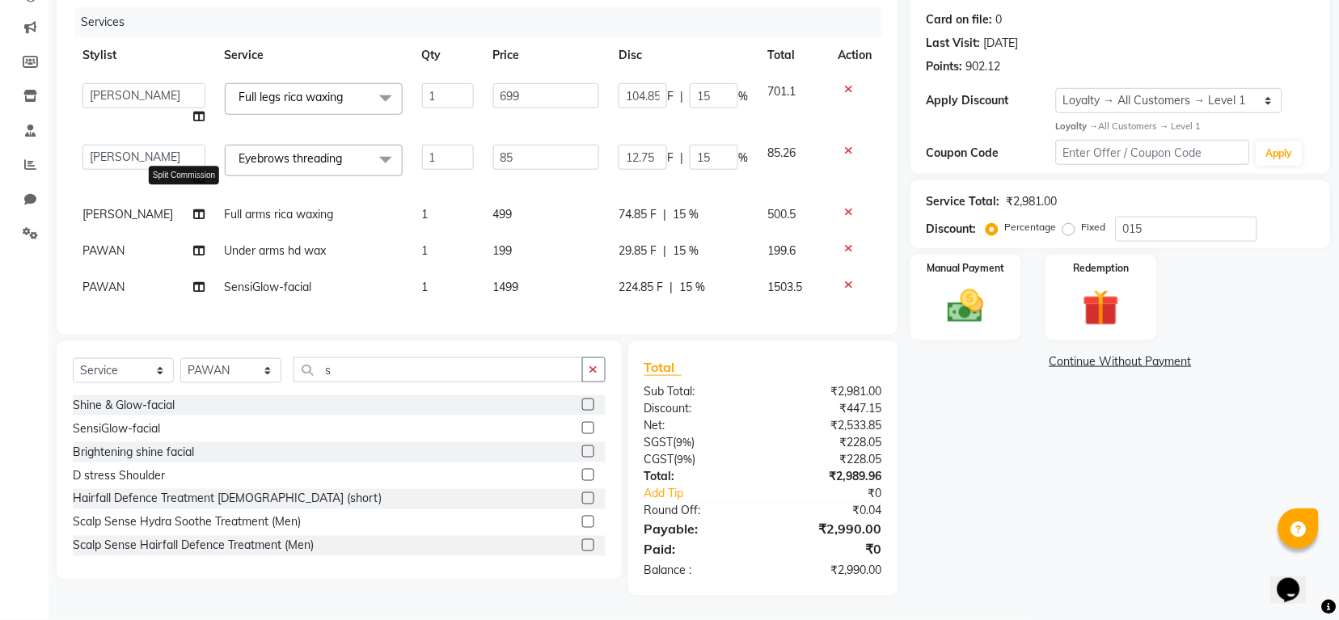
select select "45585"
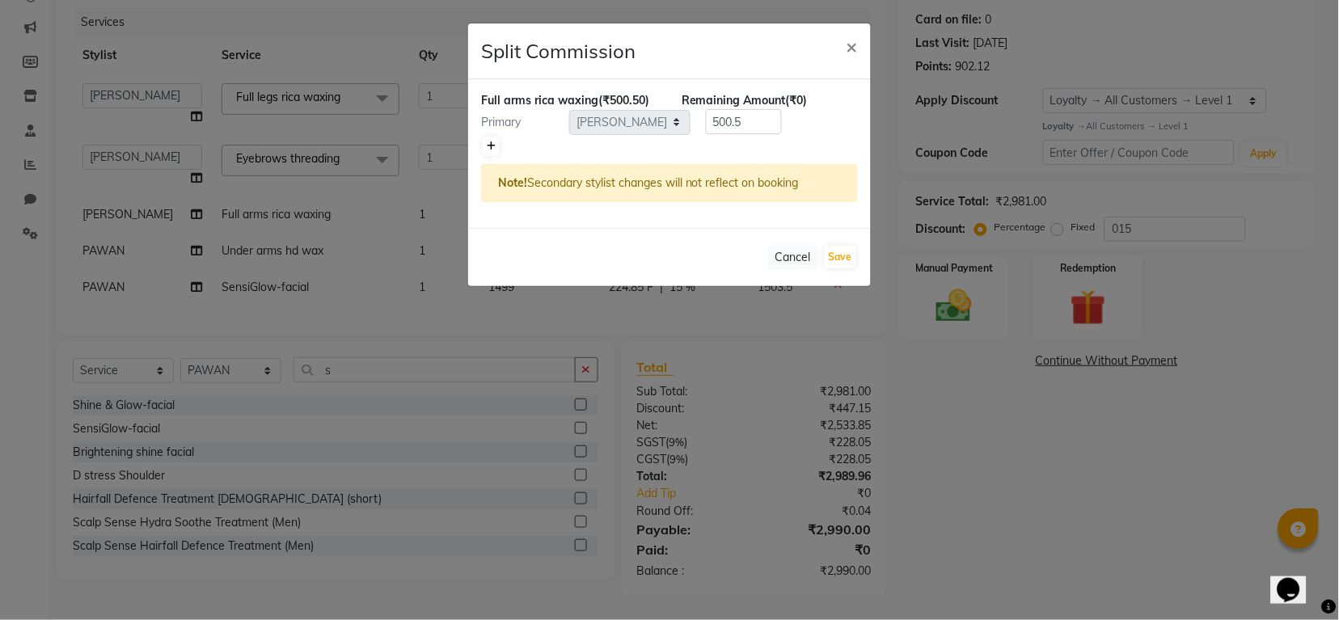
click at [487, 145] on icon at bounding box center [491, 146] width 9 height 10
type input "250.25"
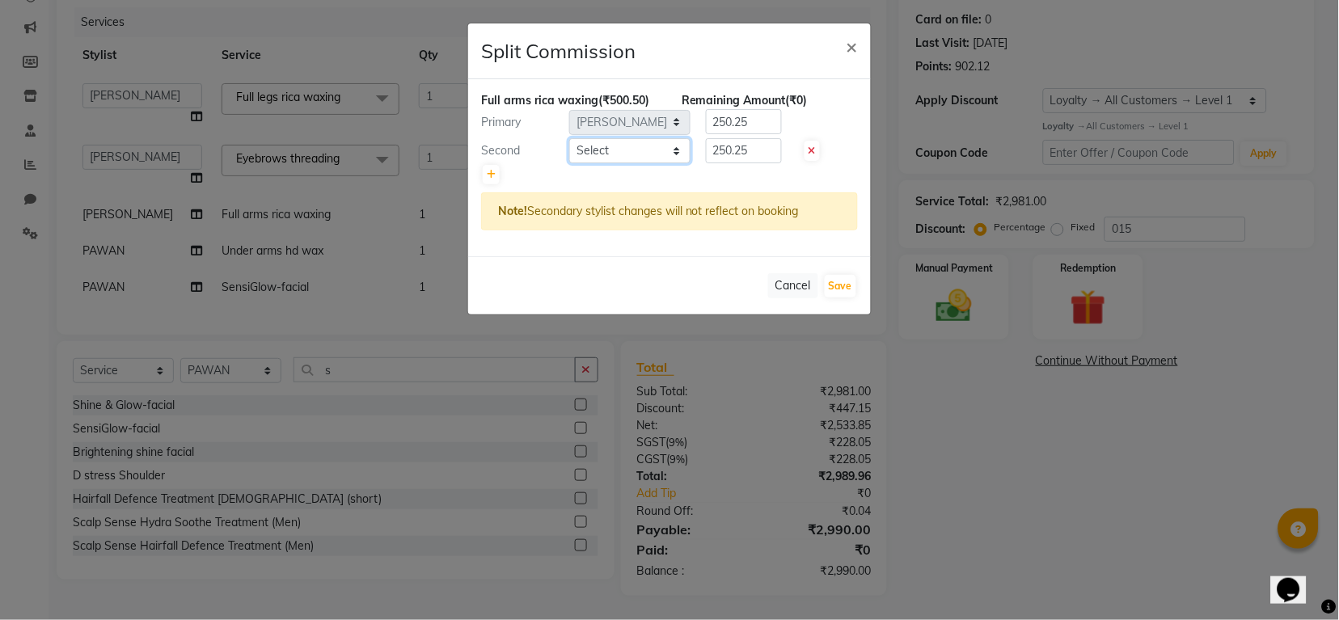
click at [617, 158] on select "Select Indira MEGH PAWAN RESHMI SABITRI SHANTI Simran SURAJ TILUCK P" at bounding box center [629, 150] width 121 height 25
click at [569, 138] on select "Select Indira MEGH PAWAN RESHMI SABITRI SHANTI Simran SURAJ TILUCK P" at bounding box center [629, 150] width 121 height 25
click at [606, 147] on select "Select Indira MEGH PAWAN RESHMI SABITRI SHANTI Simran SURAJ TILUCK P" at bounding box center [629, 150] width 121 height 25
select select "87770"
click at [569, 138] on select "Select Indira MEGH PAWAN RESHMI SABITRI SHANTI Simran SURAJ TILUCK P" at bounding box center [629, 150] width 121 height 25
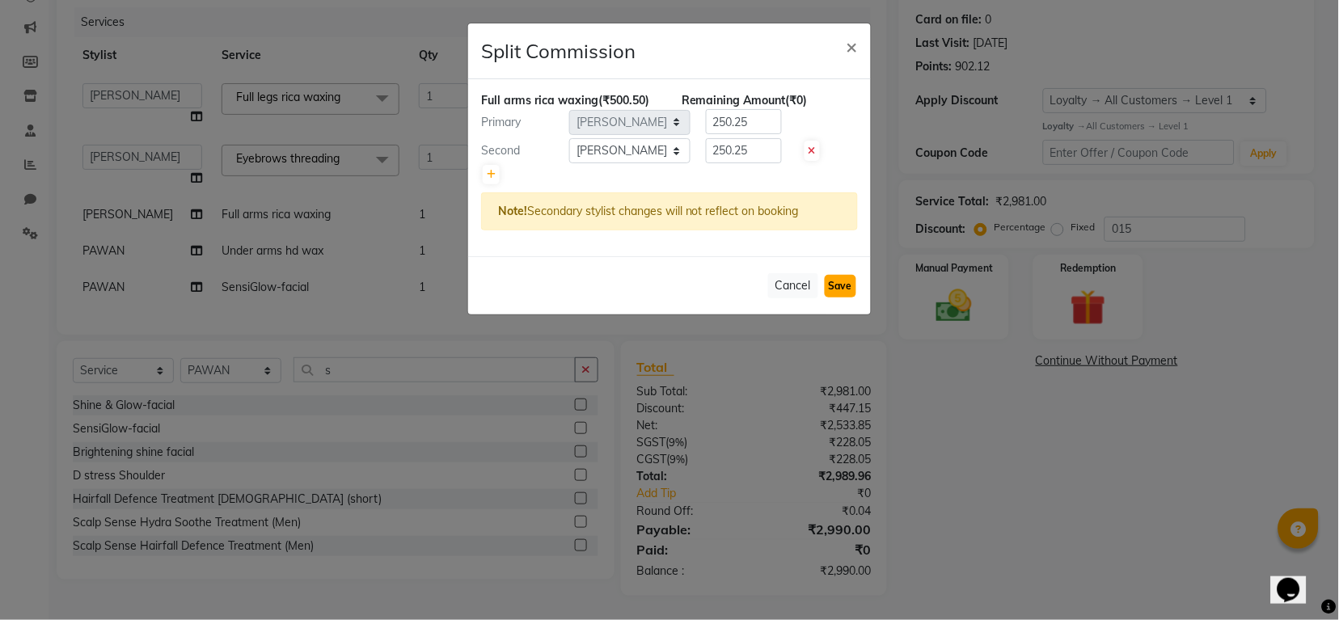
click at [846, 279] on button "Save" at bounding box center [840, 286] width 32 height 23
select select "Select"
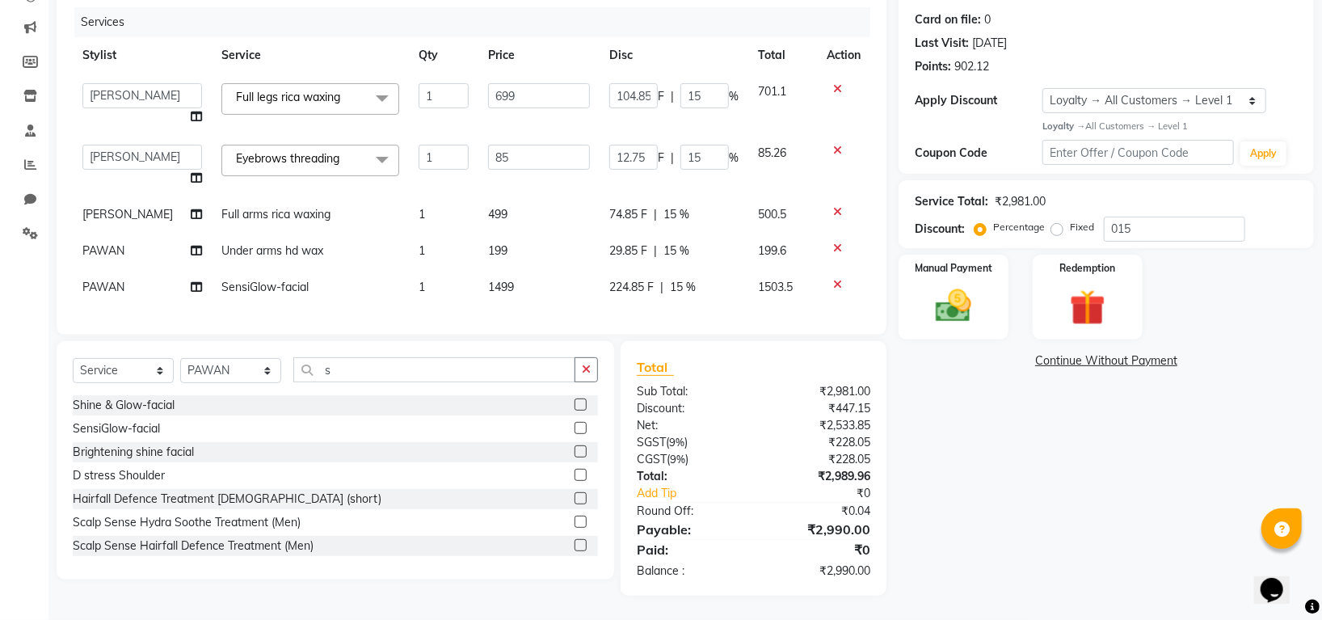
click at [108, 243] on span "PAWAN" at bounding box center [103, 250] width 42 height 15
select select "45583"
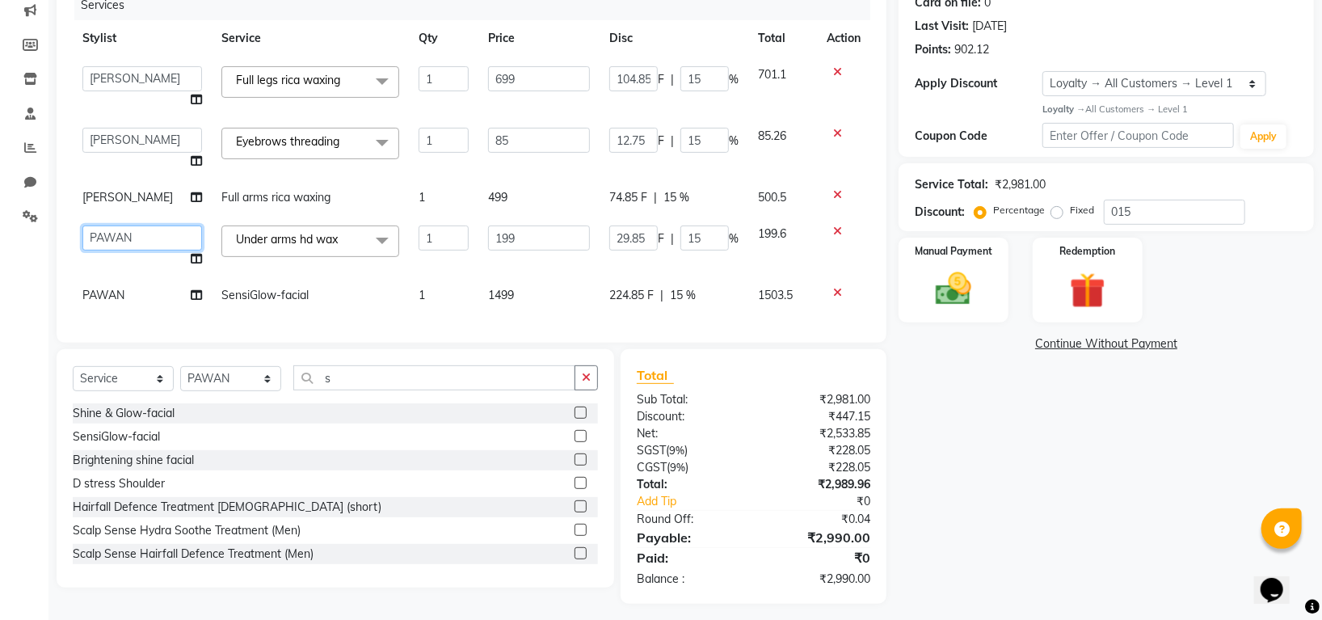
click at [108, 232] on select "Indira MEGH PAWAN RESHMI SABITRI SHANTI Simran SURAJ TILUCK P" at bounding box center [142, 238] width 120 height 25
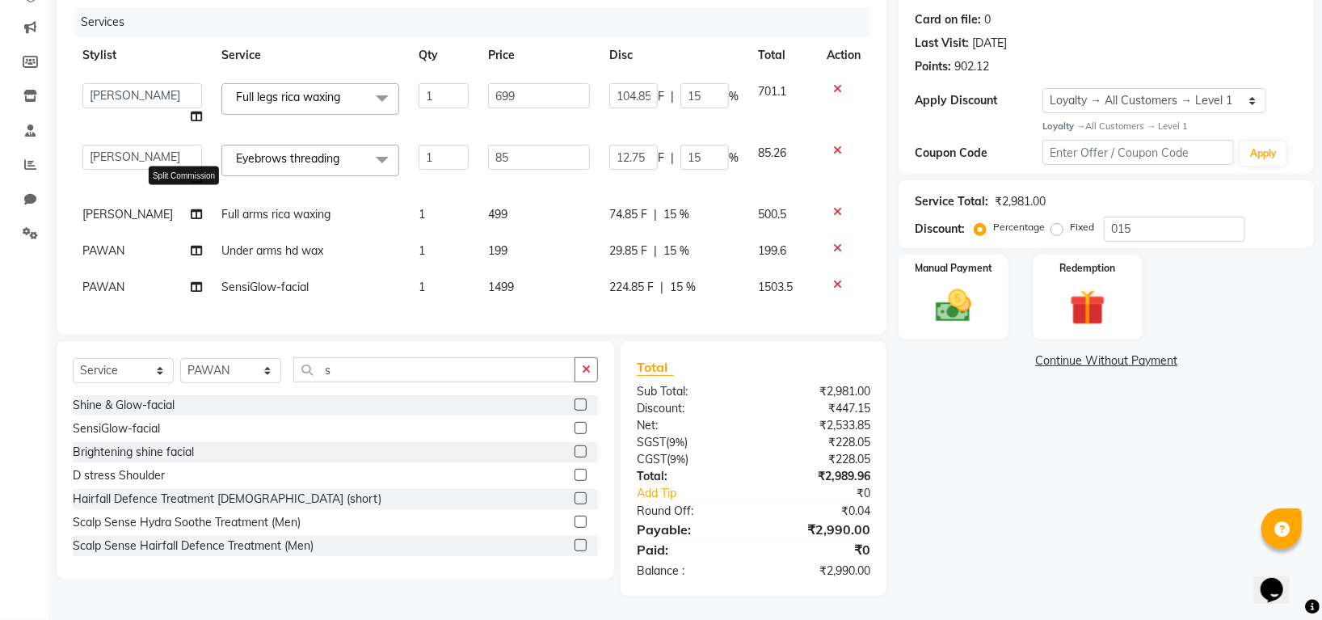
click at [191, 209] on icon at bounding box center [196, 214] width 11 height 11
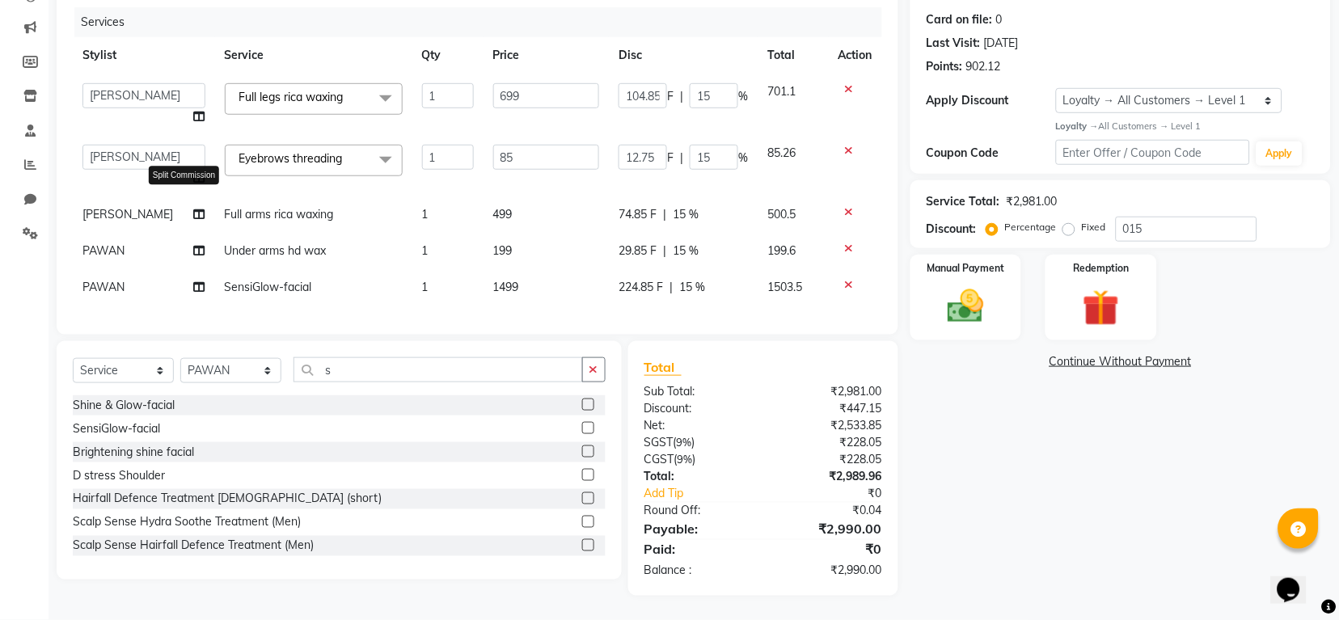
select select "45585"
select select "87770"
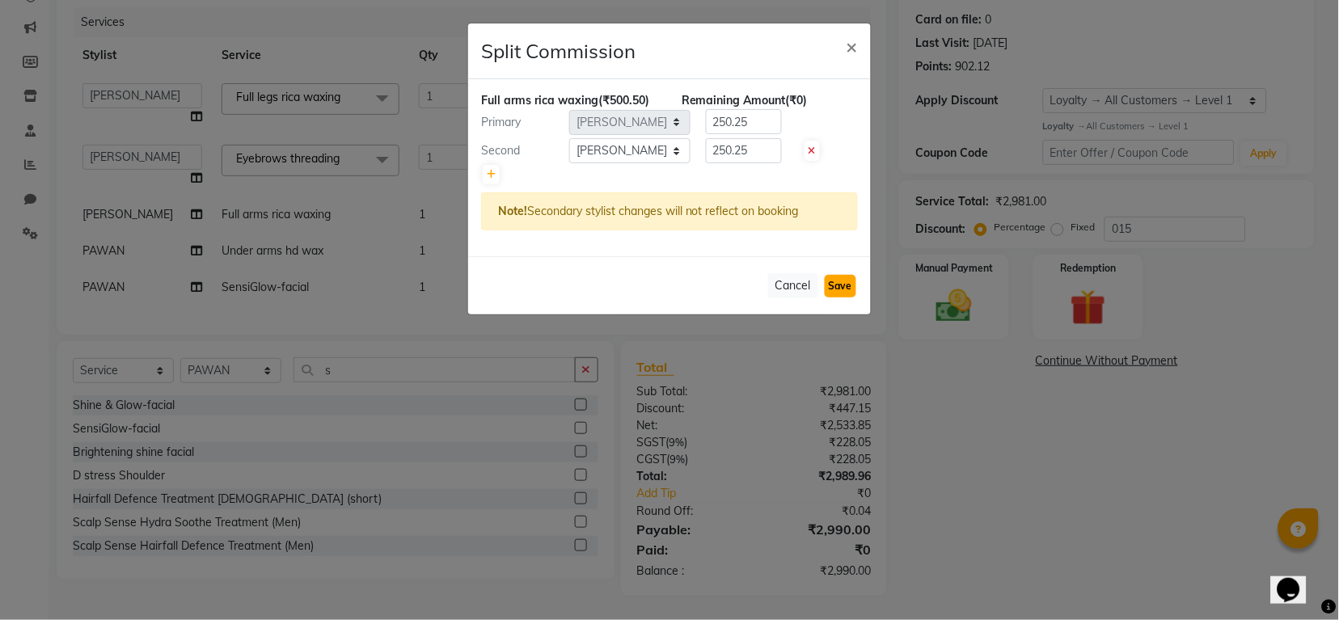
click at [837, 284] on button "Save" at bounding box center [840, 286] width 32 height 23
select select "Select"
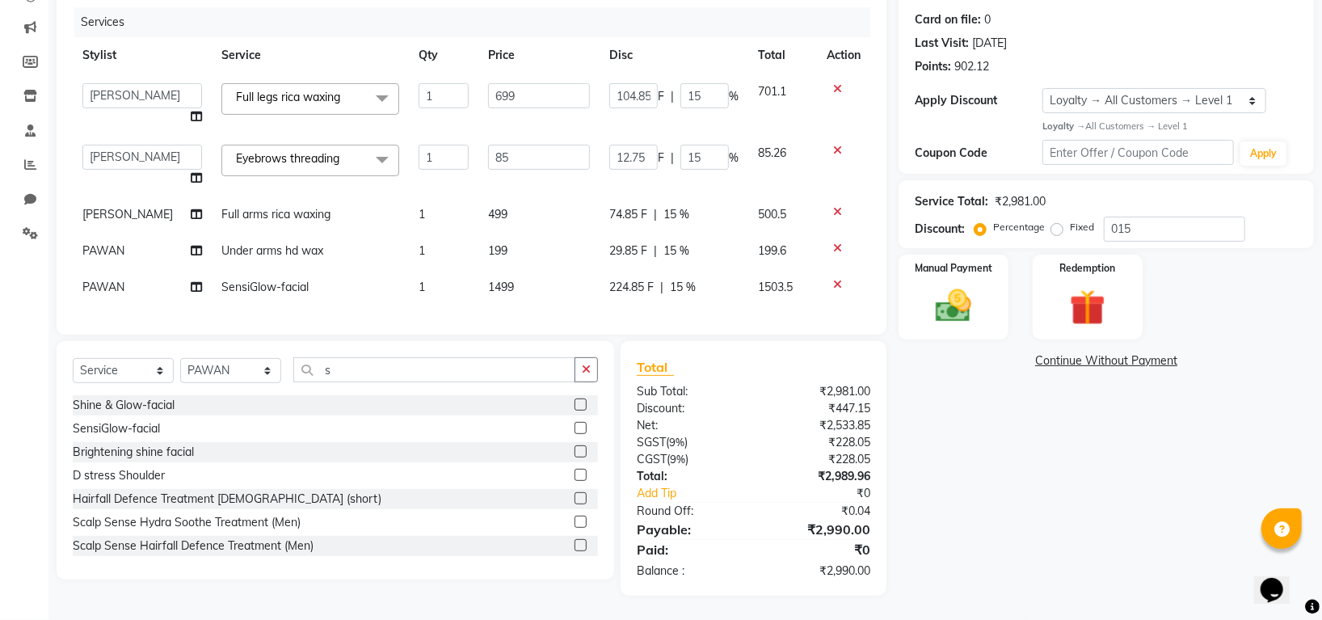
click at [117, 243] on span "PAWAN" at bounding box center [103, 250] width 42 height 15
select select "45583"
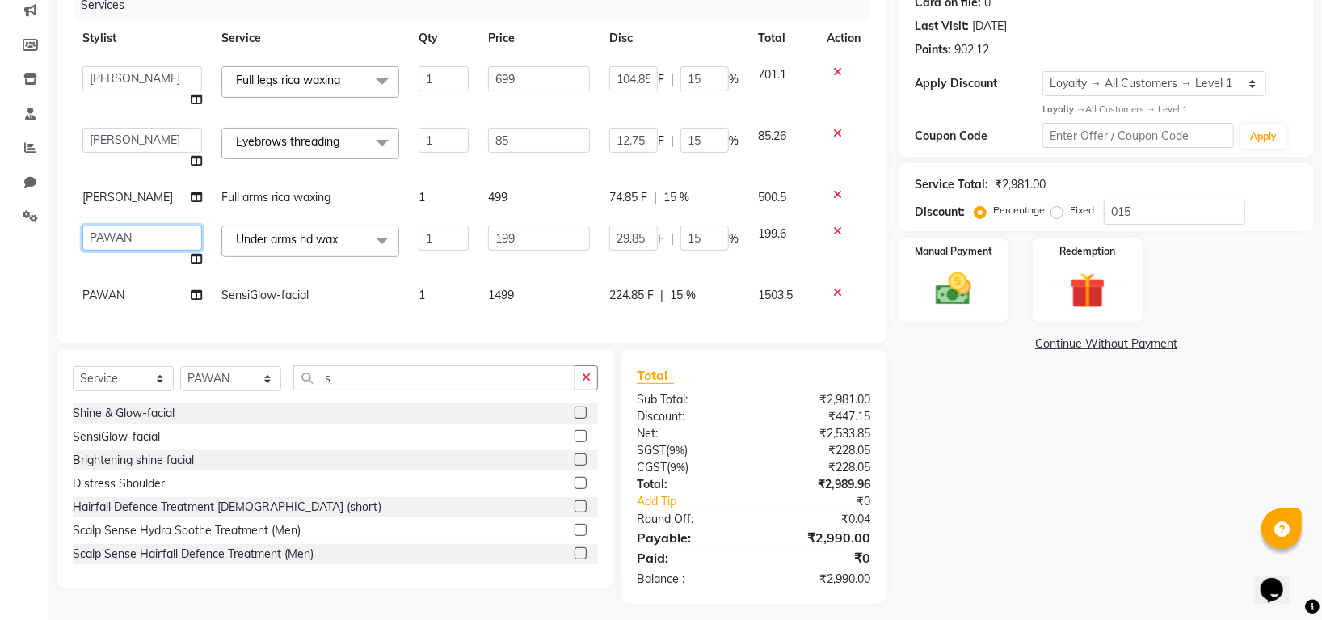
click at [117, 238] on select "Indira MEGH PAWAN RESHMI SABITRI SHANTI Simran SURAJ TILUCK P" at bounding box center [142, 238] width 120 height 25
select select "45585"
click at [114, 289] on span "PAWAN" at bounding box center [103, 295] width 42 height 15
select select "45583"
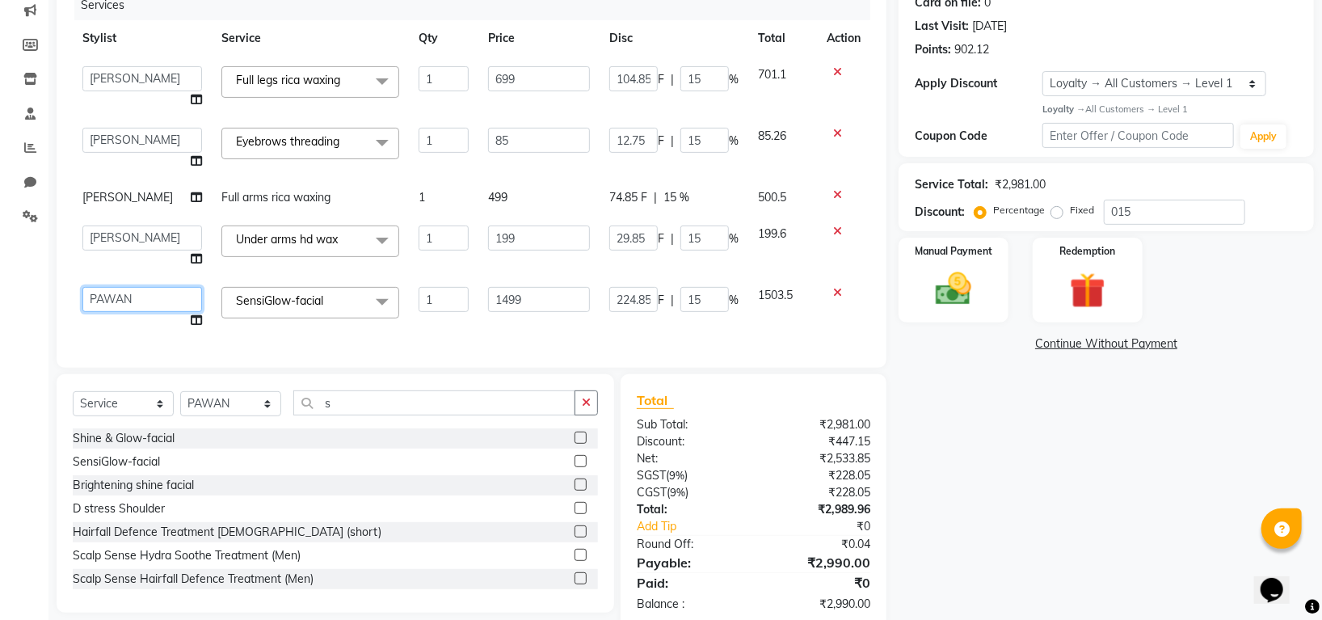
click at [114, 289] on select "Indira MEGH PAWAN RESHMI SABITRI SHANTI Simran SURAJ TILUCK P" at bounding box center [142, 299] width 120 height 25
select select "87770"
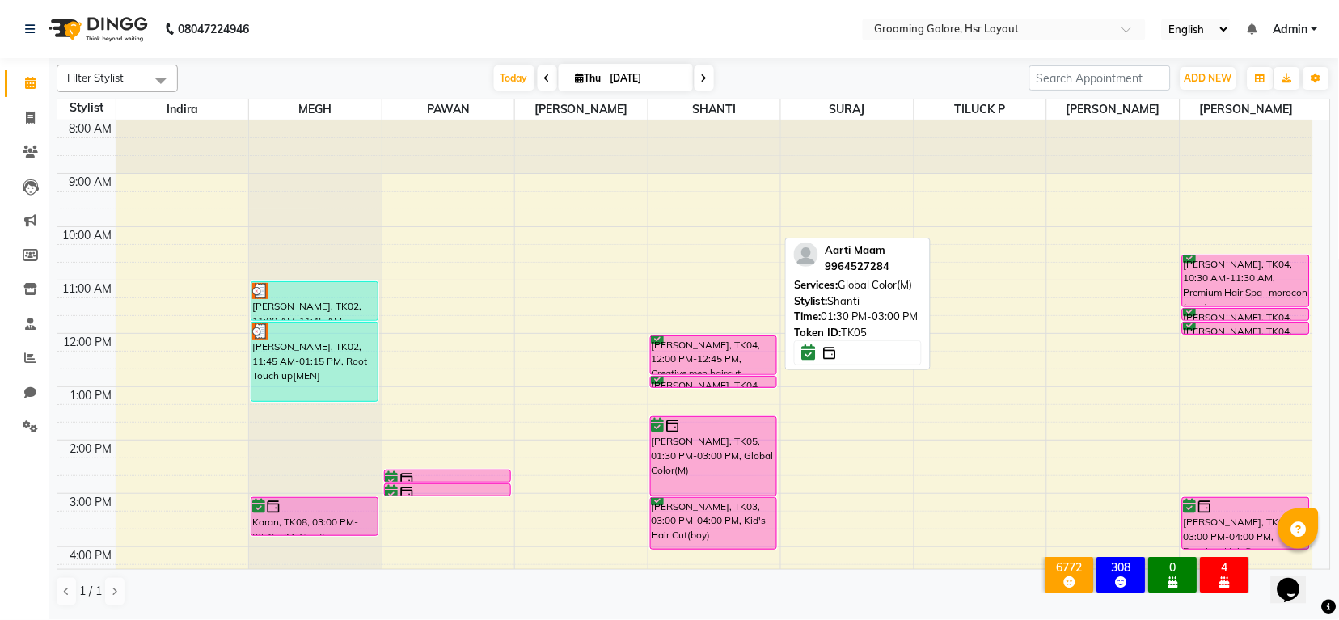
scroll to position [251, 0]
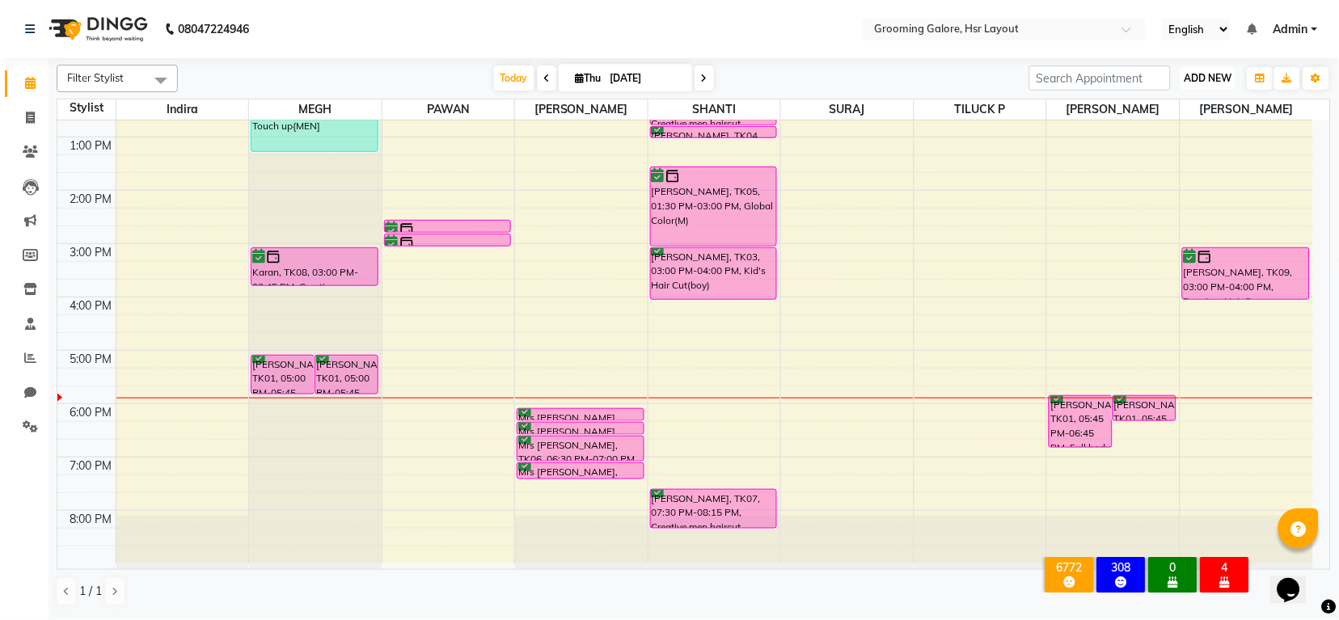
click at [1201, 79] on span "ADD NEW" at bounding box center [1208, 78] width 48 height 12
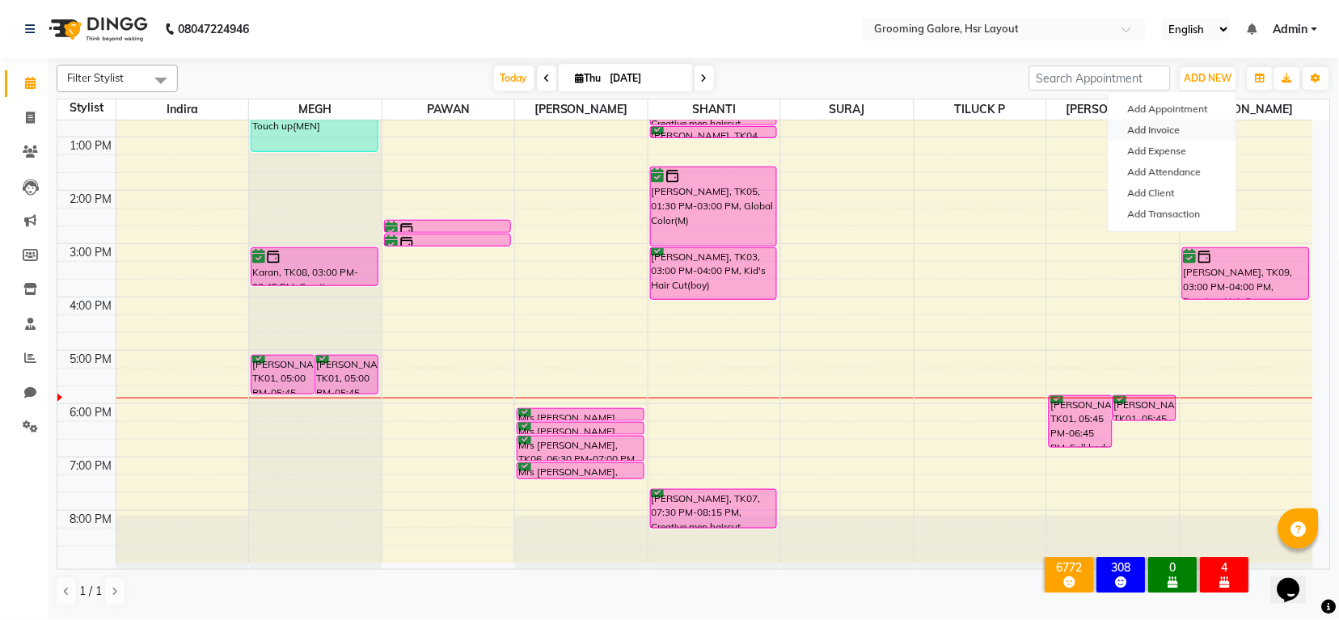
click at [1160, 129] on link "Add Invoice" at bounding box center [1172, 130] width 128 height 21
select select "6168"
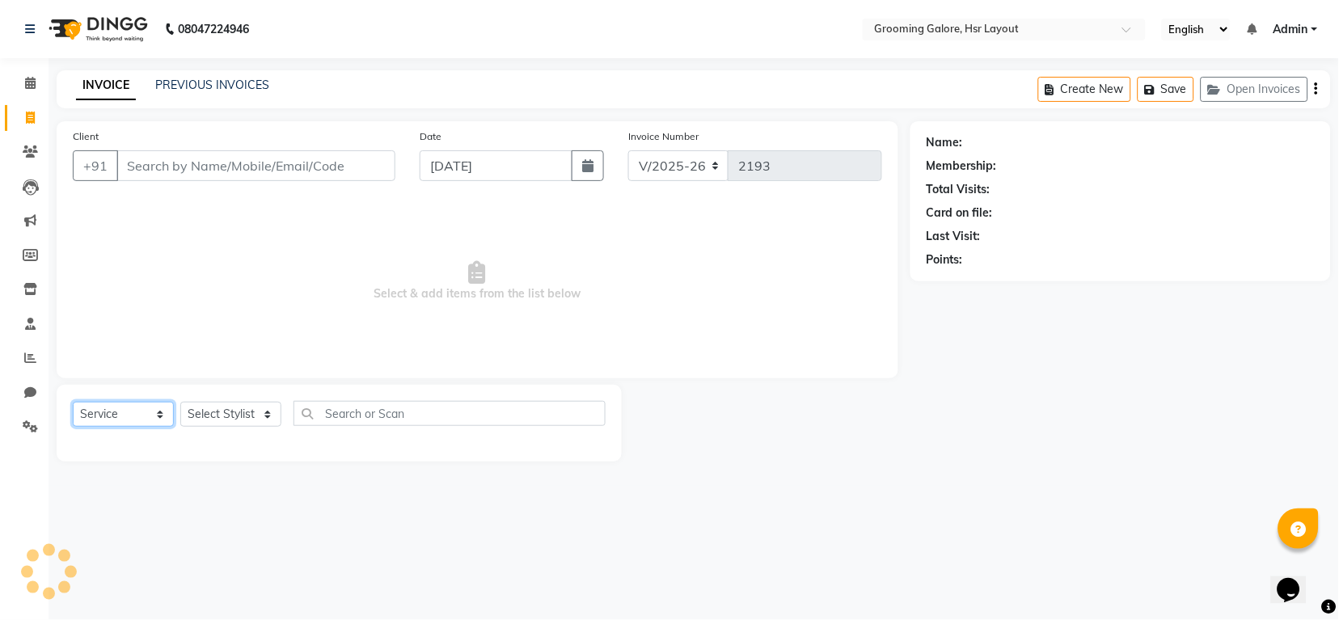
click at [128, 420] on select "Select Service Product Membership Package Voucher Prepaid Gift Card" at bounding box center [123, 414] width 101 height 25
select select "P"
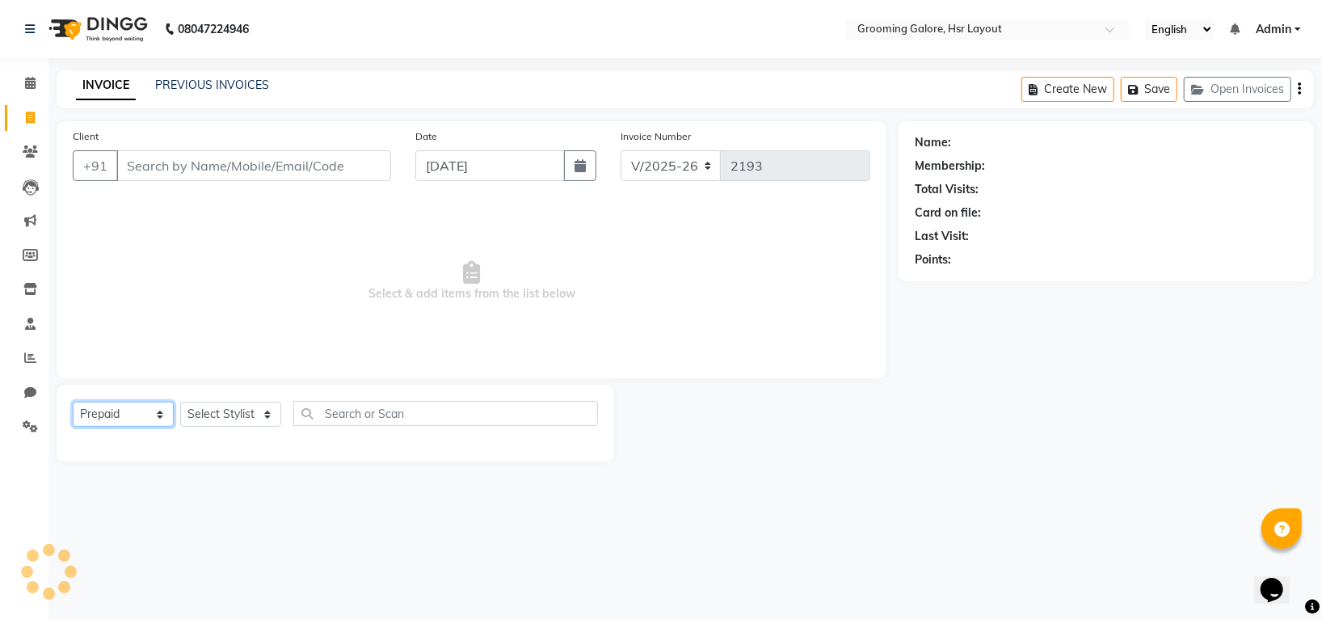
select select "45583"
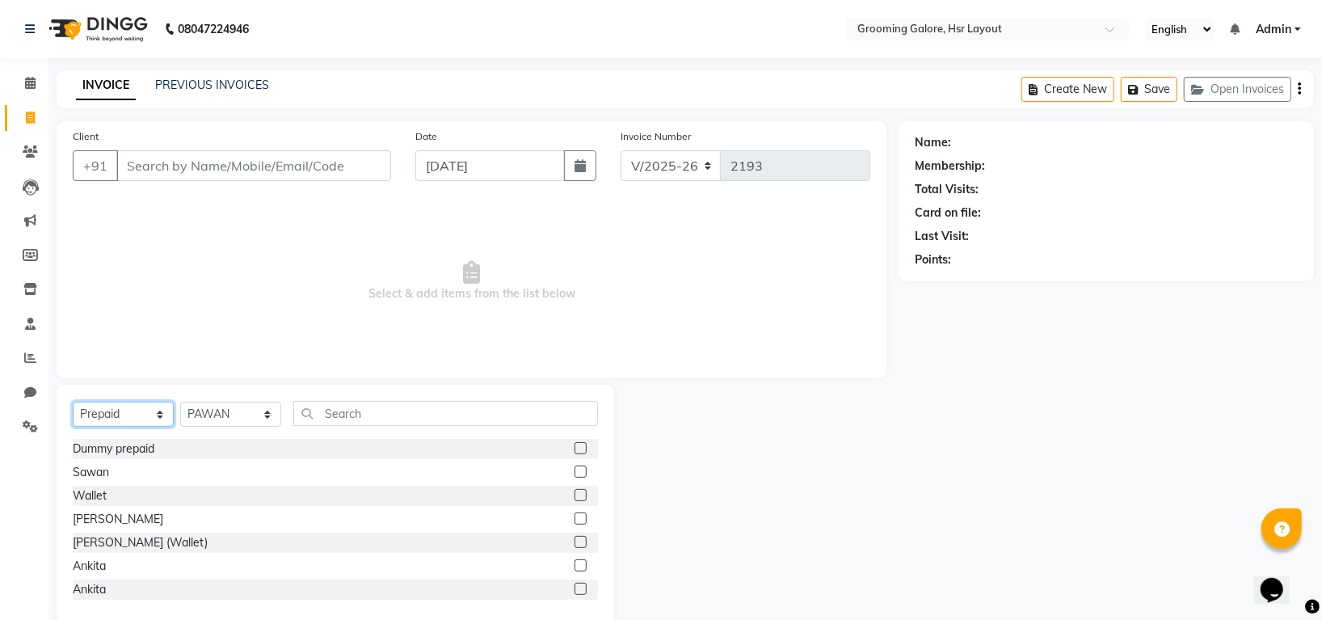
select select "service"
click at [73, 403] on select "Select Service Product Membership Package Voucher Prepaid Gift Card" at bounding box center [123, 414] width 101 height 25
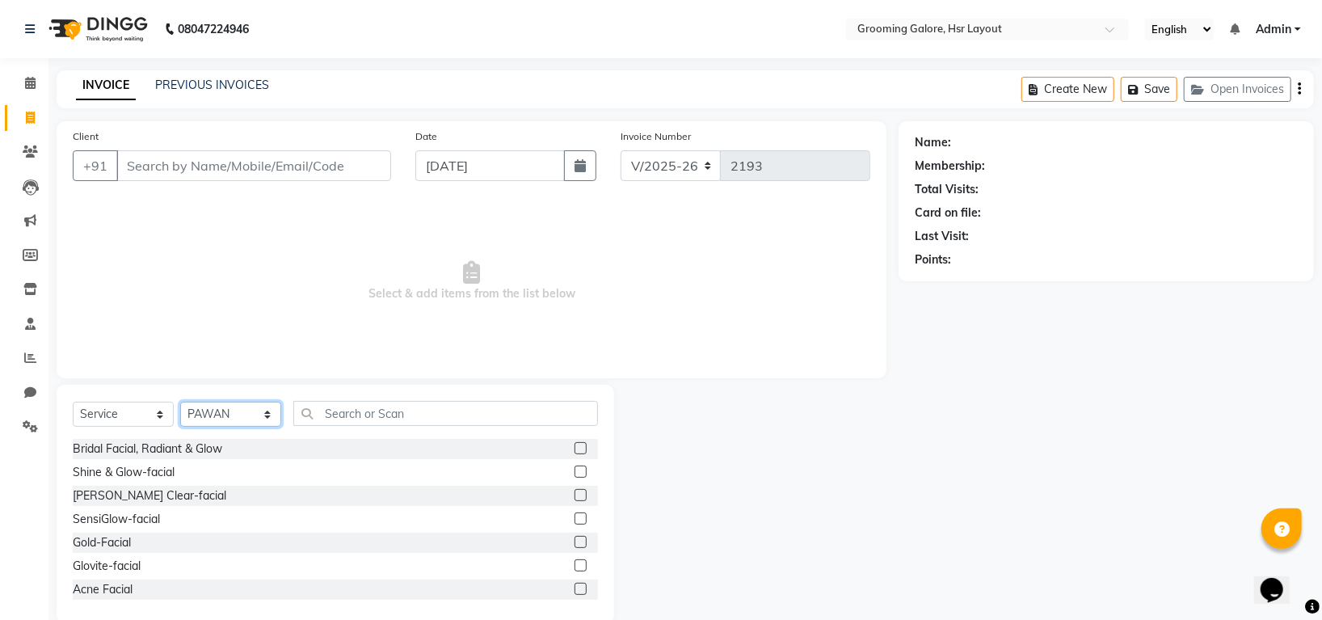
click at [238, 415] on select "Select Stylist Indira MEGH PAWAN [PERSON_NAME] SHANTI [PERSON_NAME] SURAJ TILUC…" at bounding box center [230, 414] width 101 height 25
click at [350, 421] on input "text" at bounding box center [445, 413] width 305 height 25
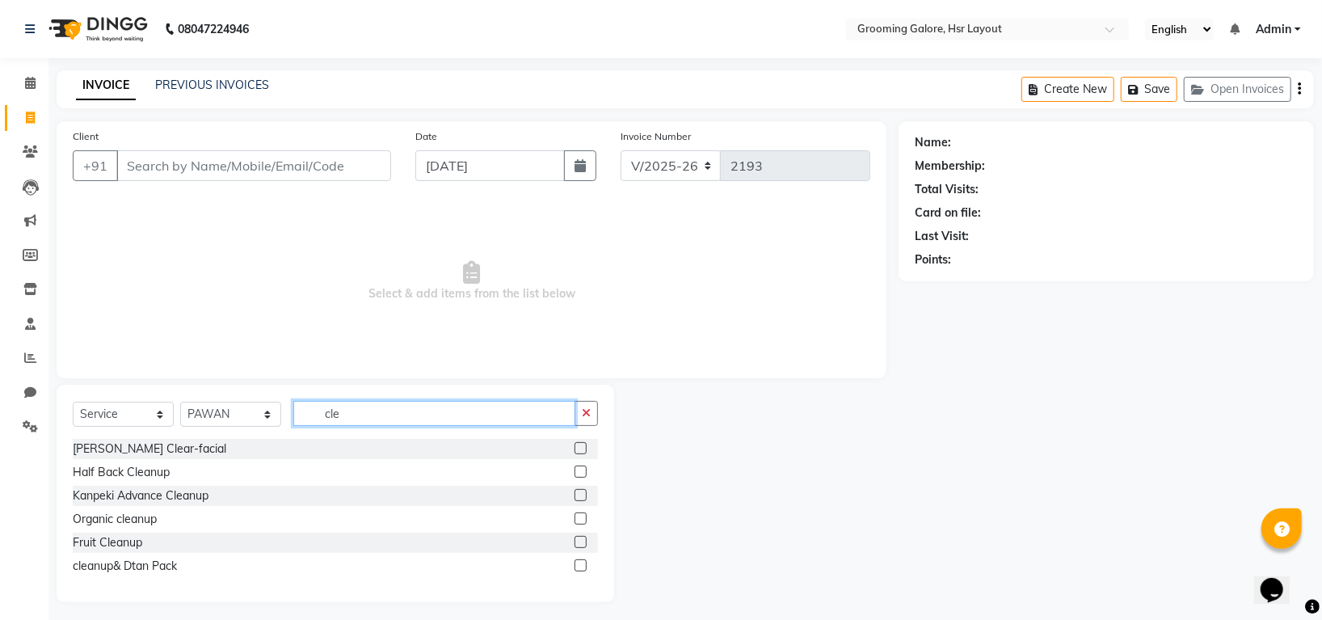
type input "cle"
click at [584, 540] on label at bounding box center [581, 542] width 12 height 12
click at [584, 540] on input "checkbox" at bounding box center [580, 543] width 11 height 11
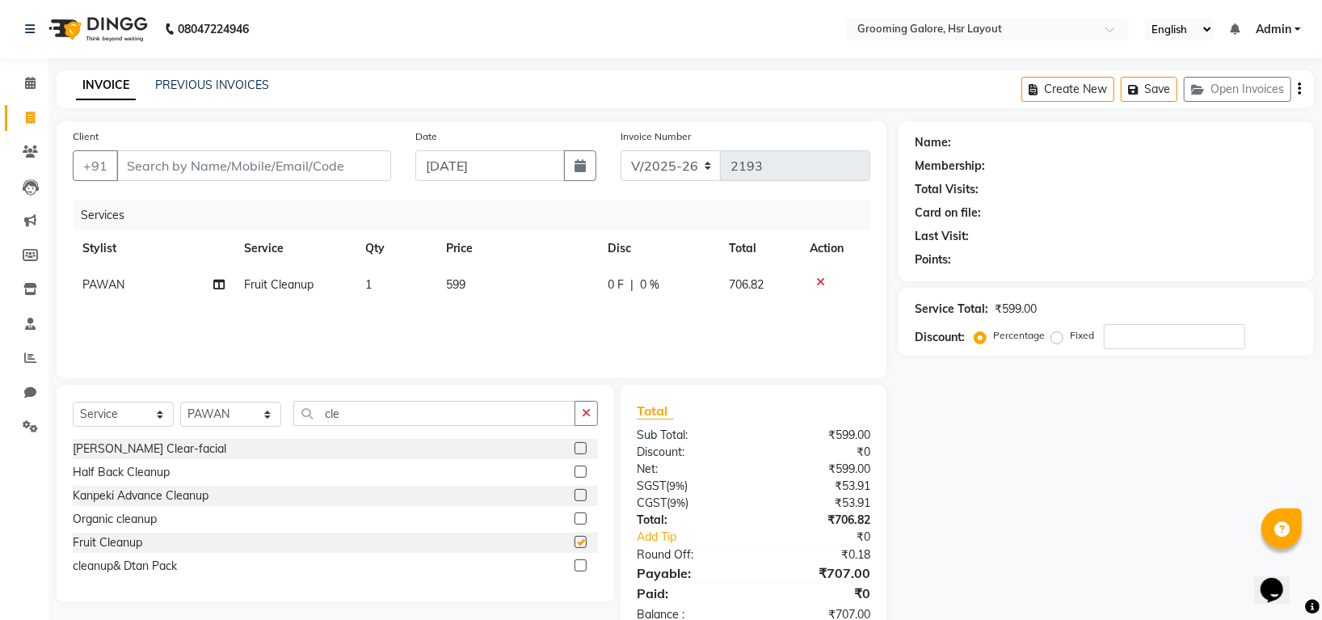
checkbox input "false"
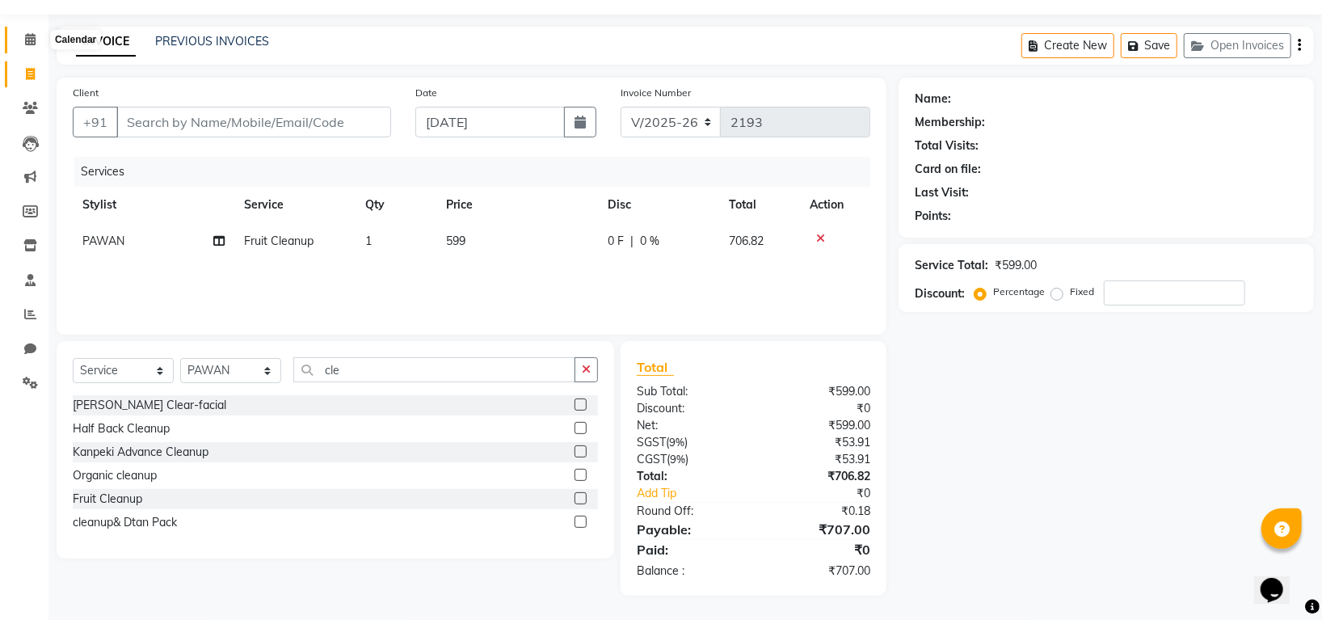
click at [27, 36] on icon at bounding box center [30, 39] width 11 height 12
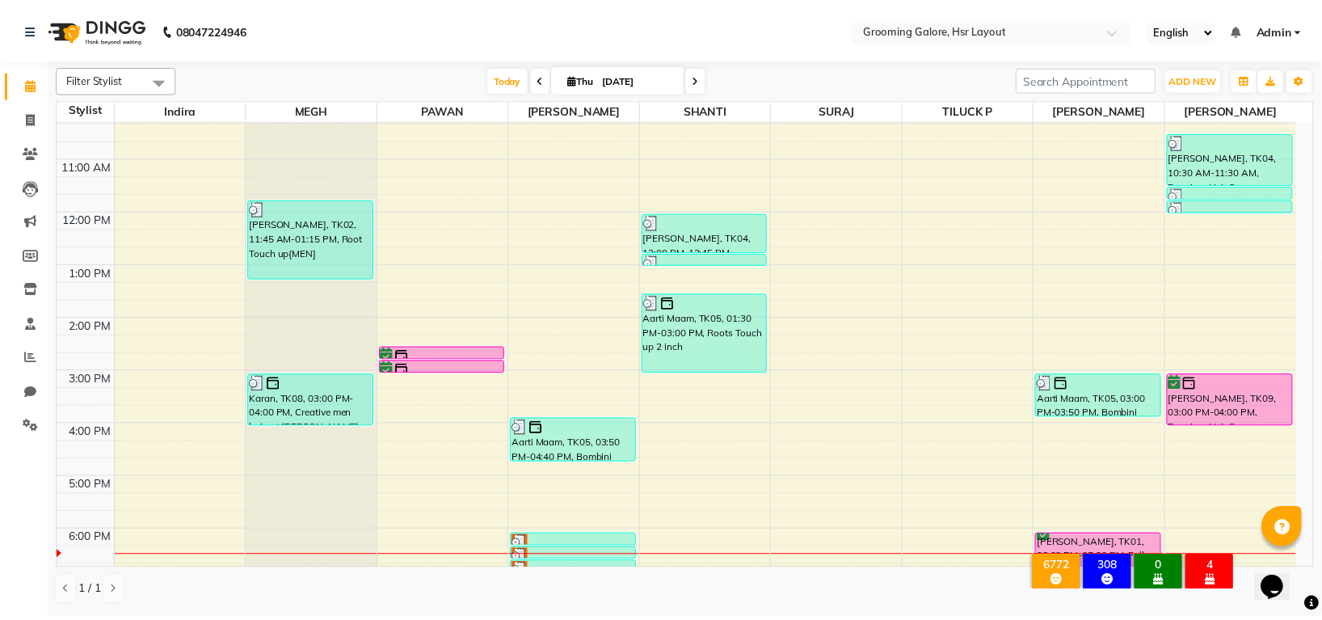
scroll to position [251, 0]
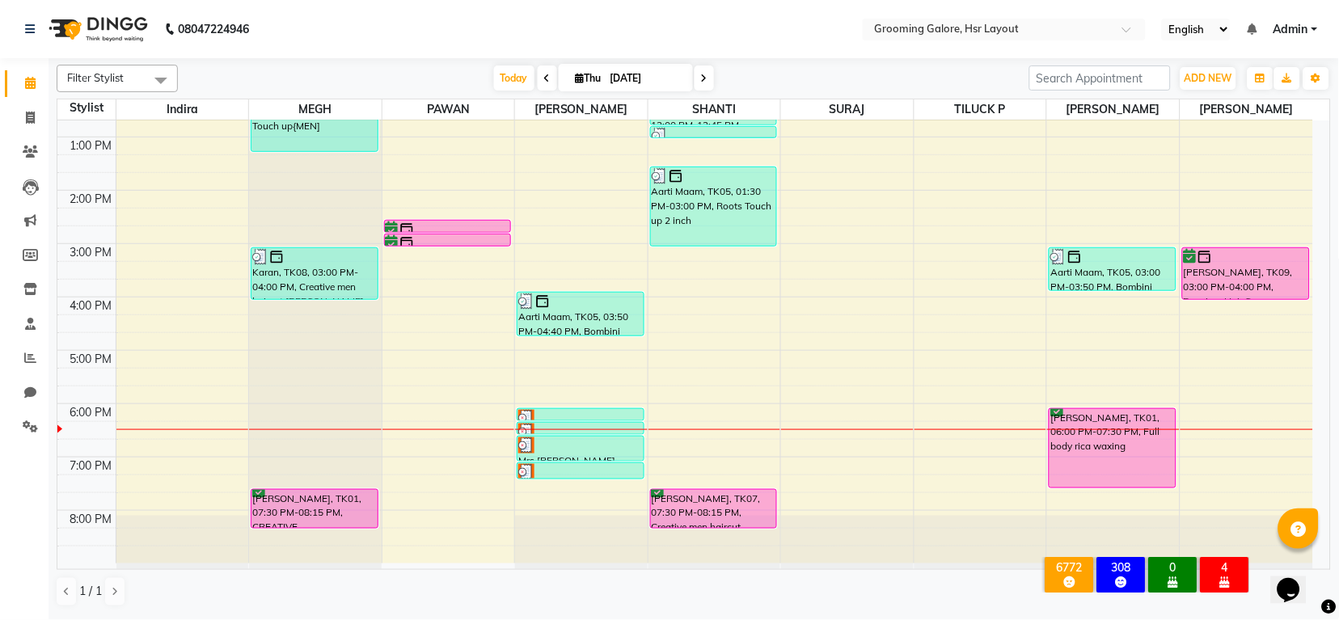
click at [653, 550] on div at bounding box center [714, 542] width 133 height 53
click at [659, 542] on div at bounding box center [714, 542] width 133 height 53
click at [659, 537] on div at bounding box center [714, 542] width 133 height 53
click at [673, 540] on div at bounding box center [714, 542] width 133 height 53
click at [713, 539] on div at bounding box center [714, 542] width 133 height 53
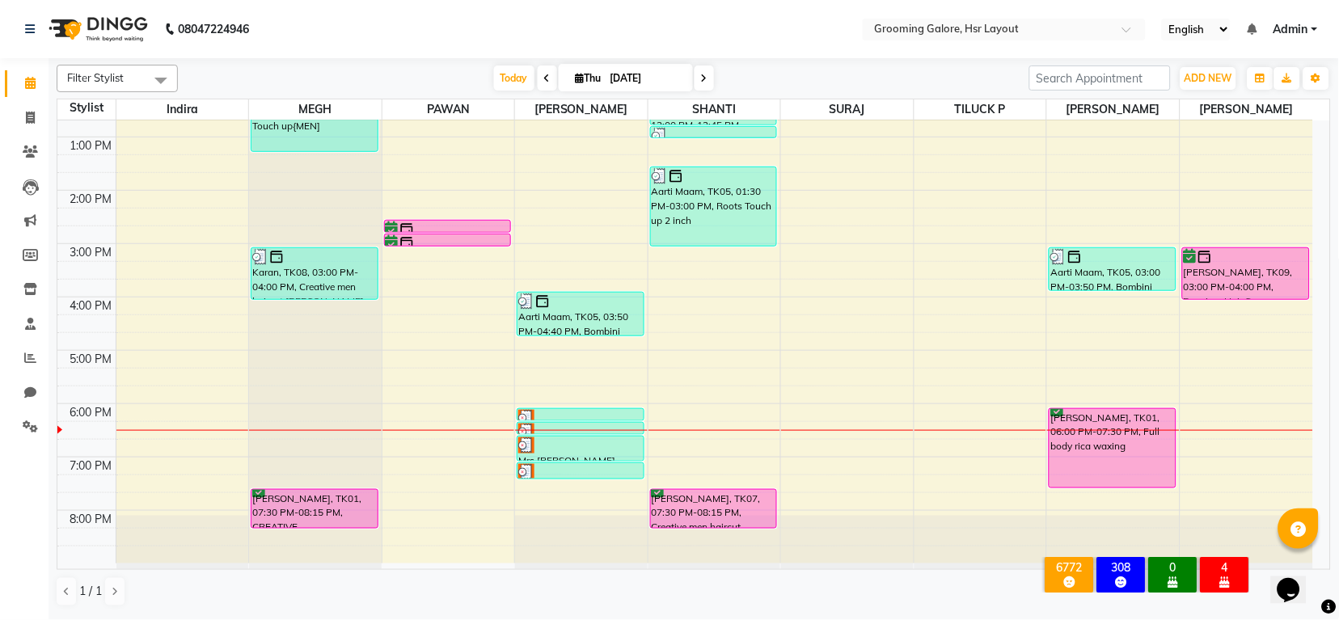
click at [712, 549] on div at bounding box center [714, 542] width 133 height 53
click at [708, 559] on div at bounding box center [714, 542] width 133 height 53
click at [646, 563] on div at bounding box center [581, 542] width 133 height 53
click at [405, 526] on td at bounding box center [714, 519] width 1197 height 18
click at [403, 521] on td at bounding box center [714, 519] width 1197 height 18
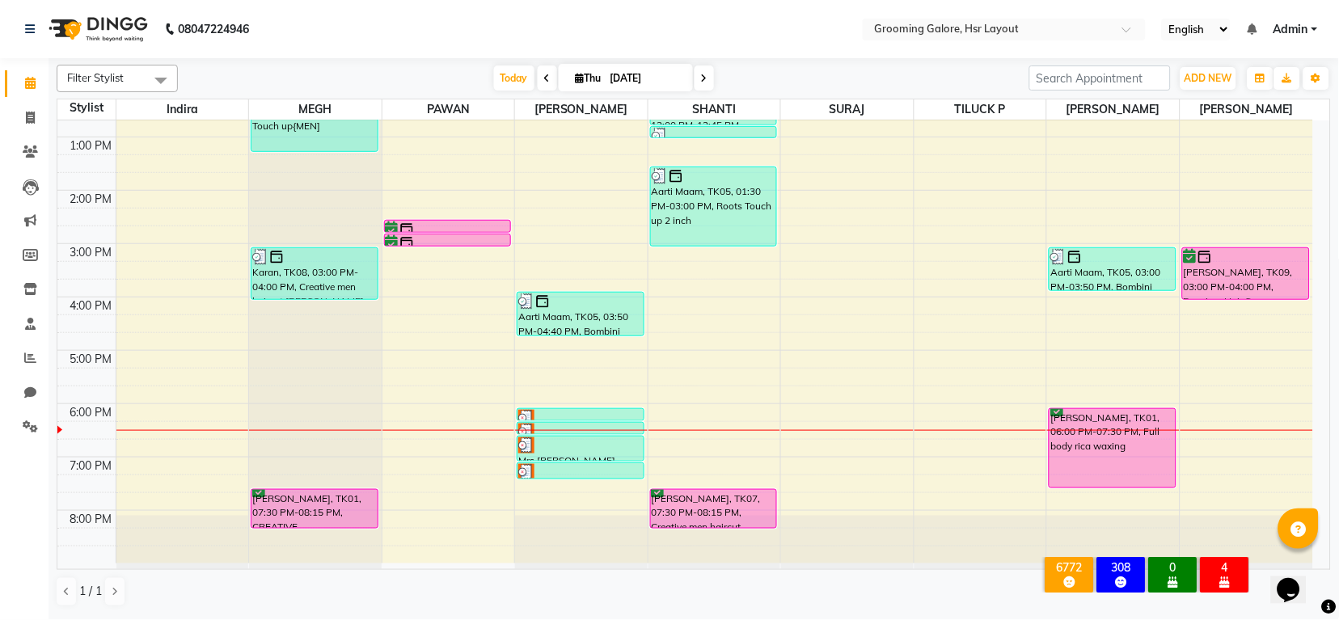
click at [403, 521] on td at bounding box center [714, 519] width 1197 height 18
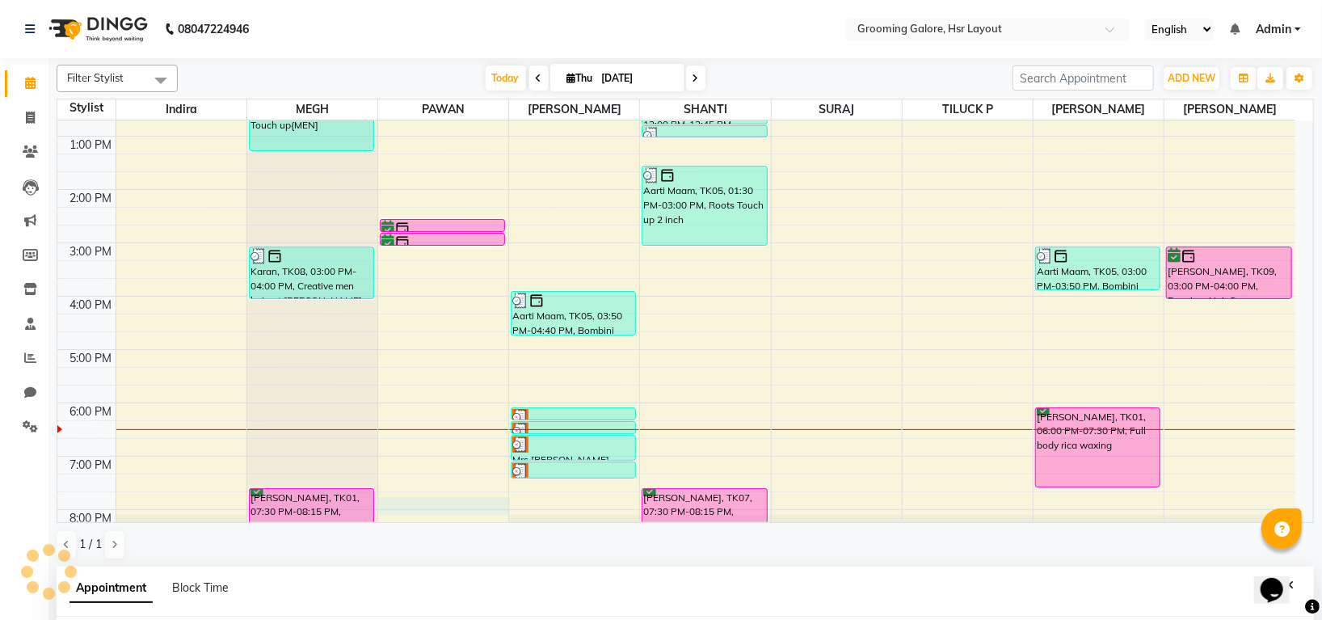
select select "45583"
select select "1185"
select select "tentative"
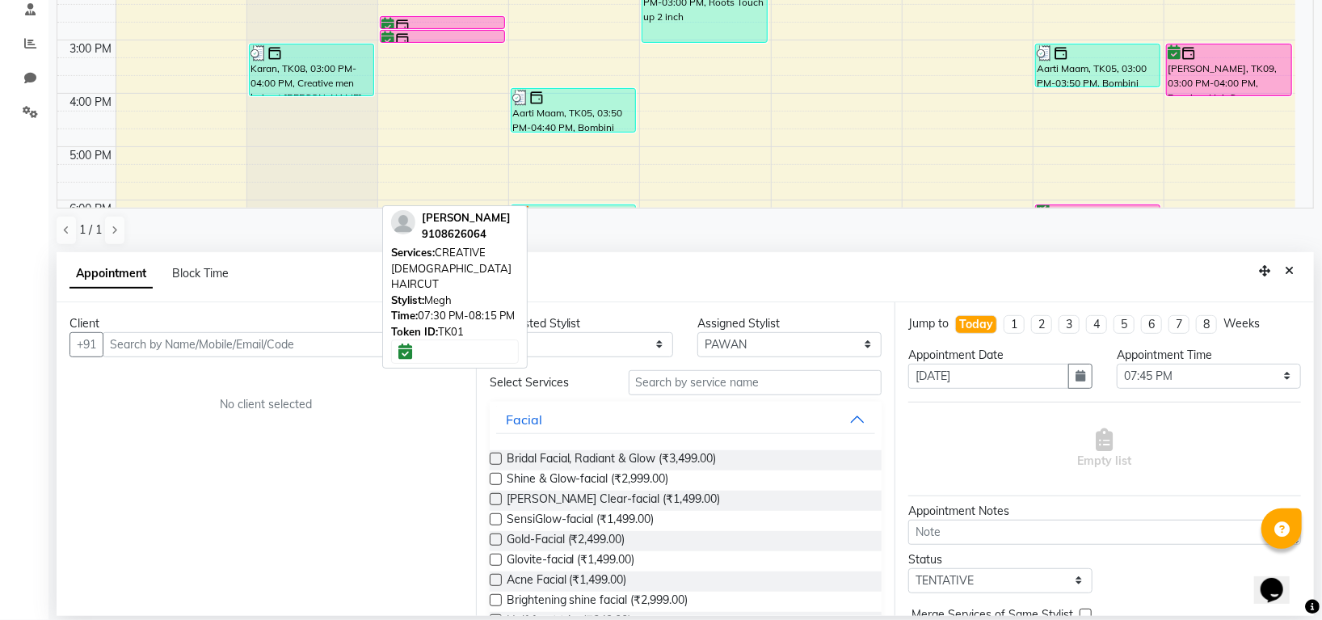
scroll to position [35, 0]
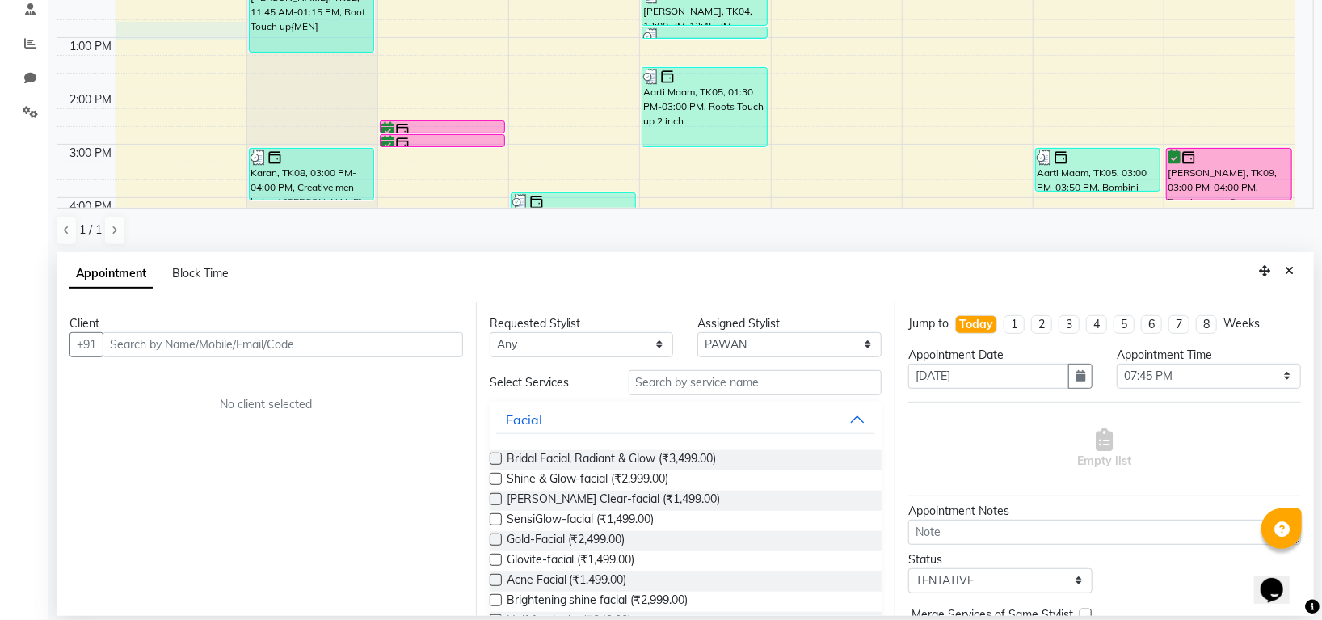
click at [150, 25] on div "8:00 AM 9:00 AM 10:00 AM 11:00 AM 12:00 PM 1:00 PM 2:00 PM 3:00 PM 4:00 PM 5:00…" at bounding box center [676, 117] width 1238 height 693
click at [19, 141] on div "Calendar Invoice Clients Leads Marketing Members Inventory Staff Reports Chat S…" at bounding box center [109, 164] width 218 height 864
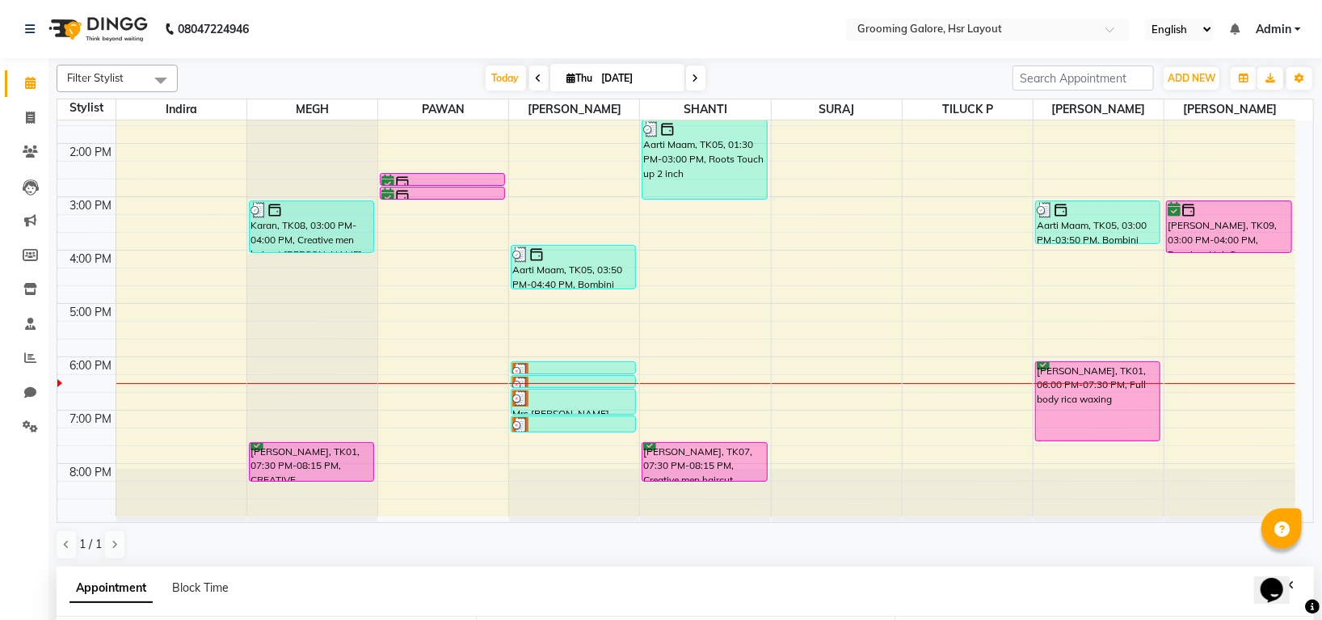
scroll to position [215, 0]
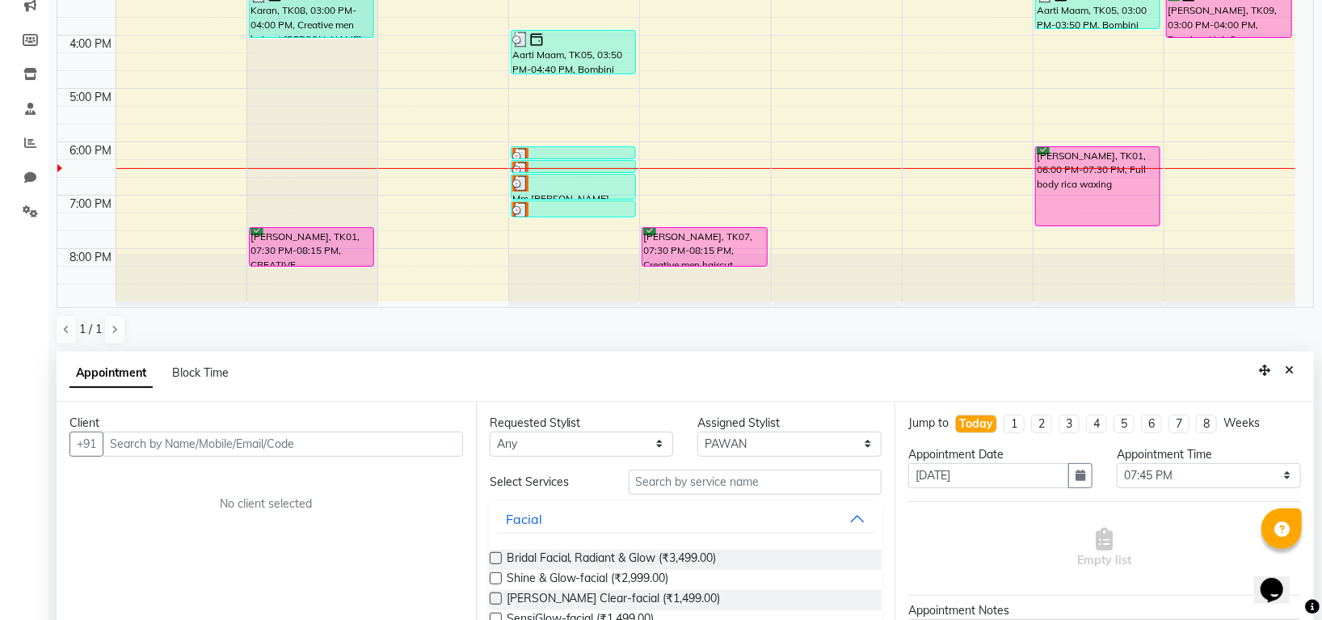
click at [398, 277] on td at bounding box center [706, 275] width 1180 height 18
click at [403, 258] on td at bounding box center [706, 257] width 1180 height 18
click at [403, 262] on td at bounding box center [706, 257] width 1180 height 18
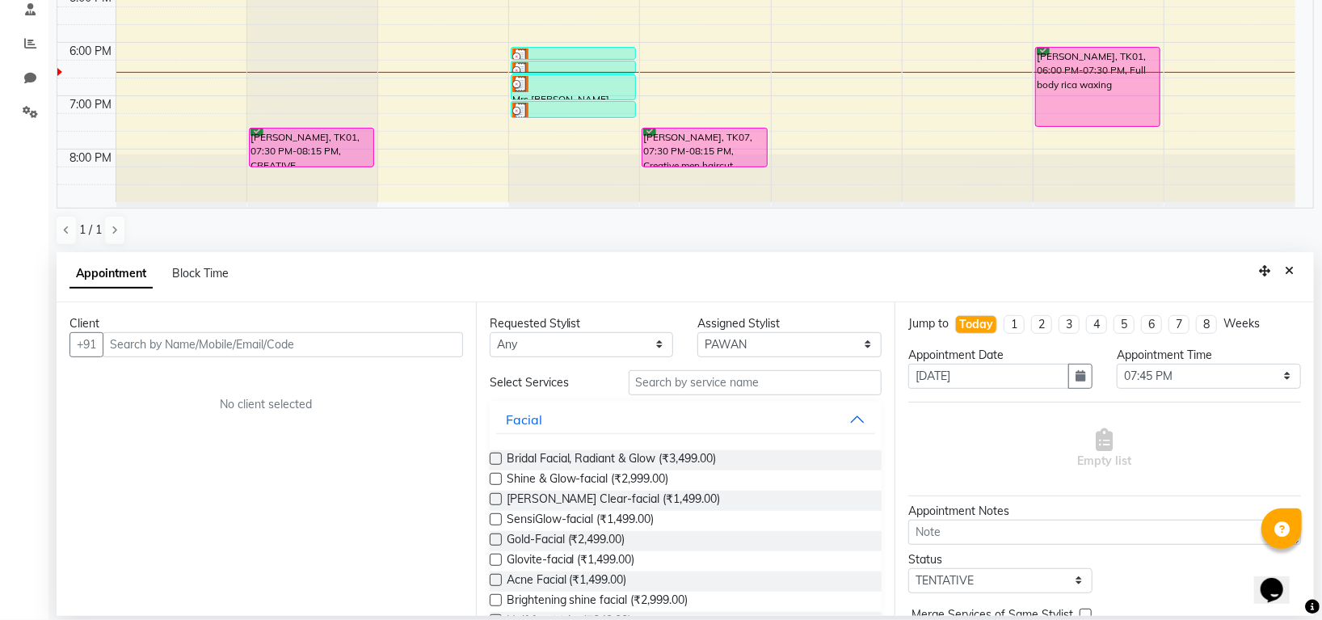
scroll to position [0, 0]
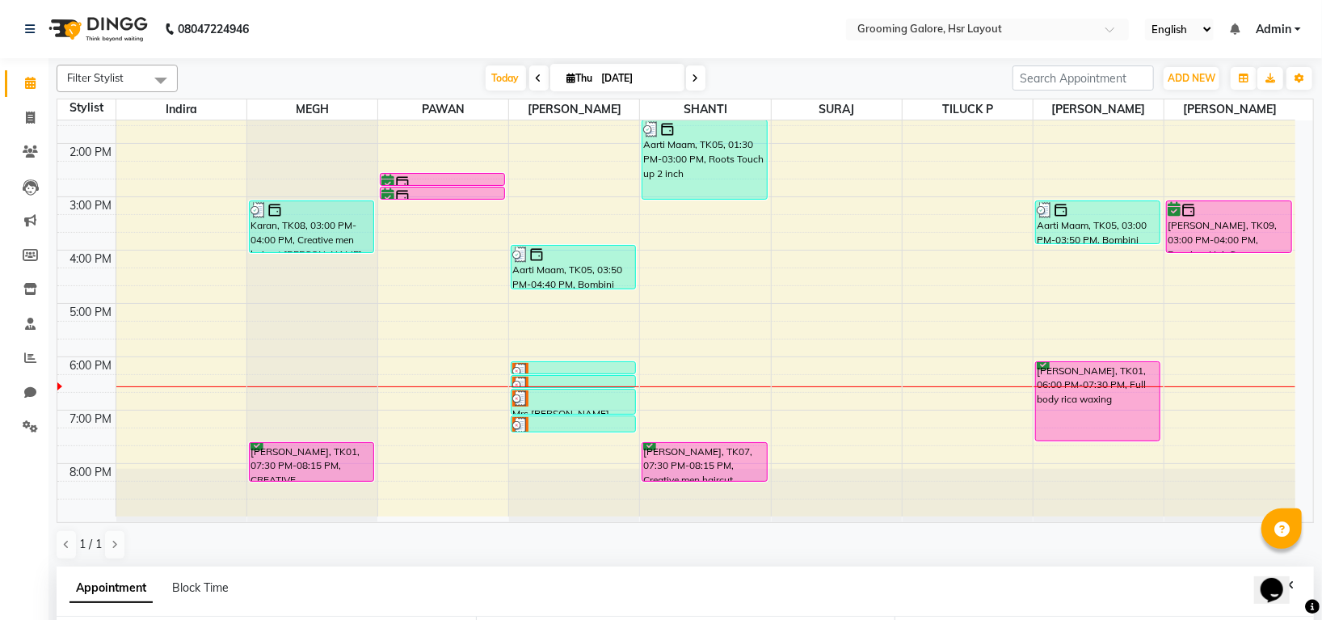
click at [404, 476] on td at bounding box center [706, 472] width 1180 height 18
click at [403, 466] on div "8:00 AM 9:00 AM 10:00 AM 11:00 AM 12:00 PM 1:00 PM 2:00 PM 3:00 PM 4:00 PM 5:00…" at bounding box center [676, 170] width 1238 height 693
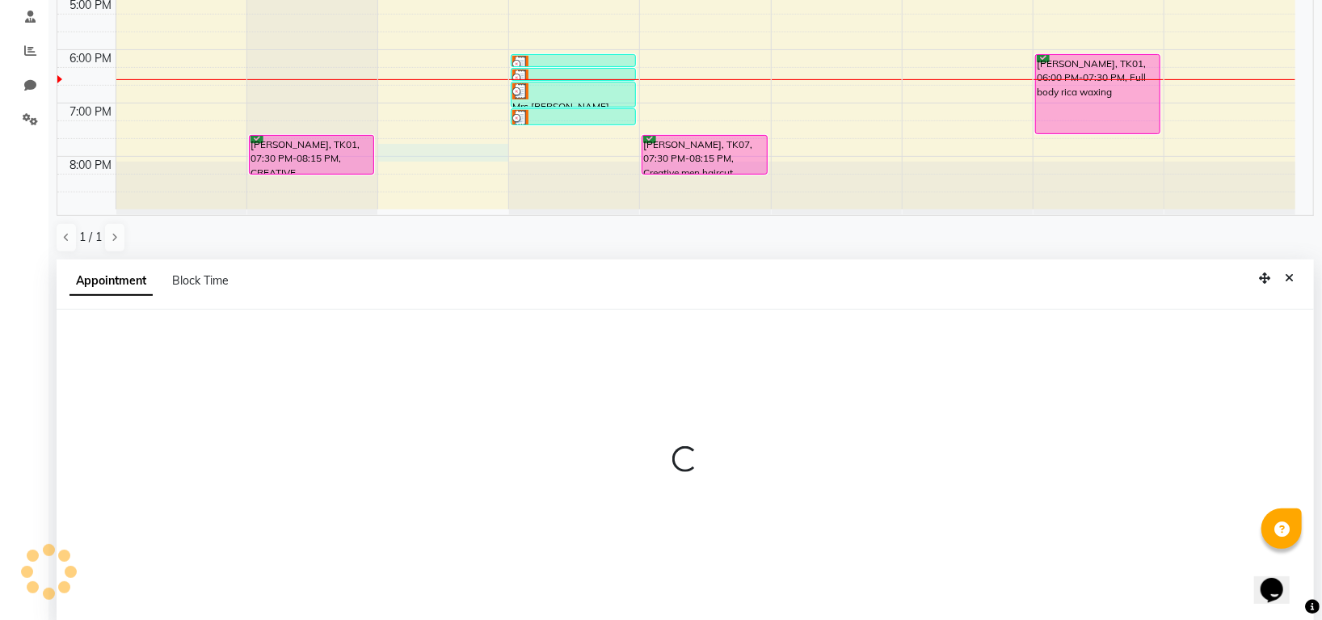
scroll to position [314, 0]
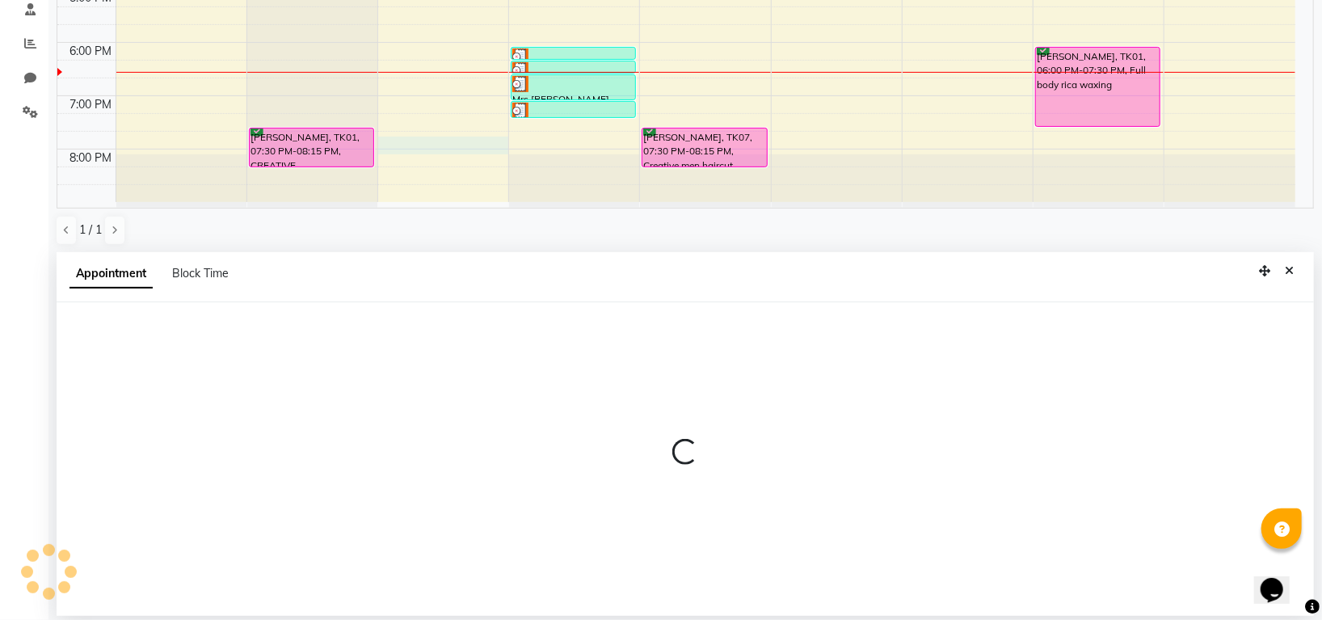
select select "45583"
select select "tentative"
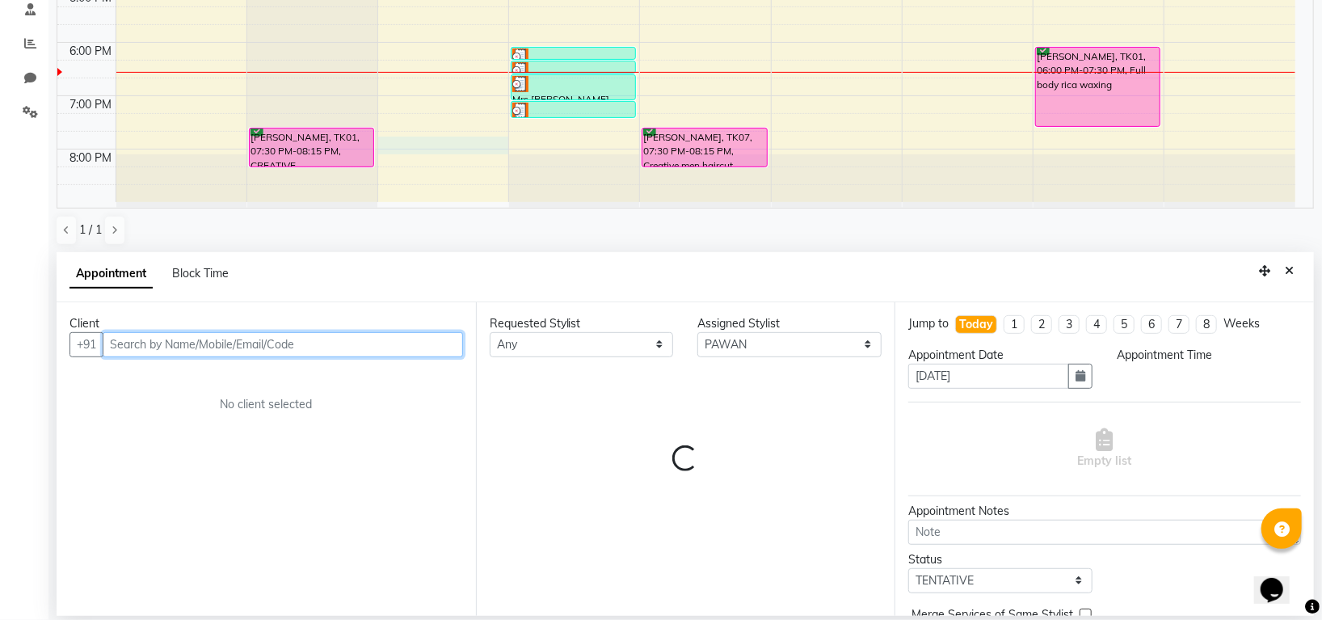
select select "1185"
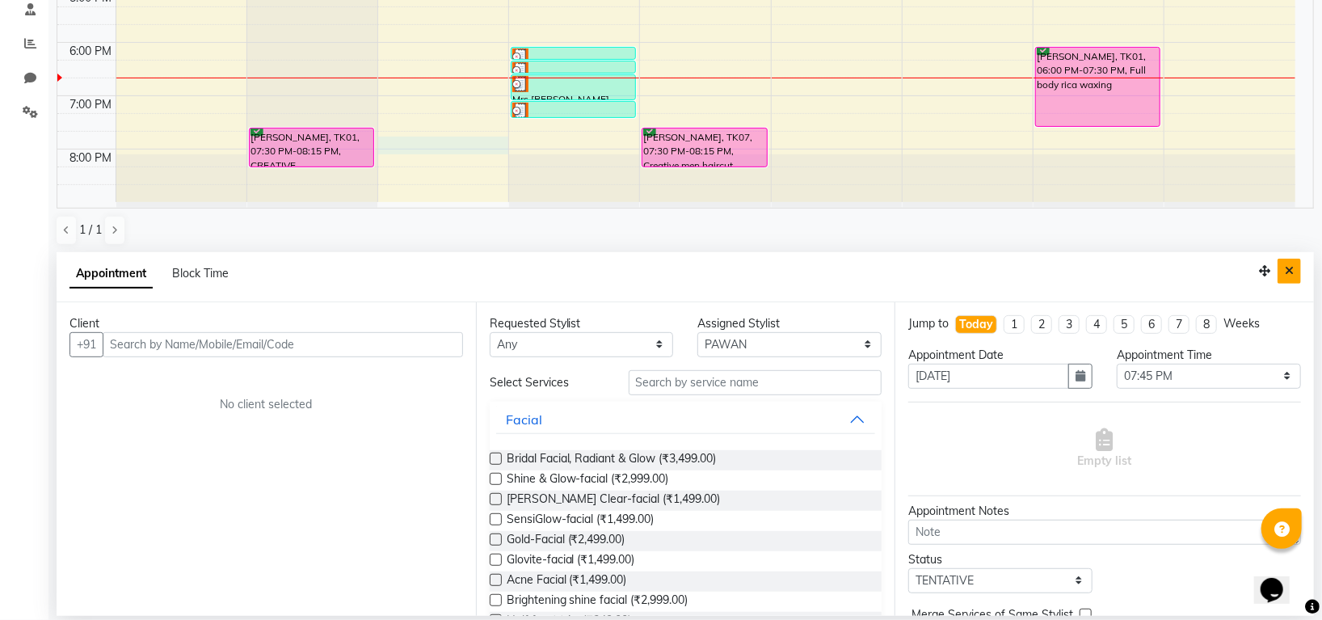
click at [1291, 272] on icon "Close" at bounding box center [1289, 270] width 9 height 11
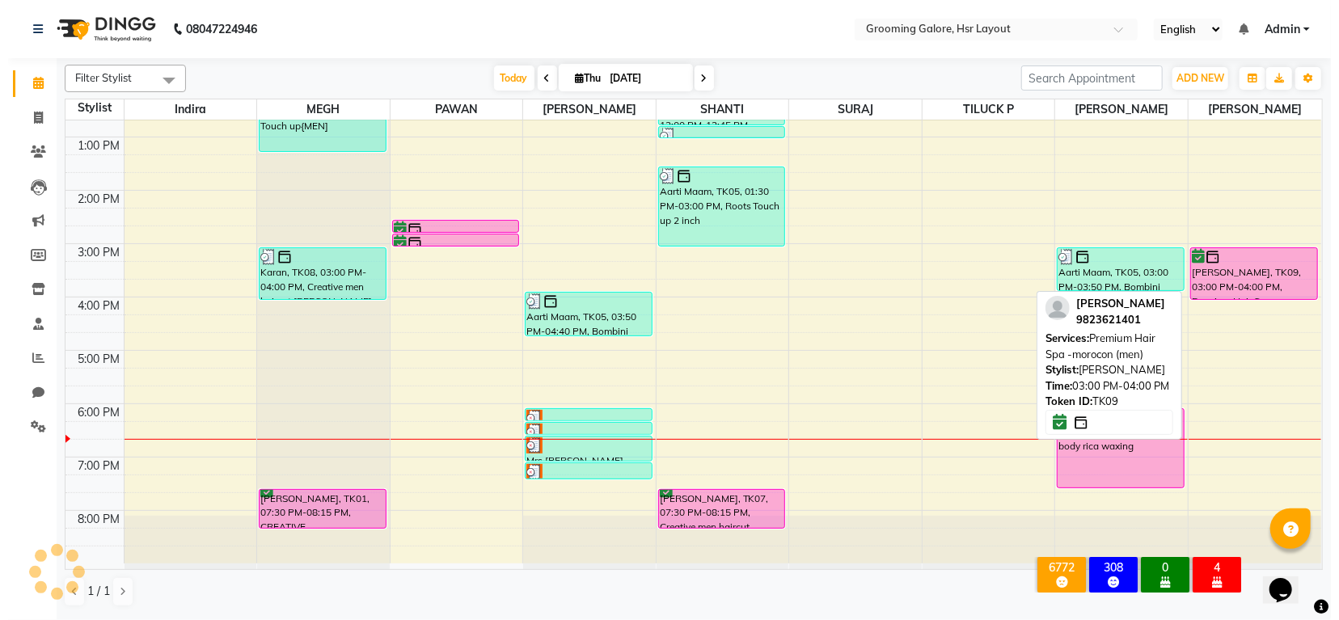
scroll to position [251, 0]
